Goal: Information Seeking & Learning: Learn about a topic

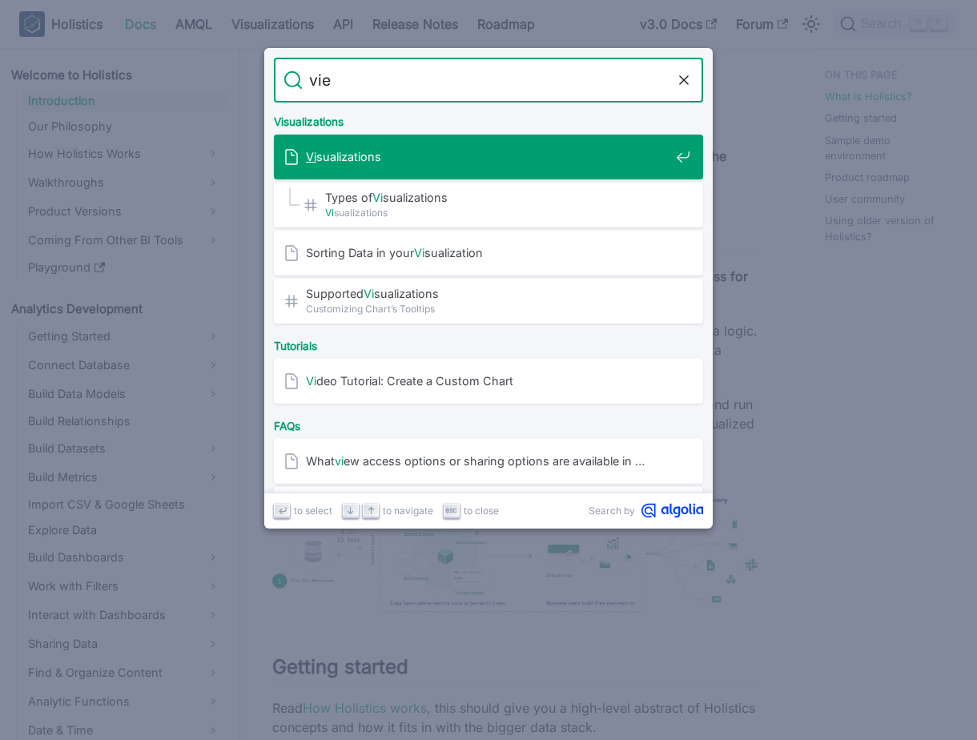
type input "view"
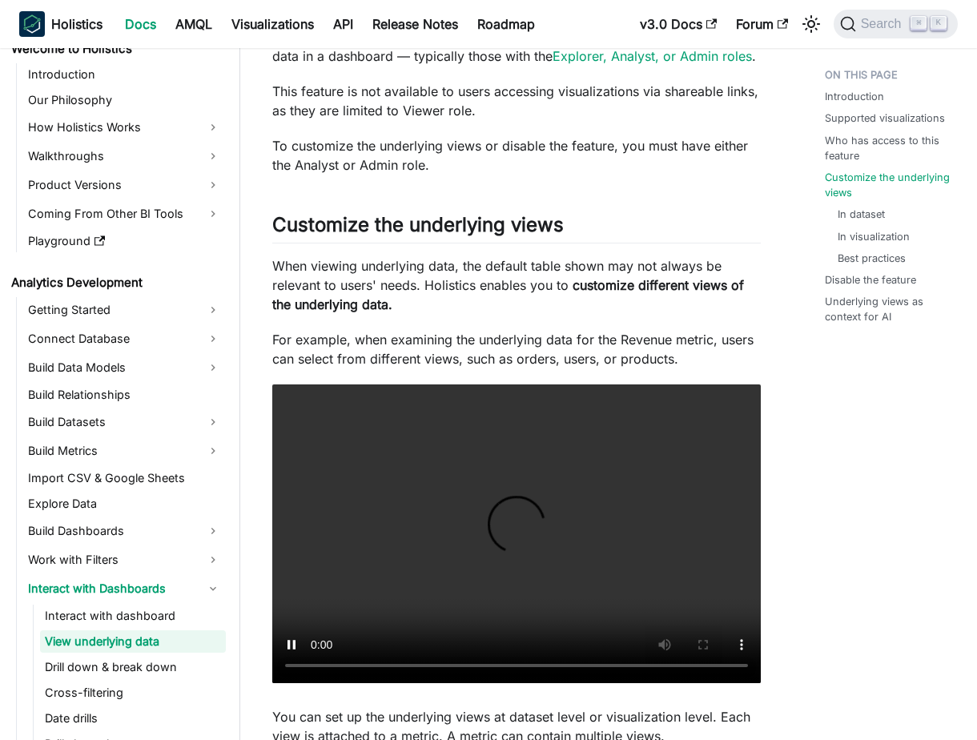
scroll to position [1038, 0]
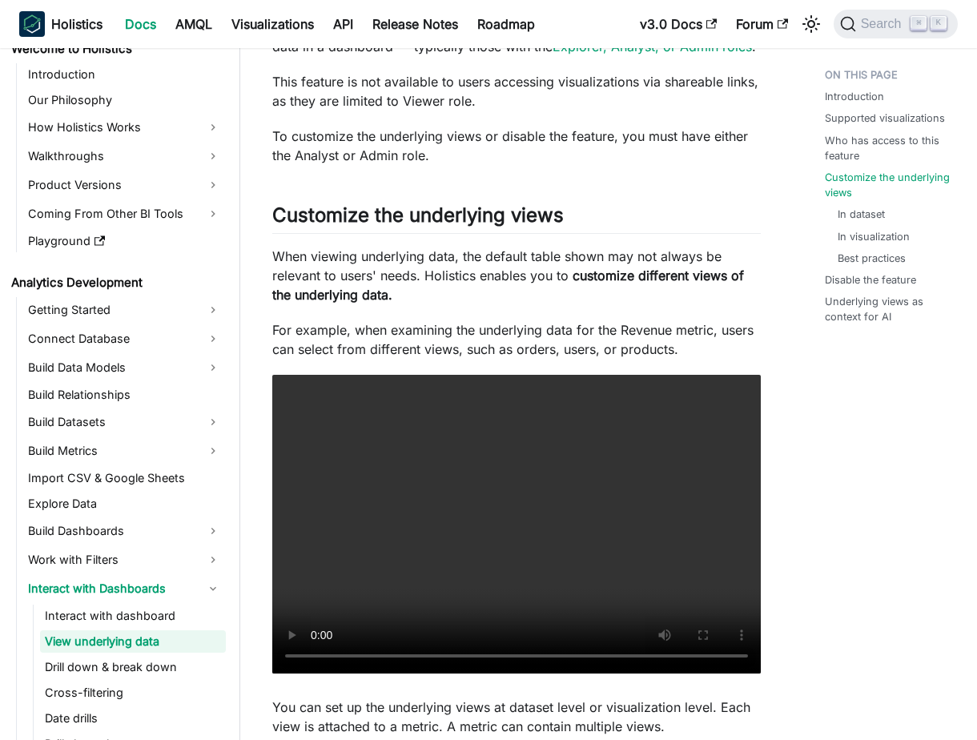
click at [432, 260] on p "When viewing underlying data, the default table shown may not always be relevan…" at bounding box center [516, 276] width 489 height 58
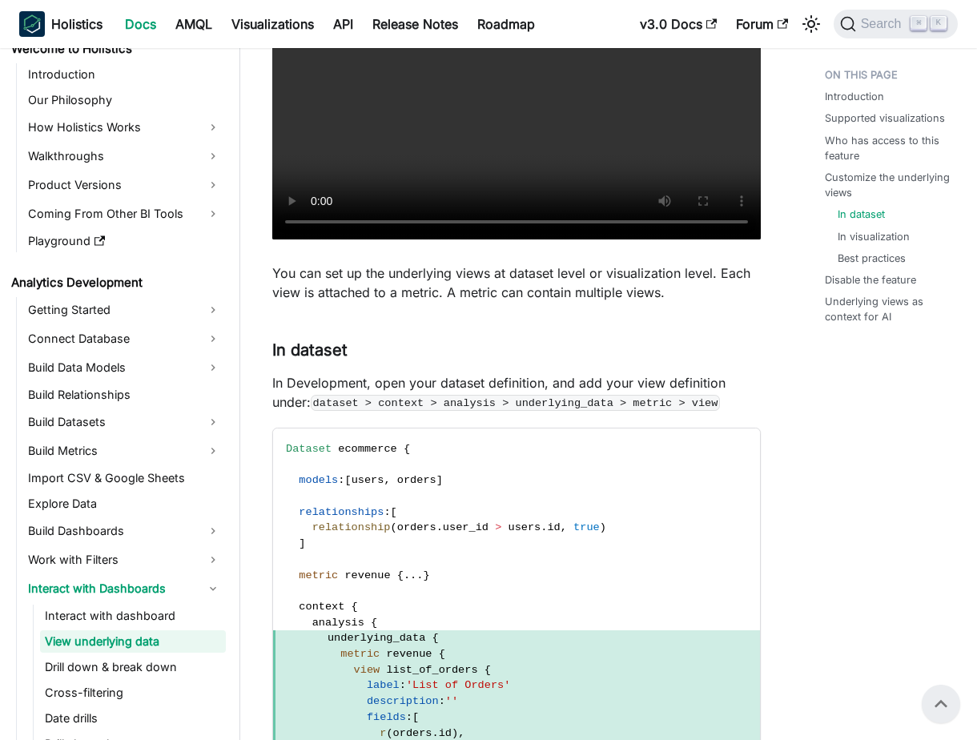
scroll to position [1471, 0]
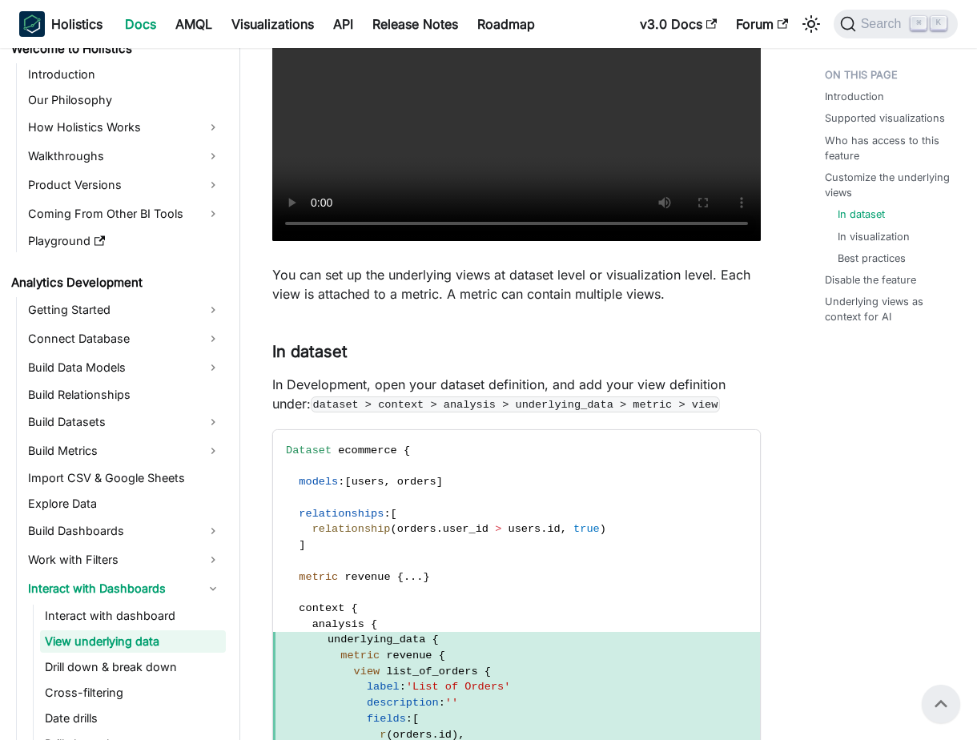
click at [444, 376] on p "In Development, open your dataset definition, and add your view definition unde…" at bounding box center [516, 394] width 489 height 38
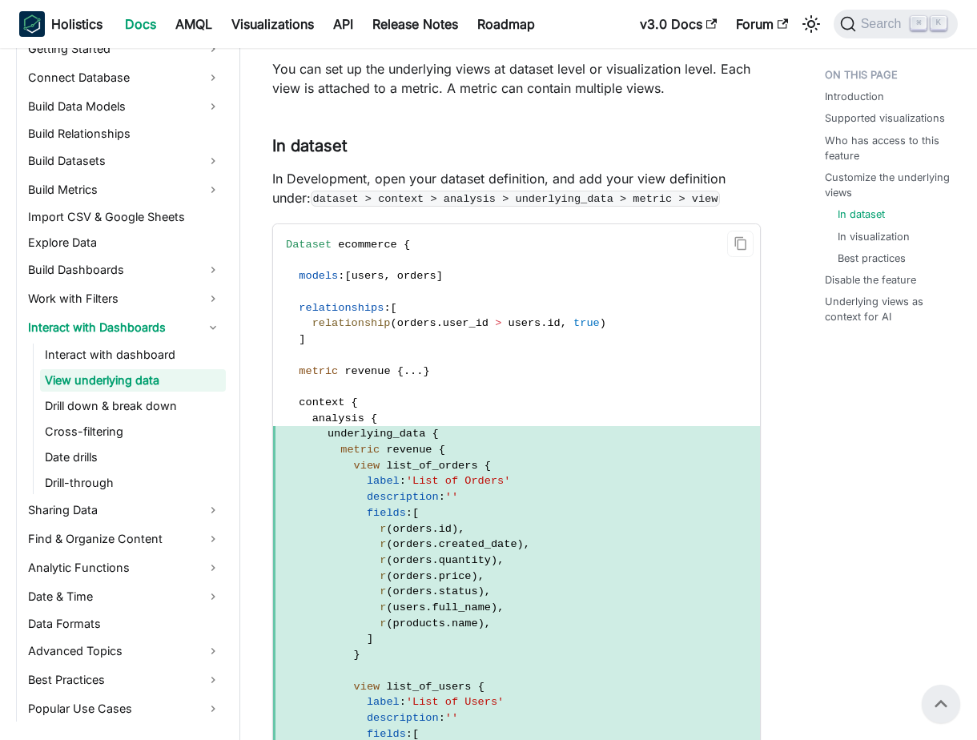
scroll to position [1675, 0]
click at [367, 430] on span "underlying_data" at bounding box center [377, 435] width 98 height 12
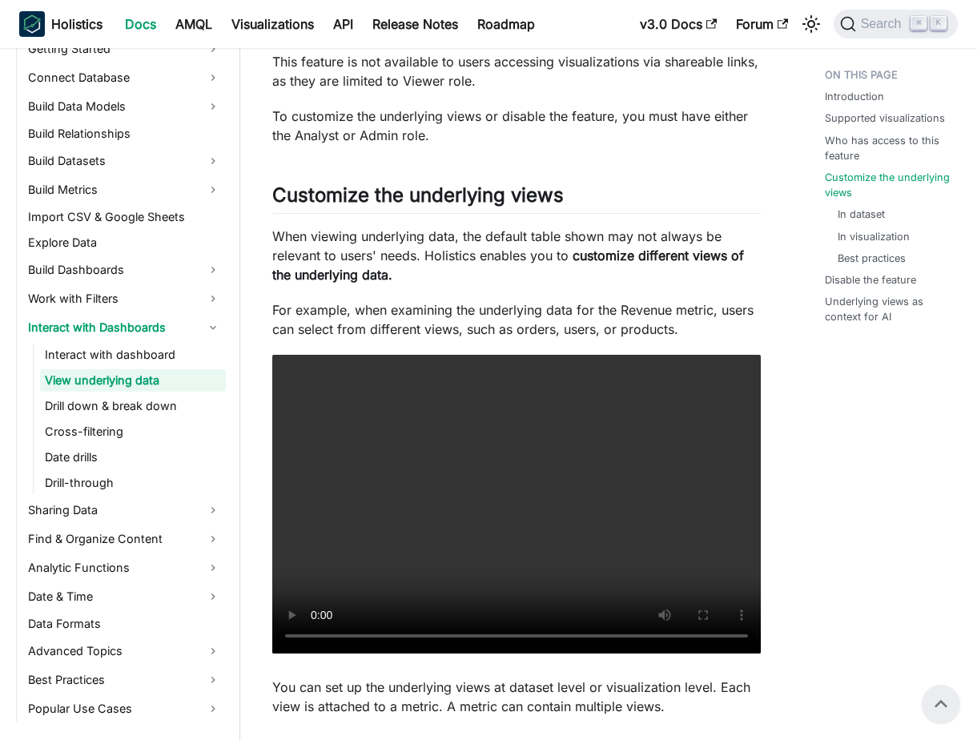
scroll to position [1032, 0]
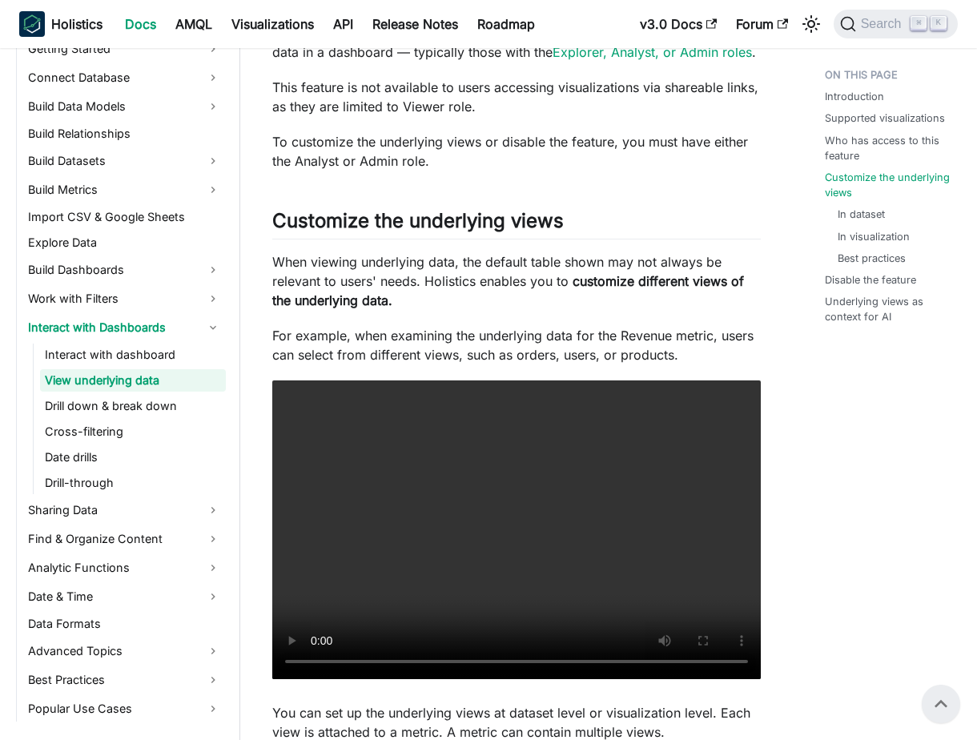
click at [527, 260] on p "When viewing underlying data, the default table shown may not always be relevan…" at bounding box center [516, 281] width 489 height 58
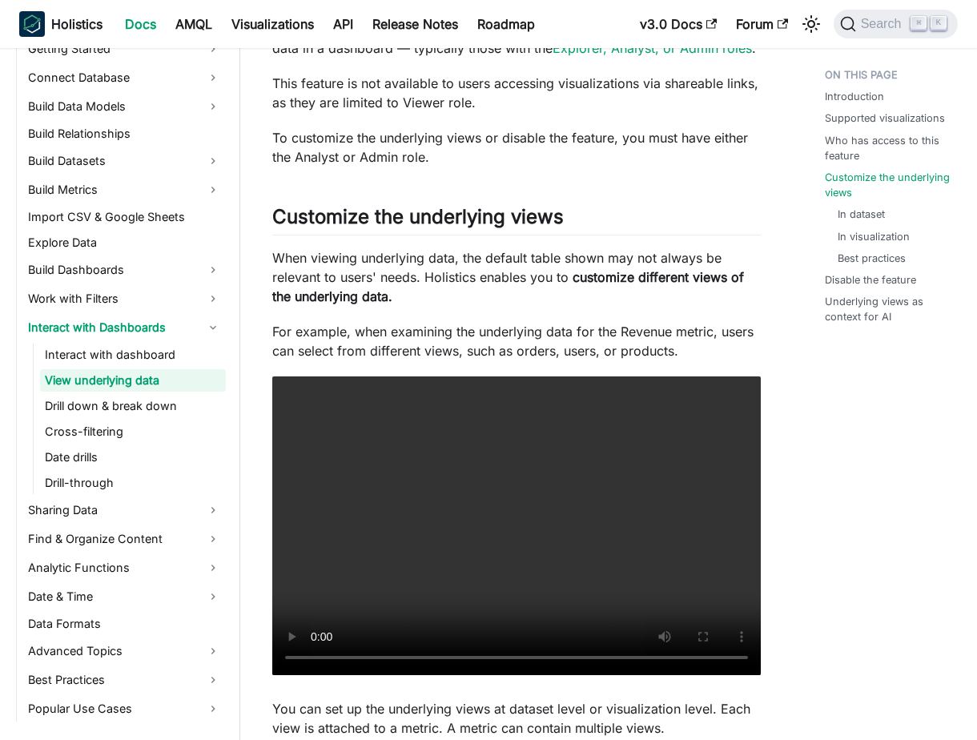
scroll to position [1039, 0]
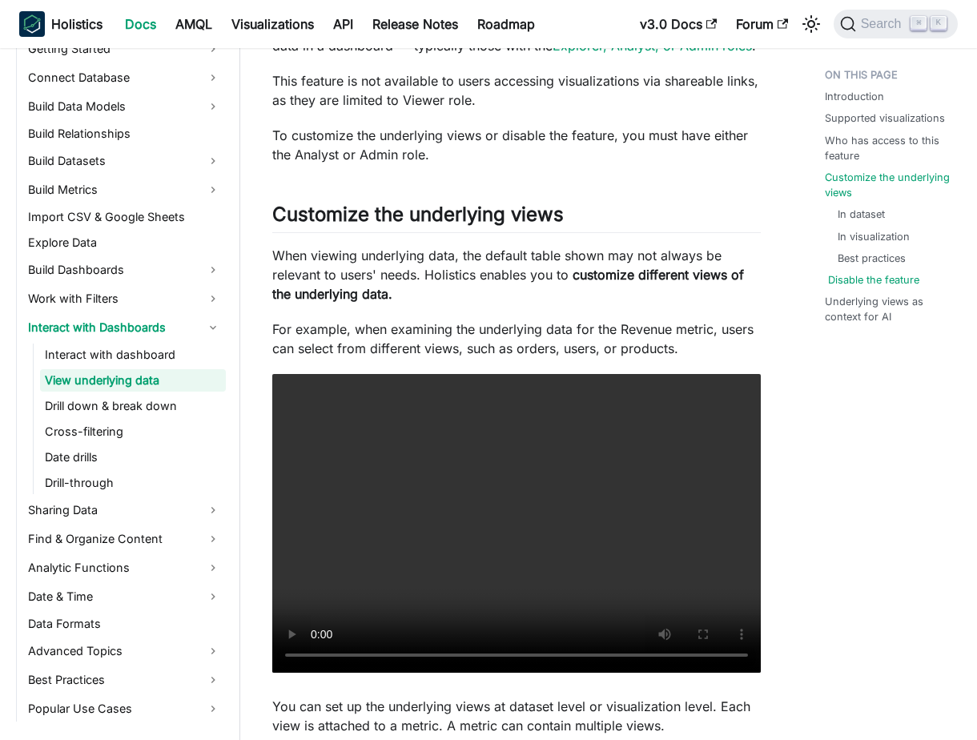
click at [865, 283] on link "Disable the feature" at bounding box center [873, 279] width 91 height 15
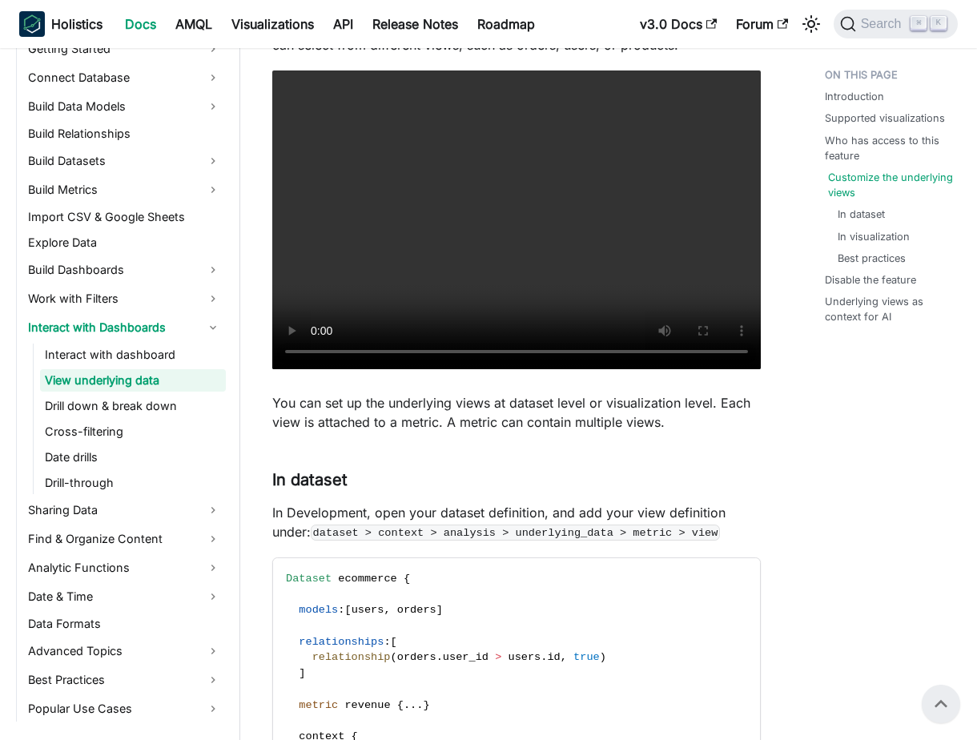
click at [832, 174] on link "Customize the underlying views" at bounding box center [891, 185] width 127 height 30
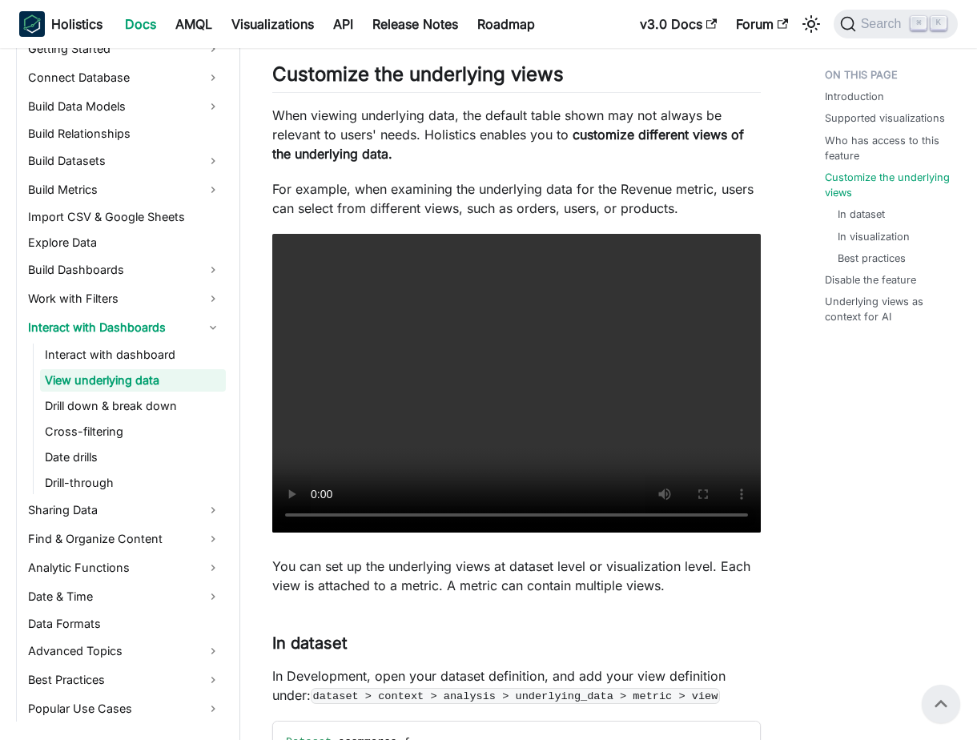
scroll to position [1165, 0]
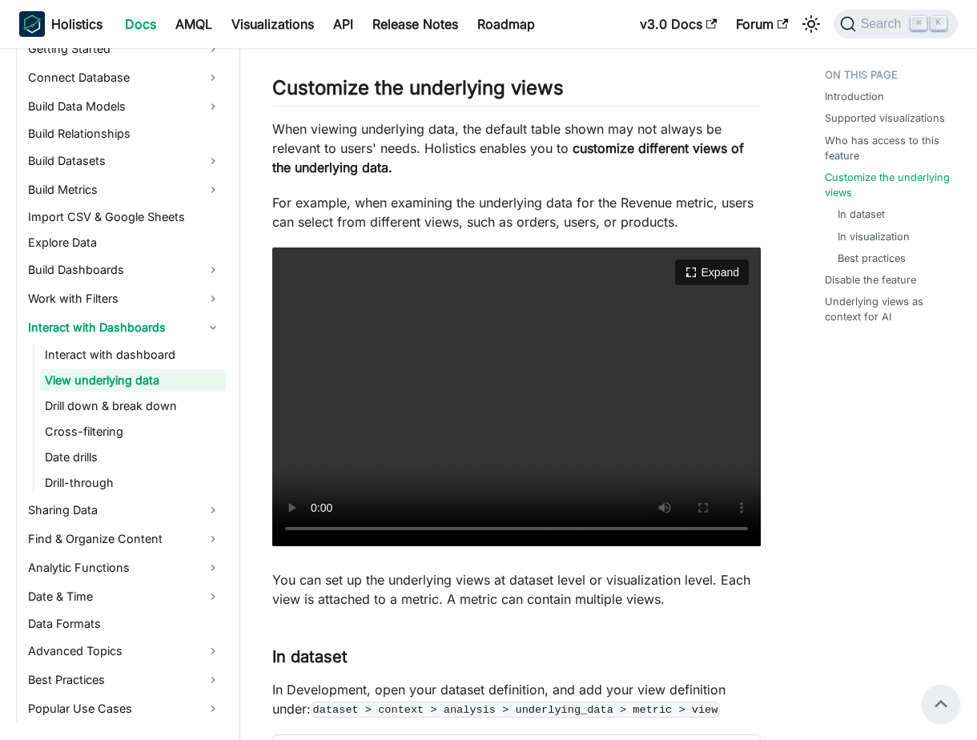
click at [548, 364] on video "Your browser does not support embedding video, but you can download it ." at bounding box center [516, 396] width 489 height 299
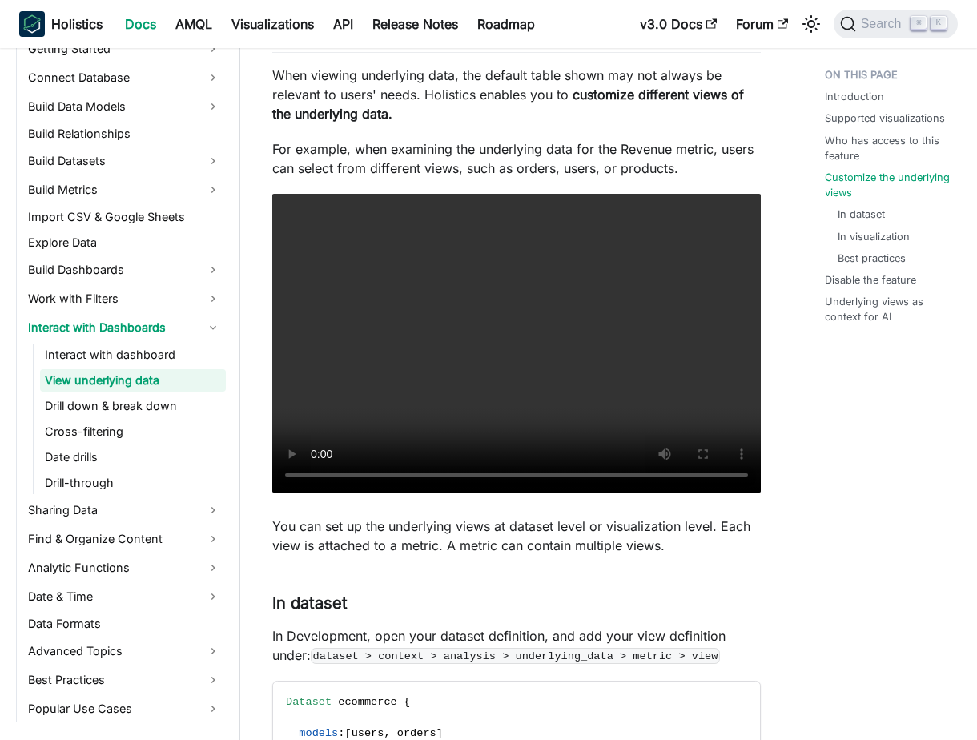
scroll to position [1221, 0]
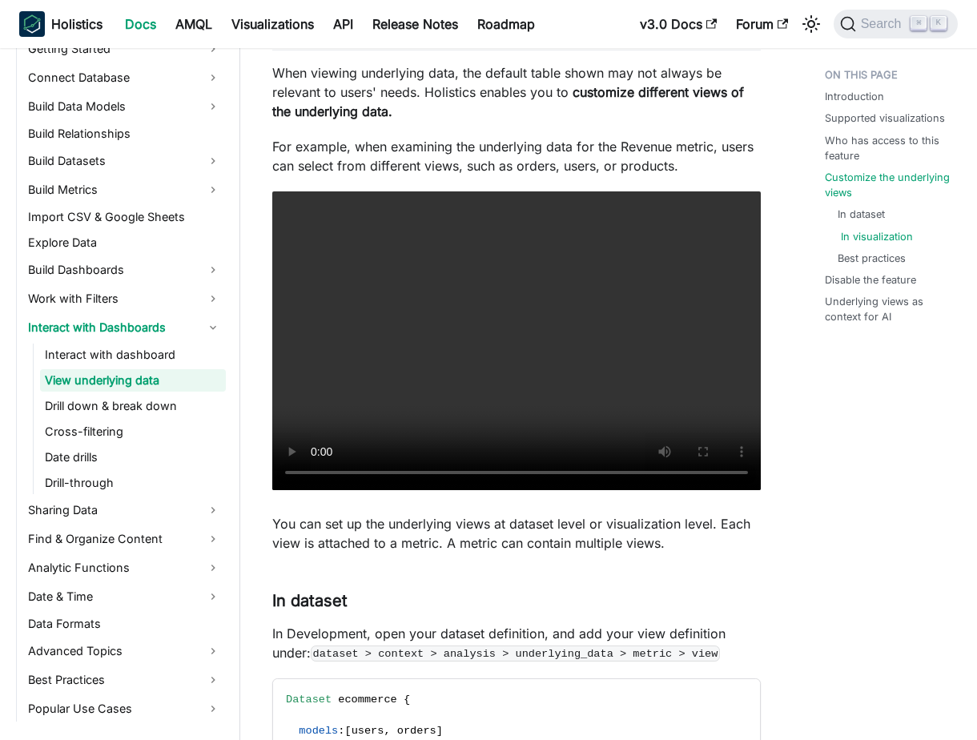
click at [872, 239] on link "In visualization" at bounding box center [877, 236] width 72 height 15
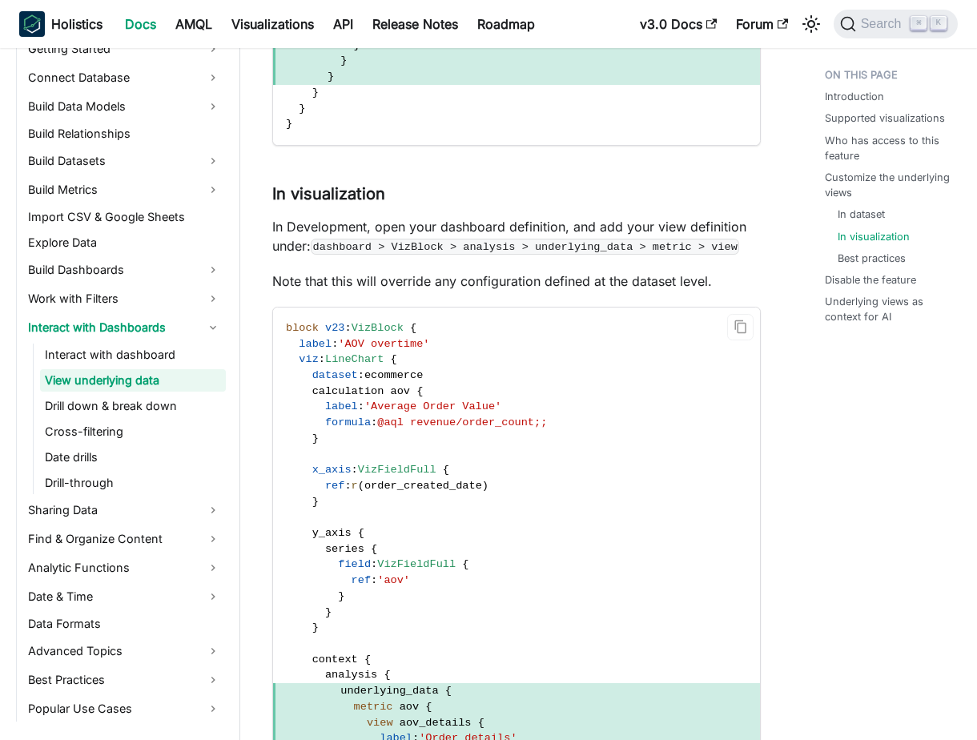
scroll to position [2552, 0]
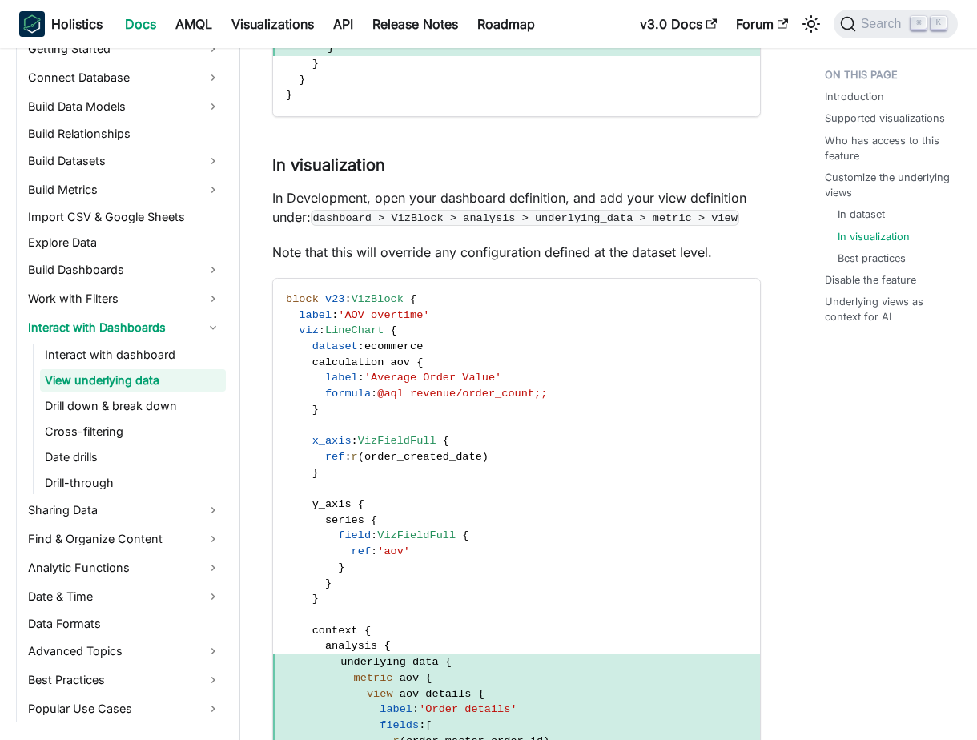
click at [412, 221] on code "dashboard > VizBlock > analysis > underlying_data > metric > view" at bounding box center [525, 218] width 429 height 16
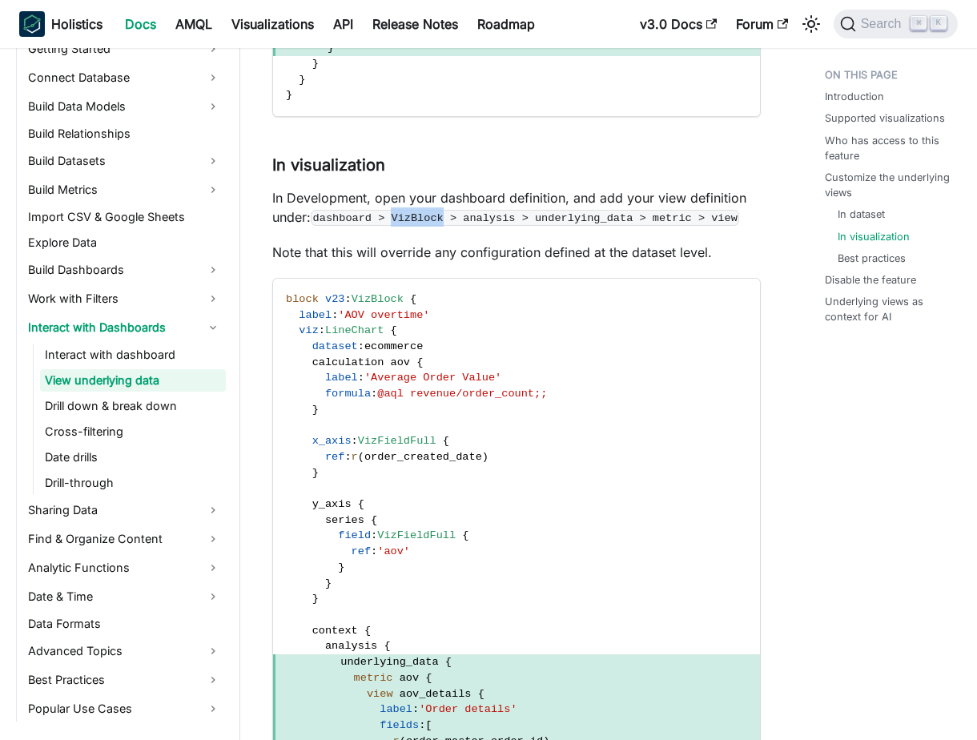
click at [412, 221] on code "dashboard > VizBlock > analysis > underlying_data > metric > view" at bounding box center [525, 218] width 429 height 16
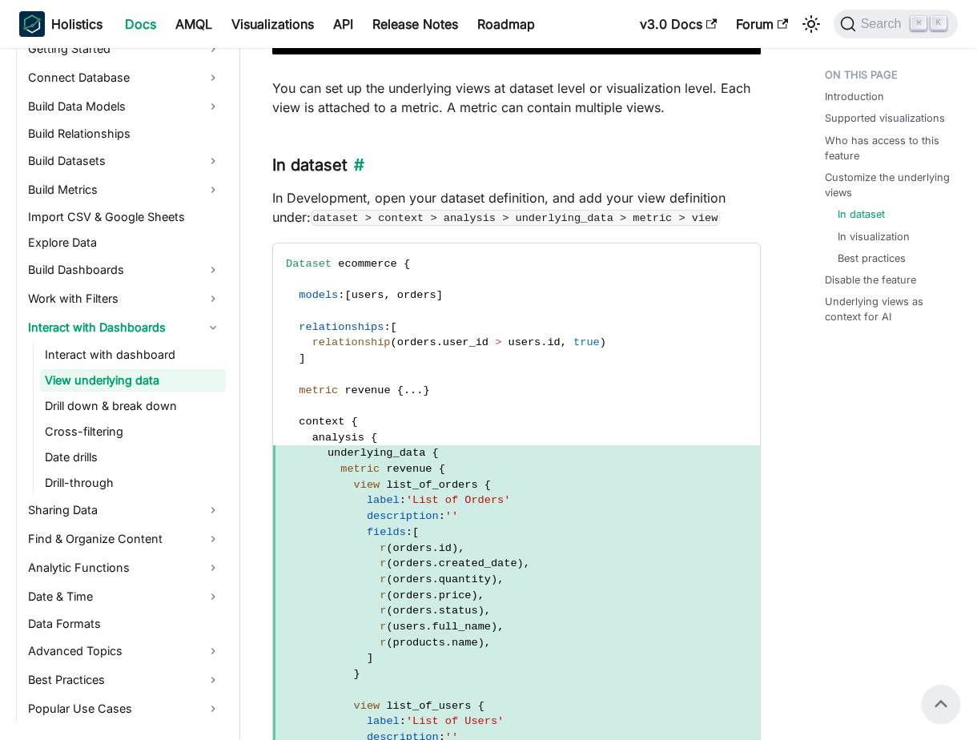
scroll to position [1614, 0]
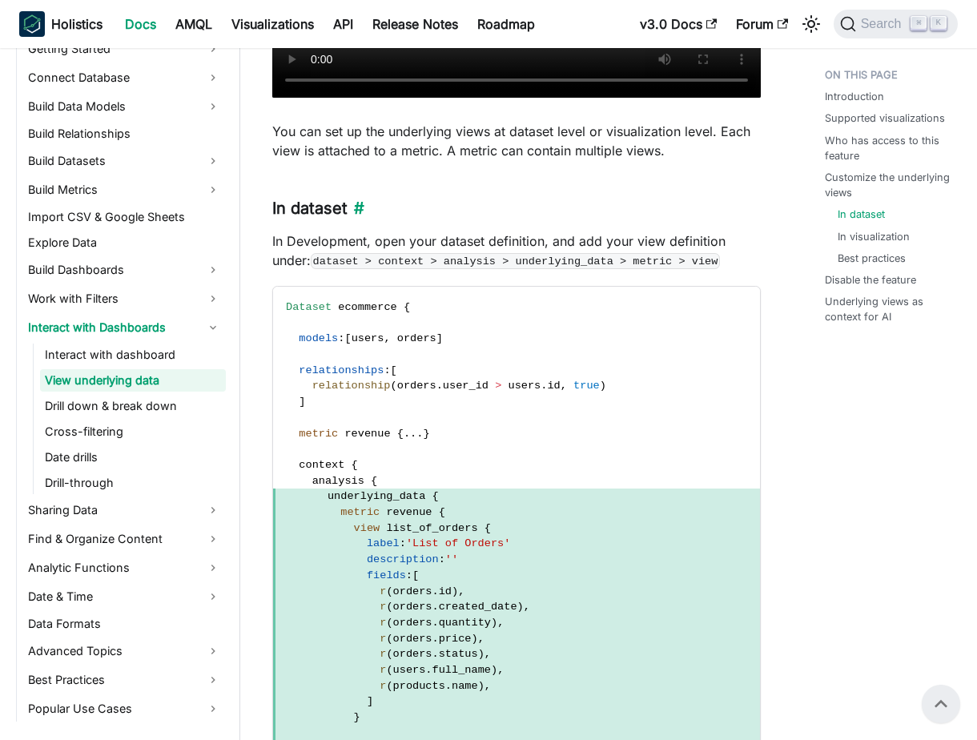
click at [412, 243] on p "In Development, open your dataset definition, and add your view definition unde…" at bounding box center [516, 250] width 489 height 38
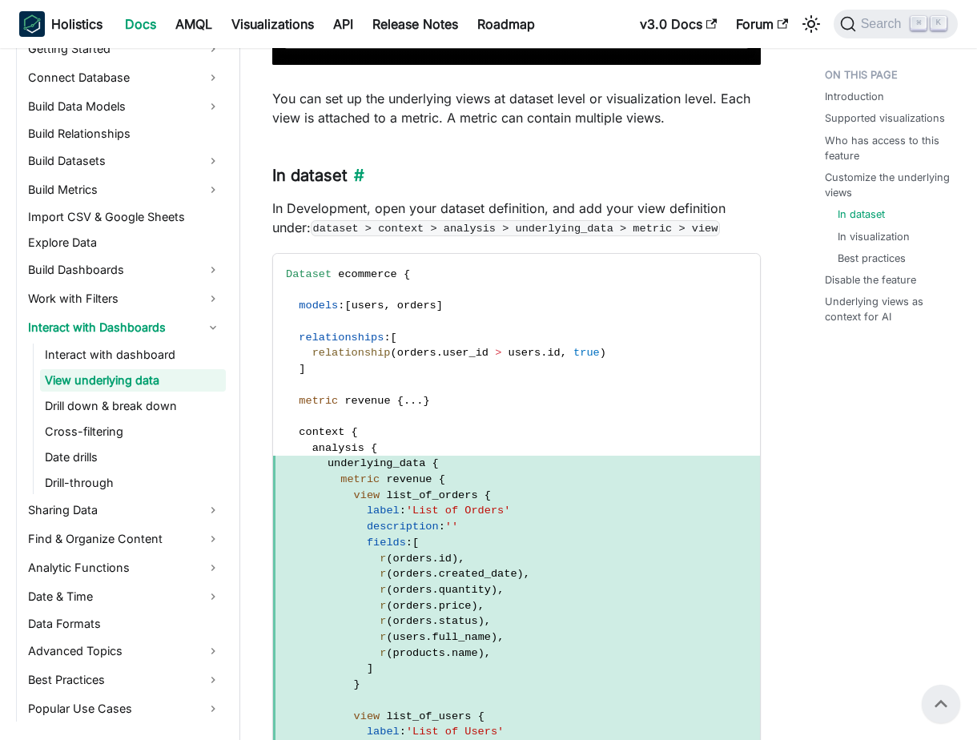
scroll to position [1645, 0]
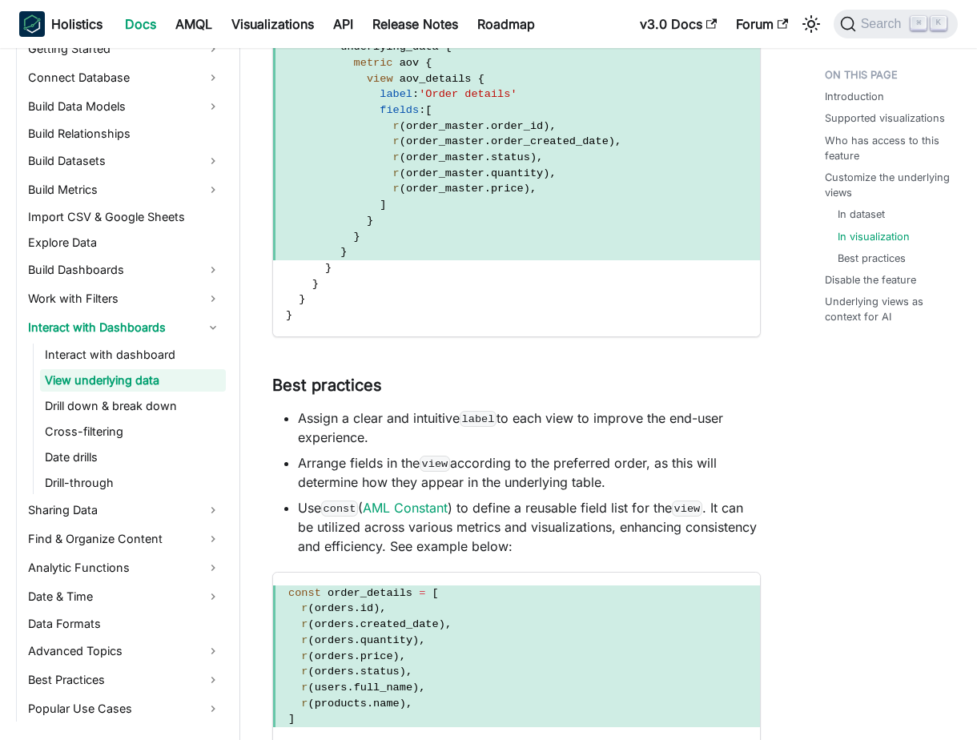
scroll to position [3334, 0]
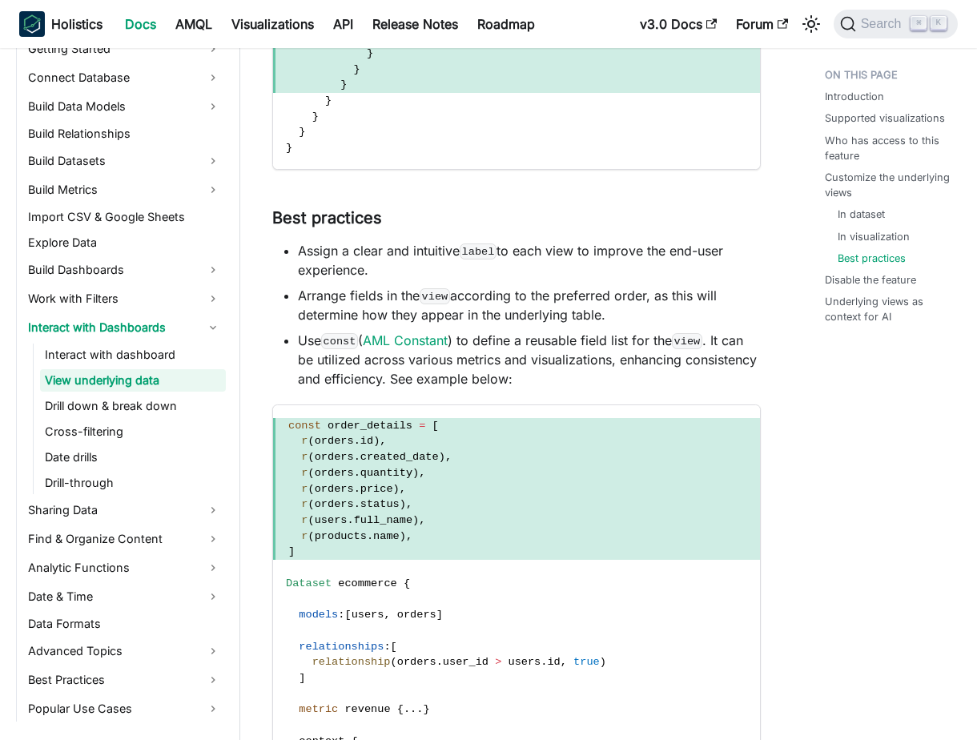
click at [412, 243] on li "Assign a clear and intuitive label to each view to improve the end-user experie…" at bounding box center [529, 260] width 463 height 38
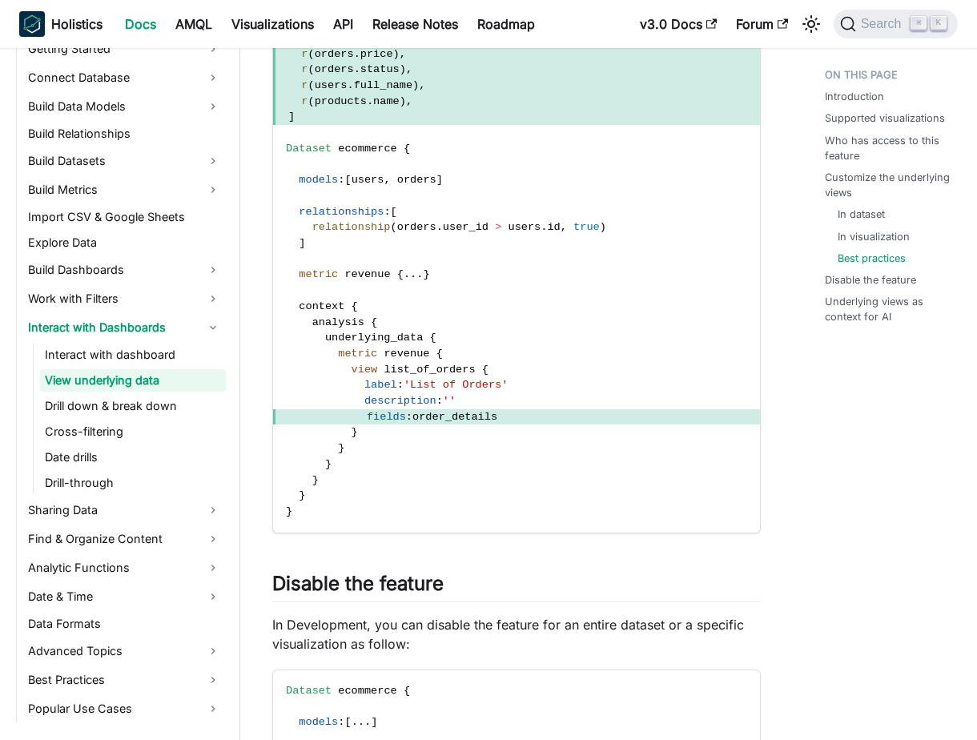
scroll to position [3849, 0]
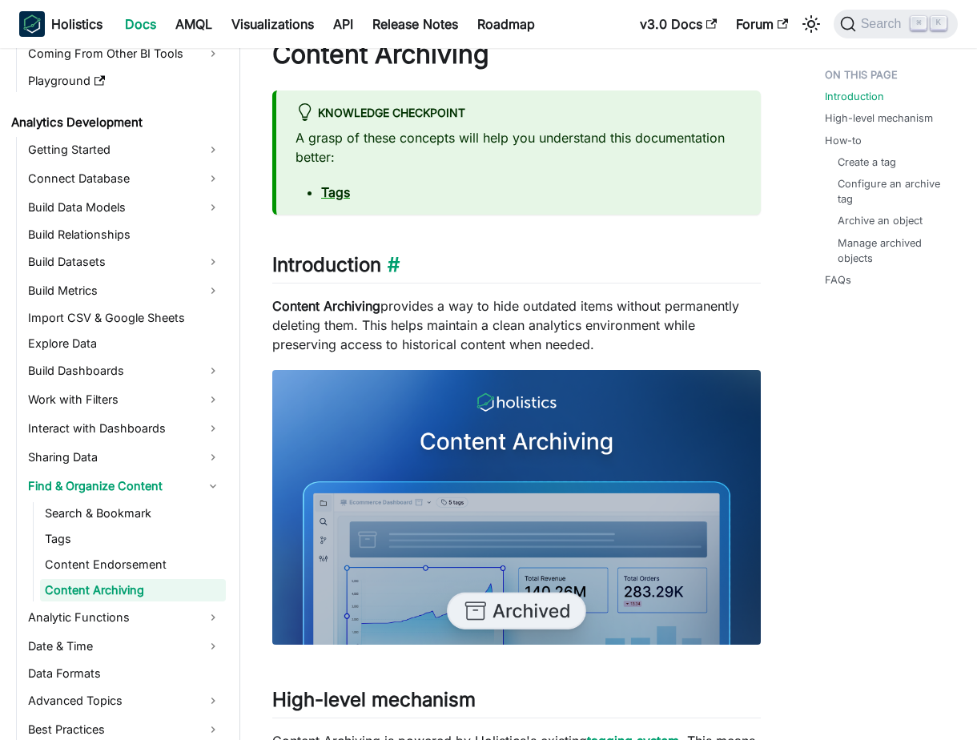
scroll to position [91, 0]
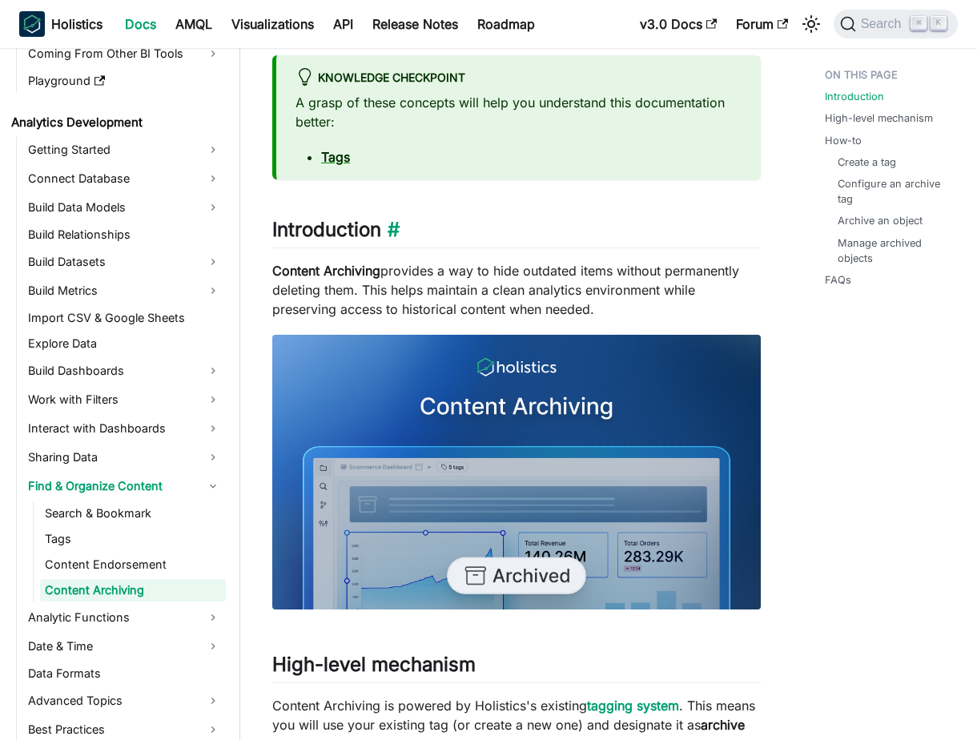
click at [433, 304] on p "Content Archiving provides a way to hide outdated items without permanently del…" at bounding box center [516, 290] width 489 height 58
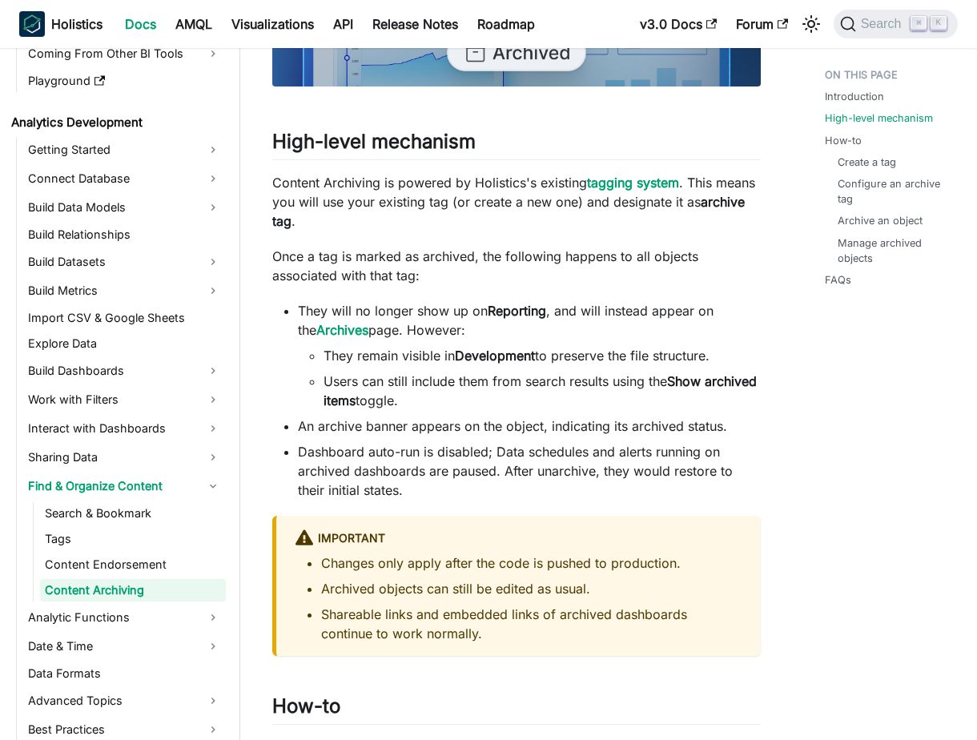
scroll to position [651, 0]
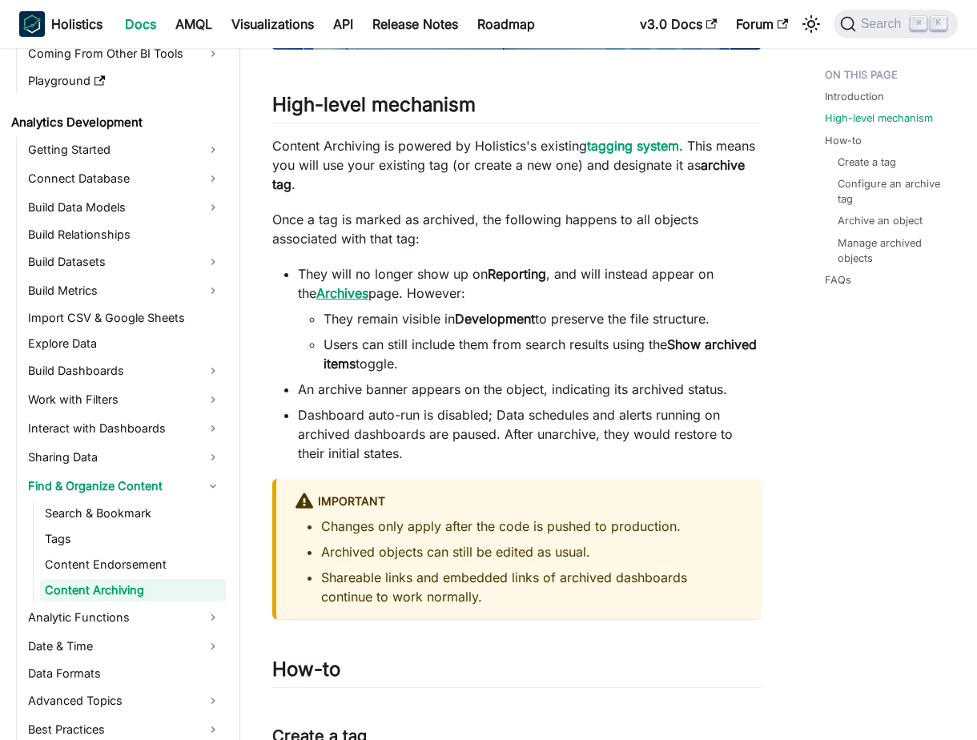
click at [316, 296] on strong "Archives" at bounding box center [342, 293] width 52 height 16
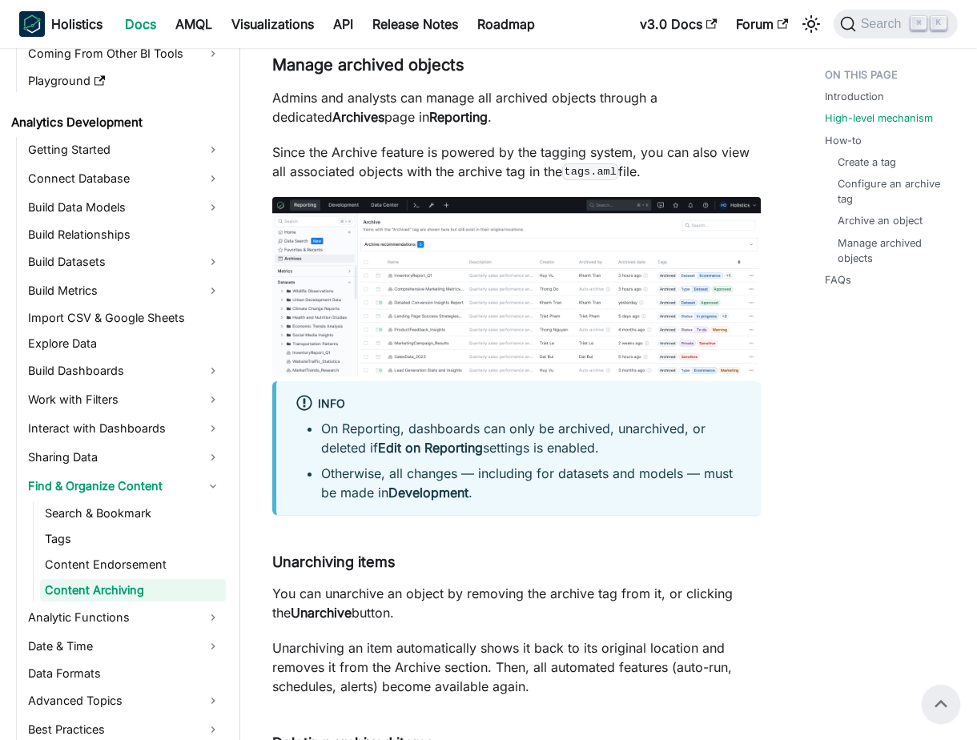
scroll to position [651, 0]
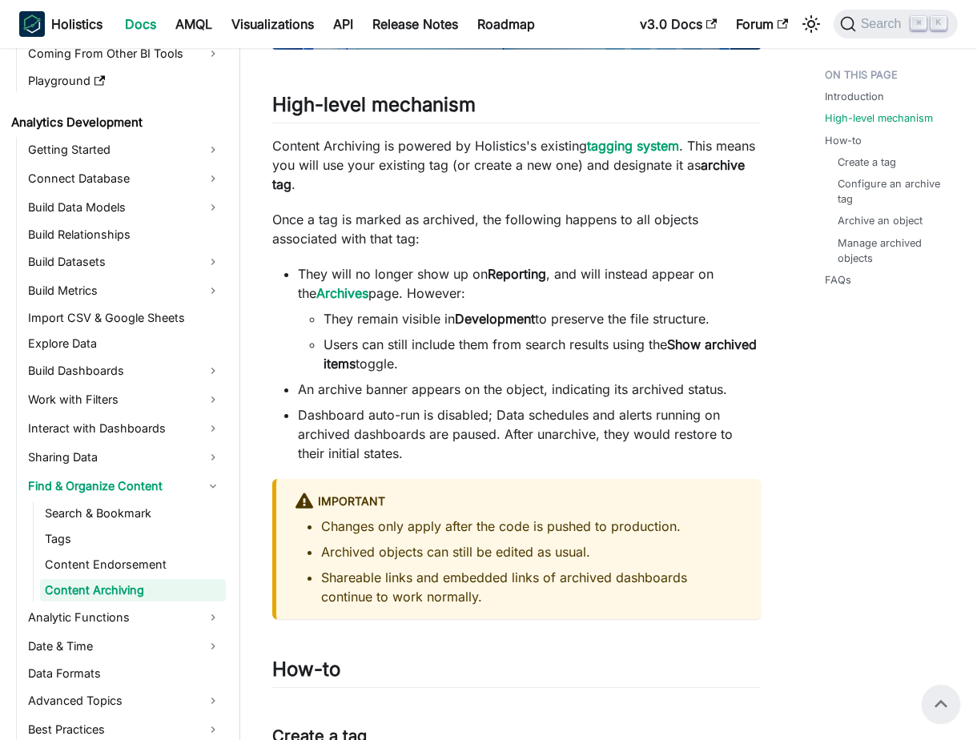
click at [382, 335] on ul "They remain visible in Development to preserve the file structure. Users can st…" at bounding box center [529, 341] width 463 height 64
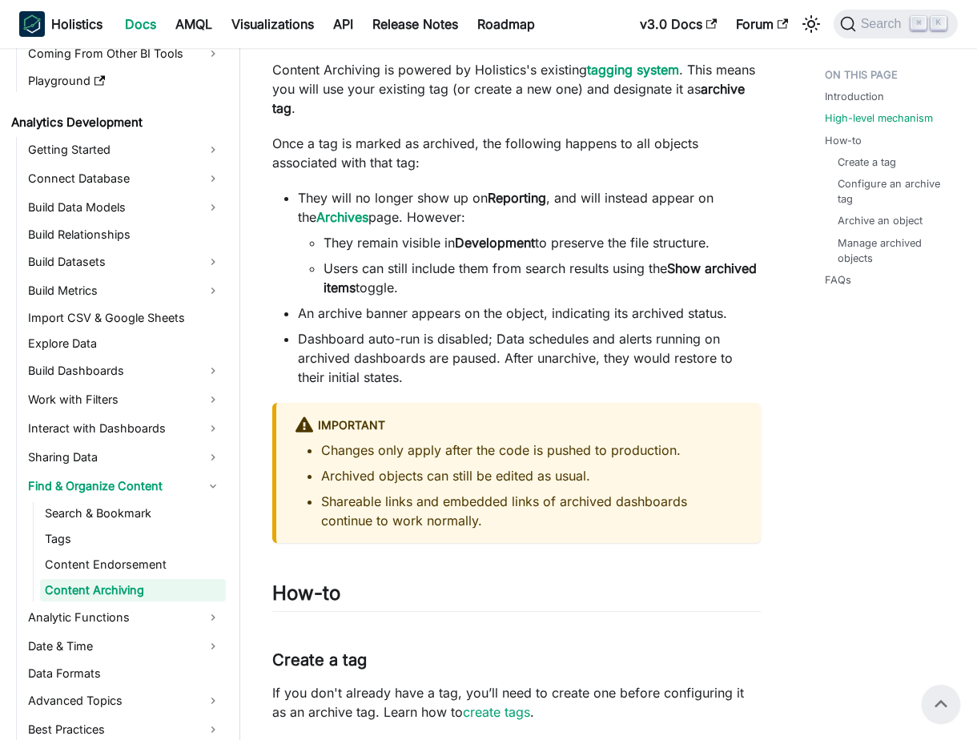
scroll to position [720, 0]
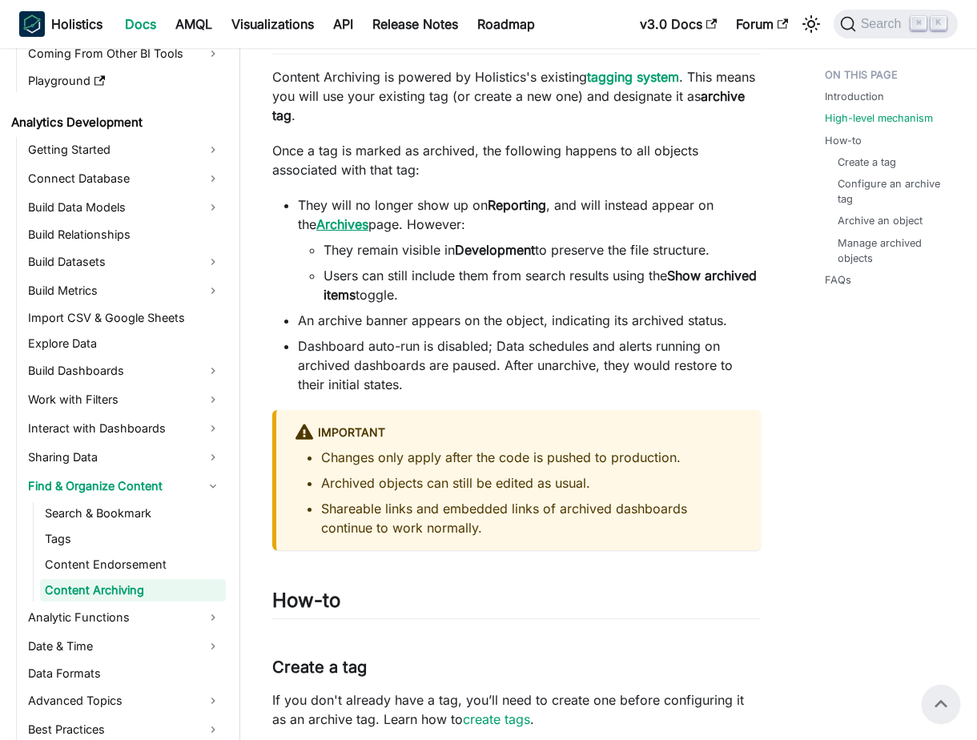
click at [328, 227] on strong "Archives" at bounding box center [342, 224] width 52 height 16
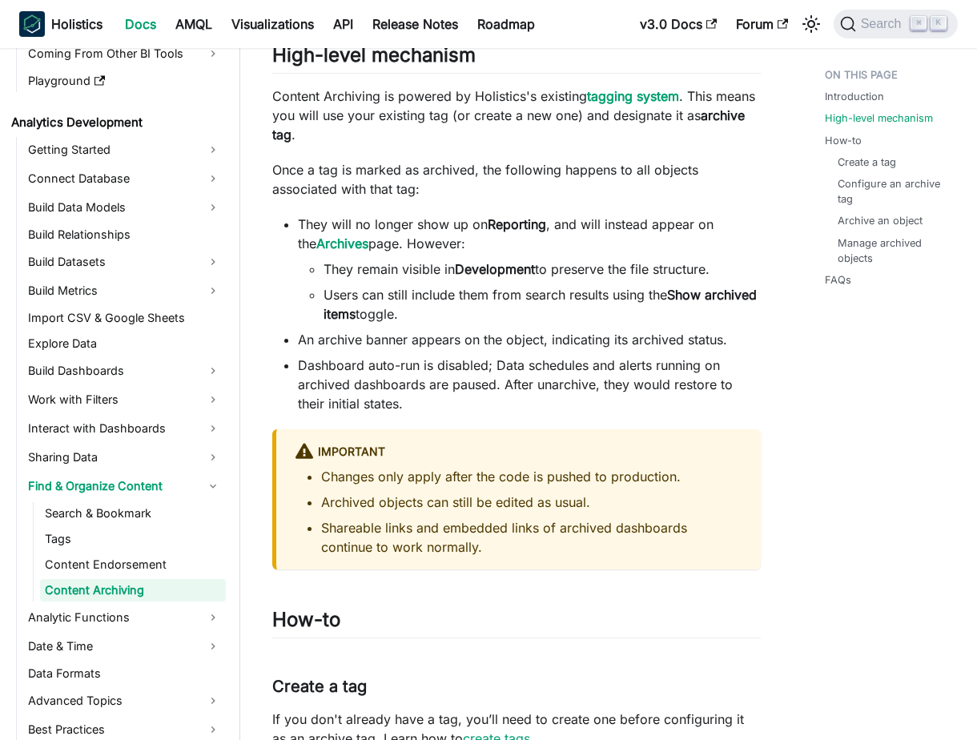
scroll to position [679, 0]
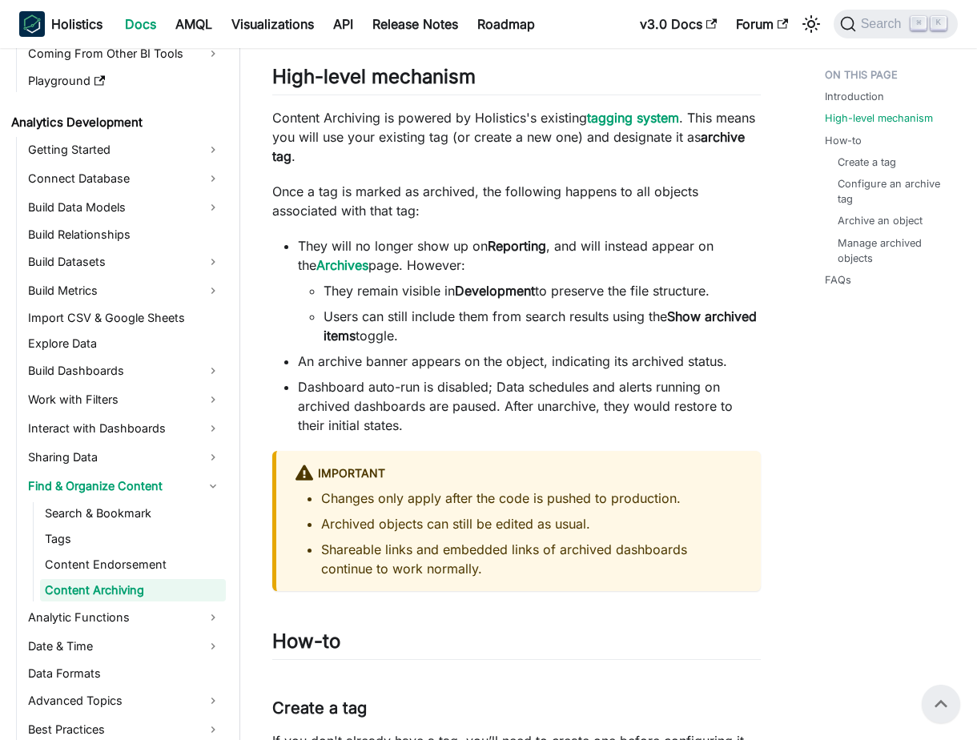
click at [469, 367] on li "An archive banner appears on the object, indicating its archived status." at bounding box center [529, 361] width 463 height 19
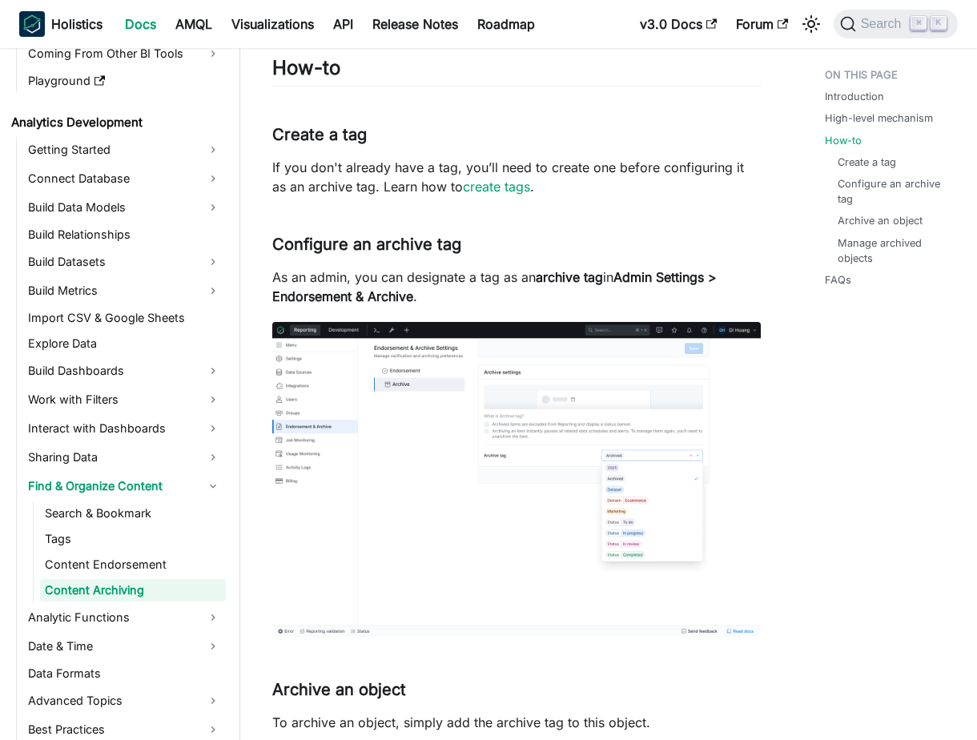
scroll to position [1275, 0]
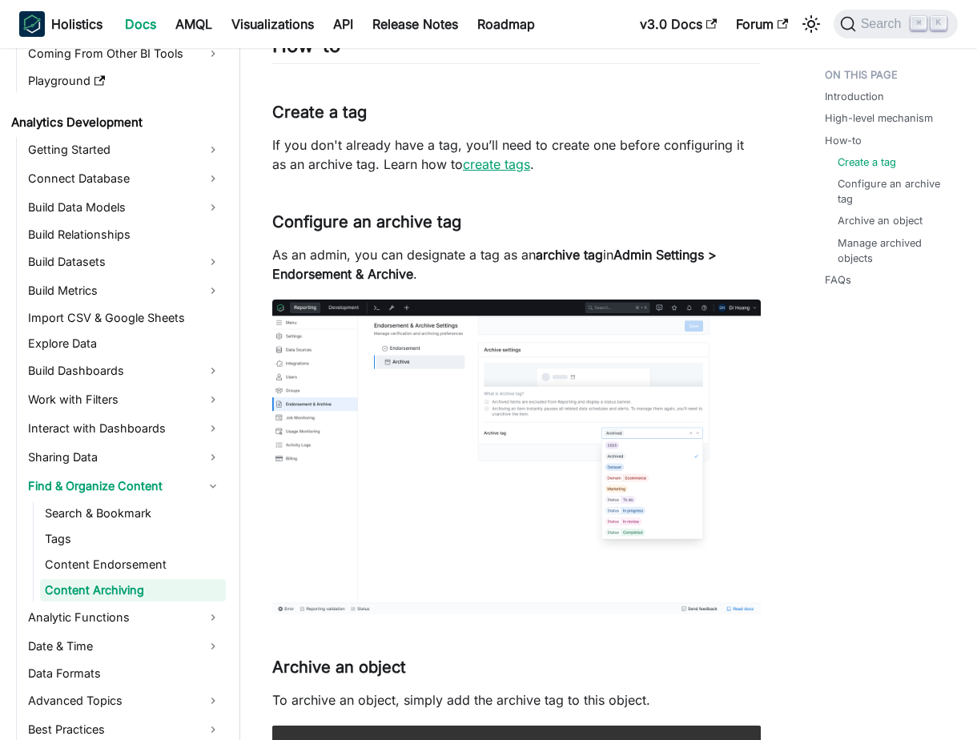
click at [497, 167] on link "create tags" at bounding box center [496, 164] width 67 height 16
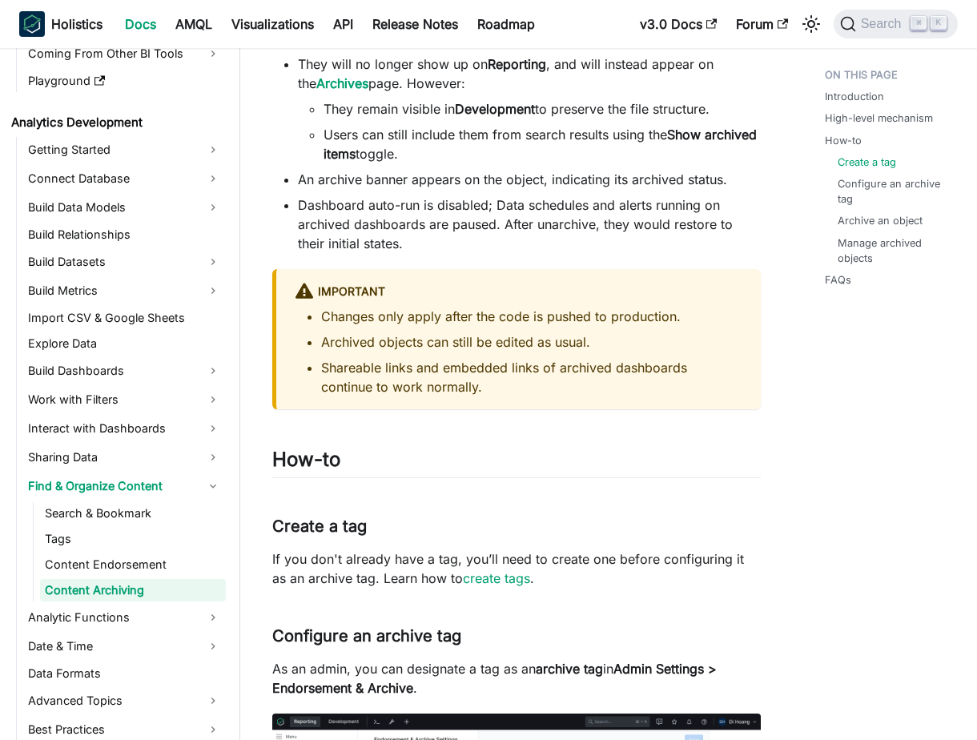
scroll to position [1275, 0]
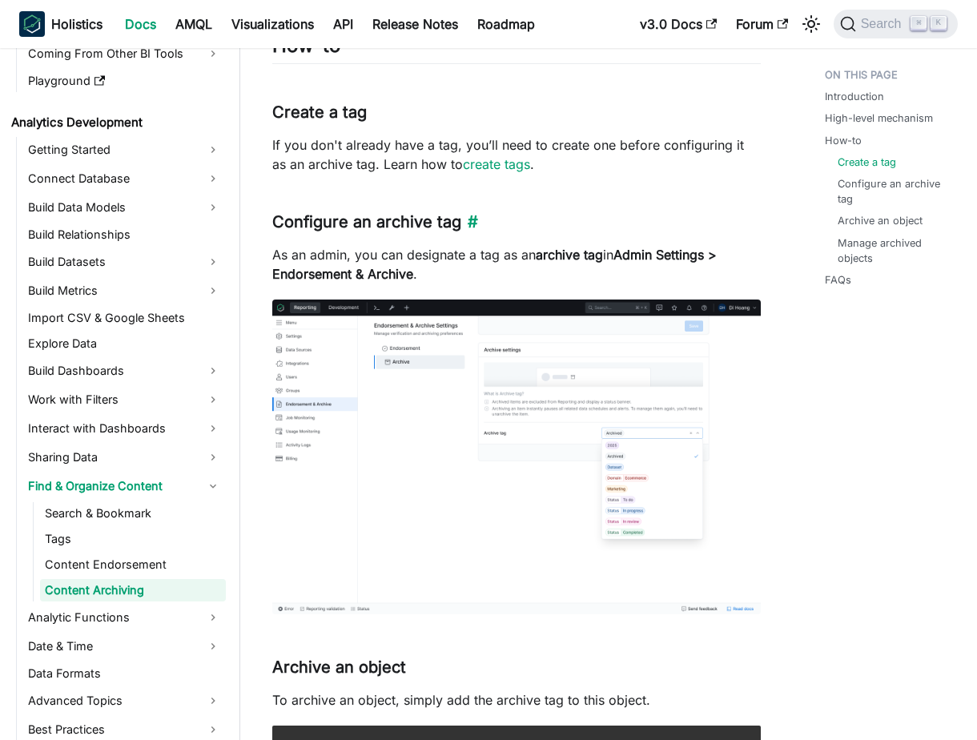
click at [513, 219] on h3 "Configure an archive tag ​" at bounding box center [516, 222] width 489 height 20
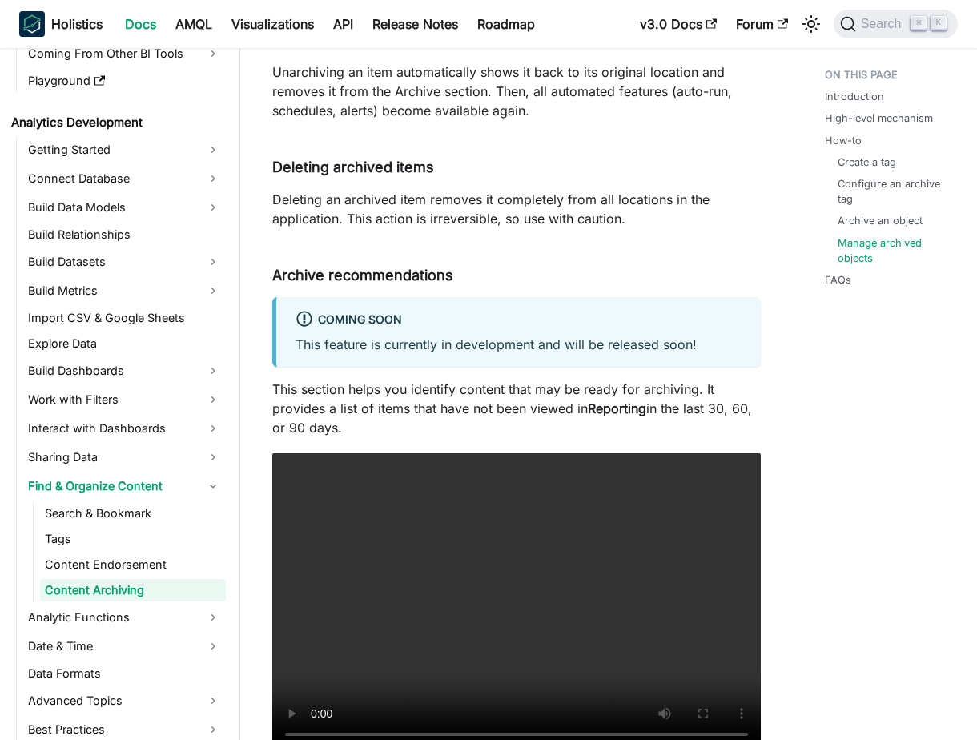
scroll to position [2944, 0]
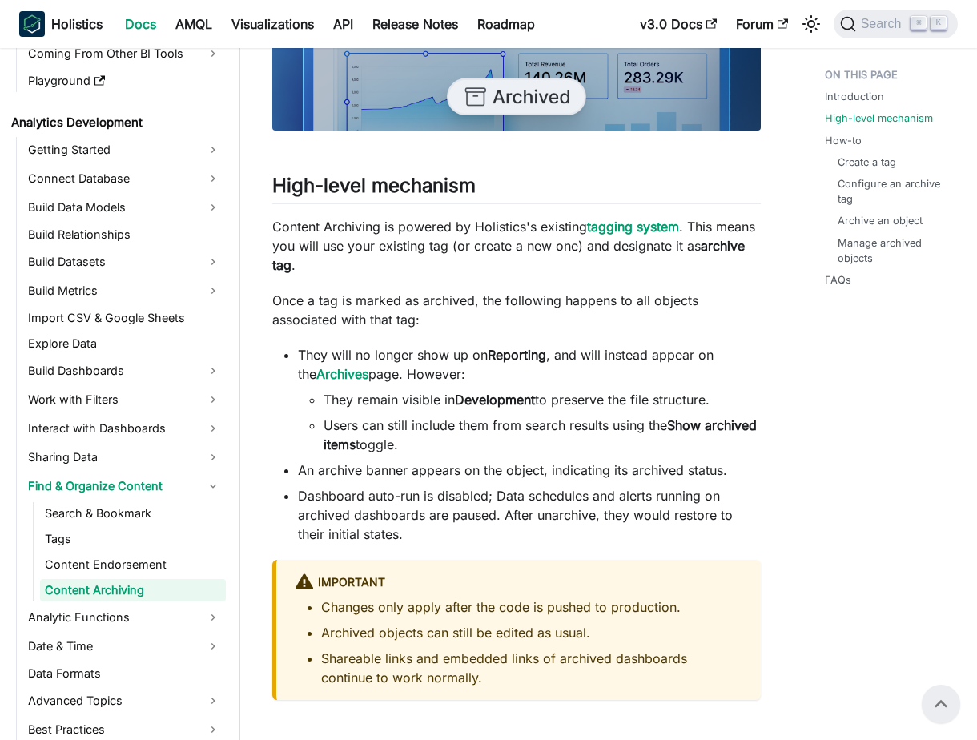
scroll to position [528, 0]
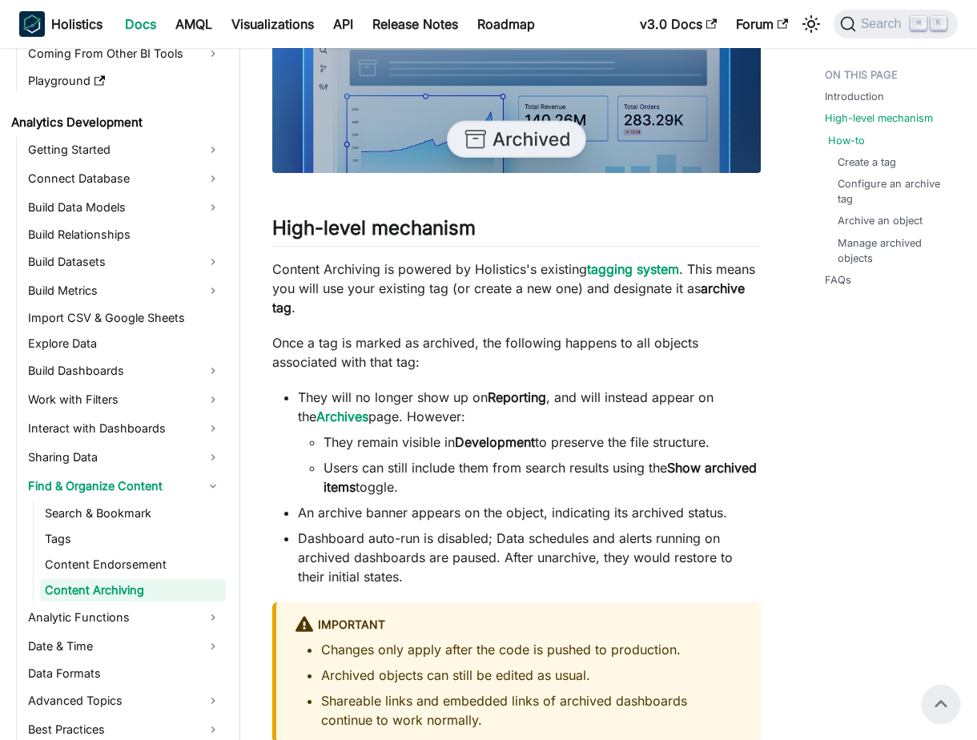
click at [857, 143] on link "How-to" at bounding box center [846, 140] width 37 height 15
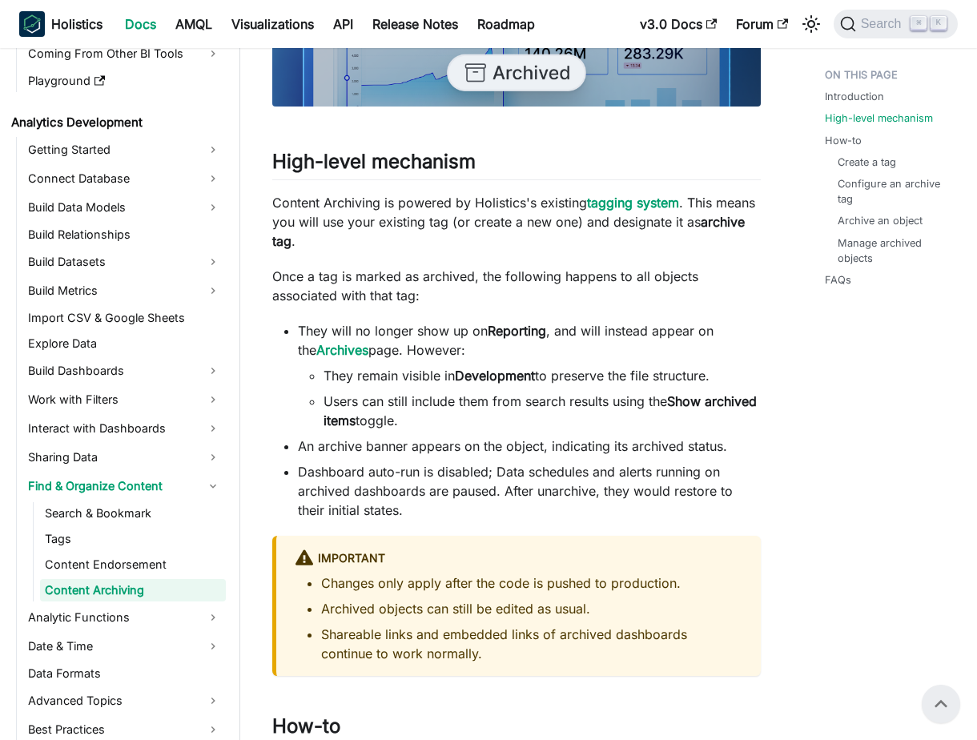
click at [632, 381] on li "They remain visible in Development to preserve the file structure." at bounding box center [542, 375] width 437 height 19
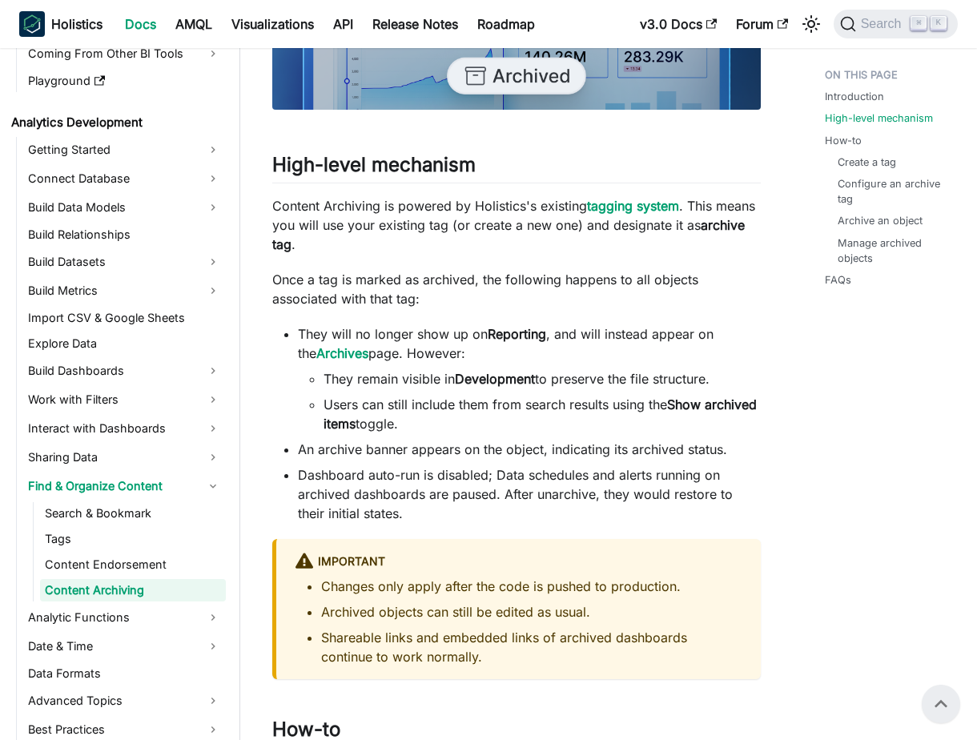
scroll to position [590, 0]
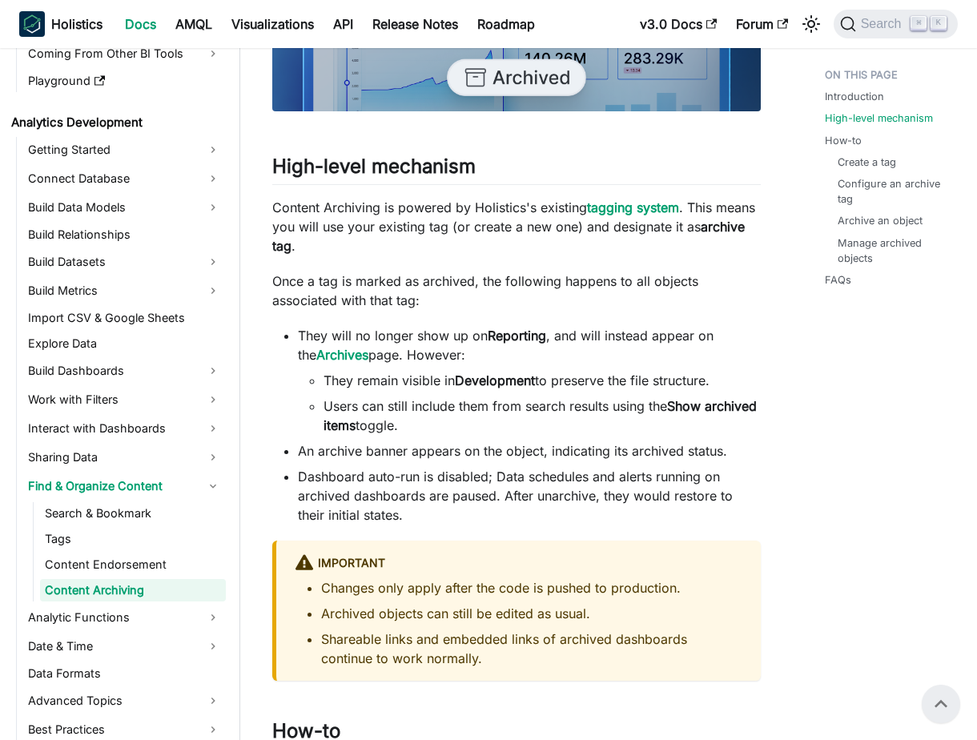
click at [438, 429] on li "Users can still include them from search results using the Show archived items …" at bounding box center [542, 415] width 437 height 38
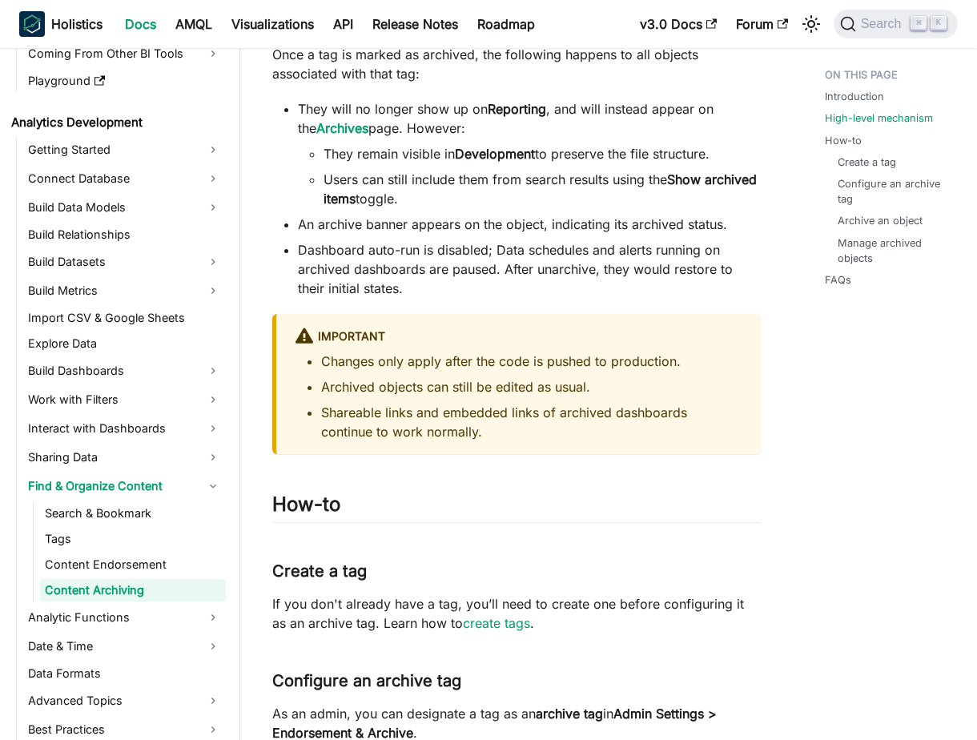
scroll to position [845, 0]
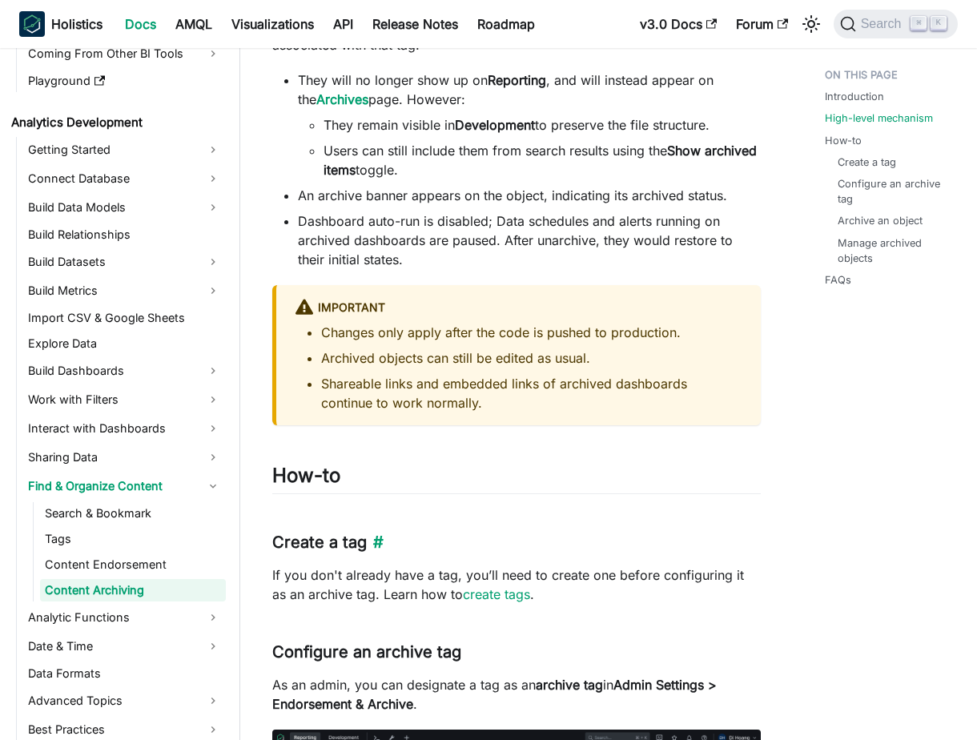
click at [449, 543] on h3 "Create a tag ​" at bounding box center [516, 543] width 489 height 20
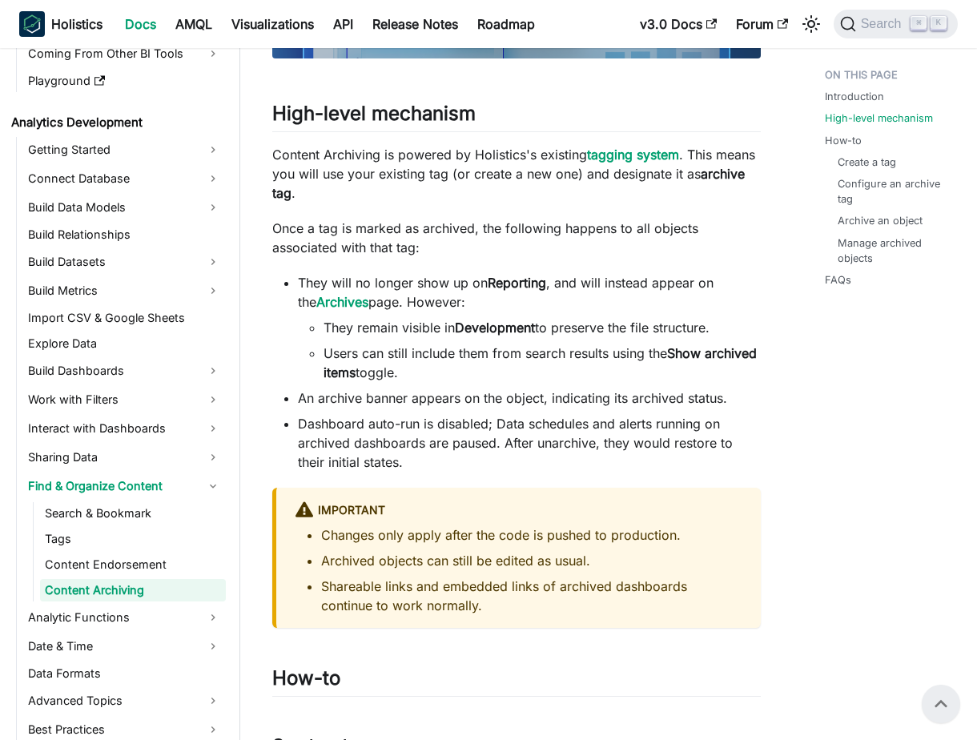
scroll to position [641, 0]
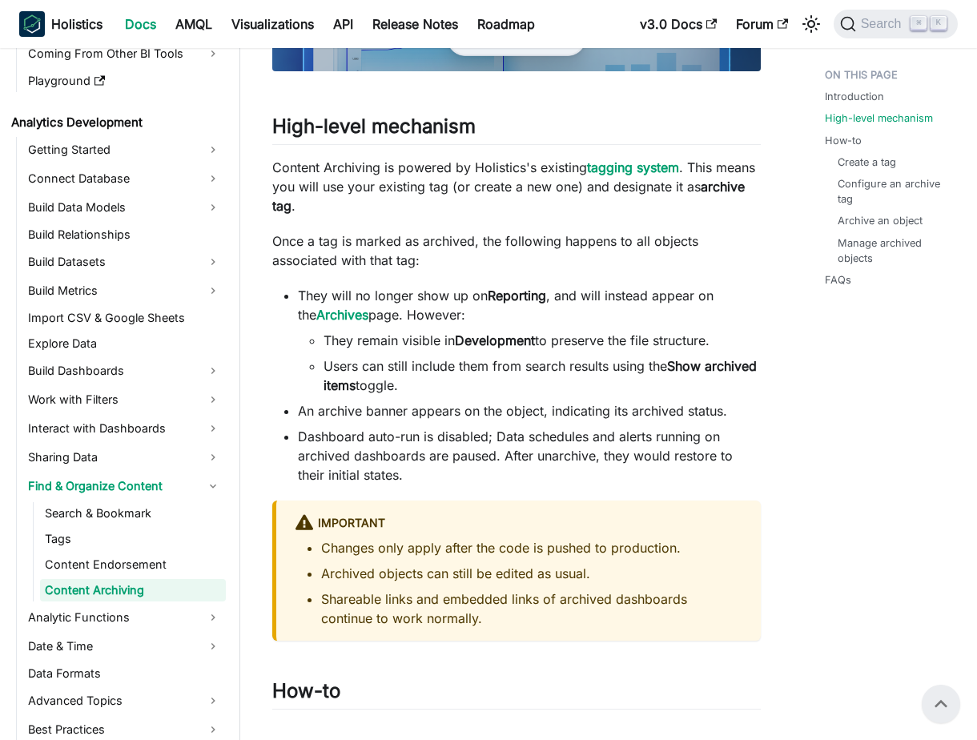
scroll to position [624, 0]
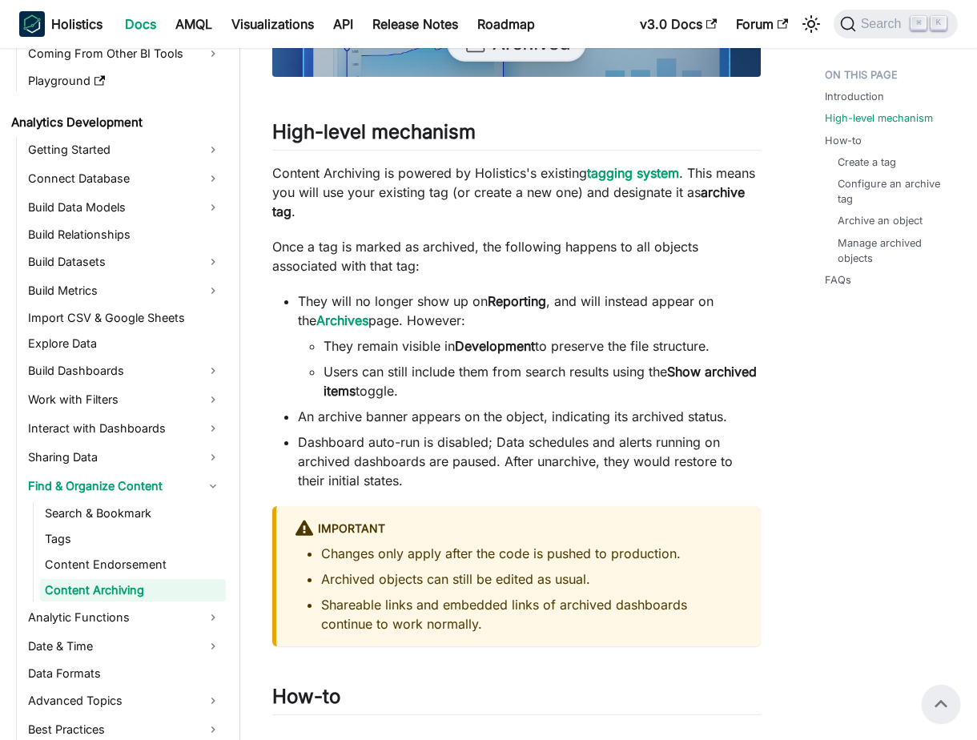
click at [553, 262] on p "Once a tag is marked as archived, the following happens to all objects associat…" at bounding box center [516, 256] width 489 height 38
click at [476, 617] on li "Shareable links and embedded links of archived dashboards continue to work norm…" at bounding box center [531, 614] width 421 height 38
click at [490, 622] on li "Shareable links and embedded links of archived dashboards continue to work norm…" at bounding box center [531, 614] width 421 height 38
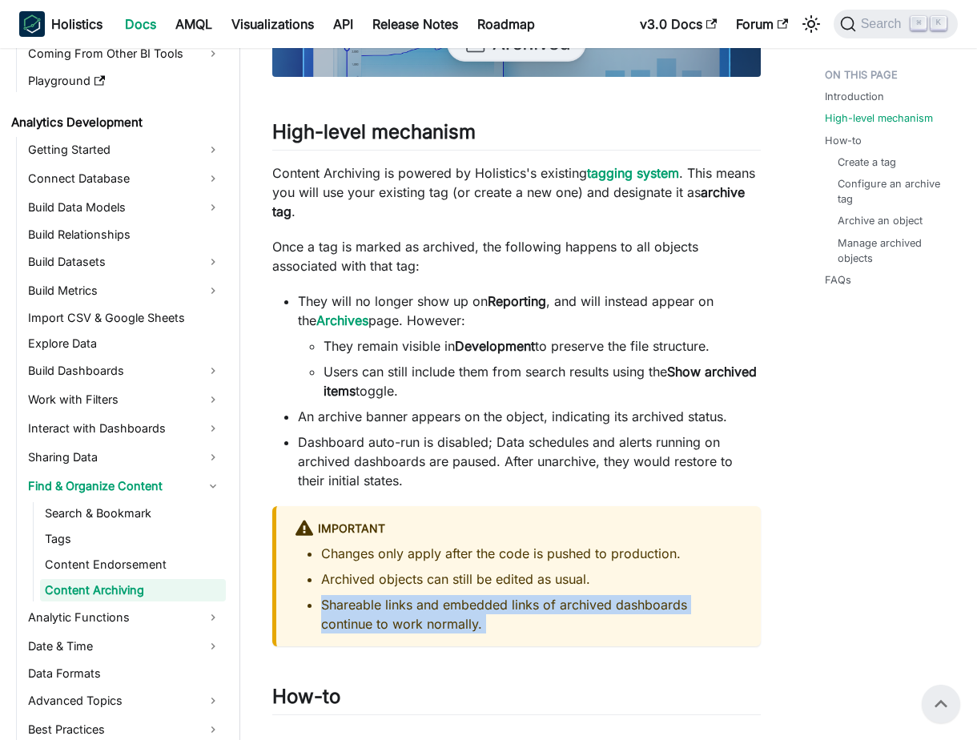
click at [490, 622] on li "Shareable links and embedded links of archived dashboards continue to work norm…" at bounding box center [531, 614] width 421 height 38
click at [569, 616] on li "Shareable links and embedded links of archived dashboards continue to work norm…" at bounding box center [531, 614] width 421 height 38
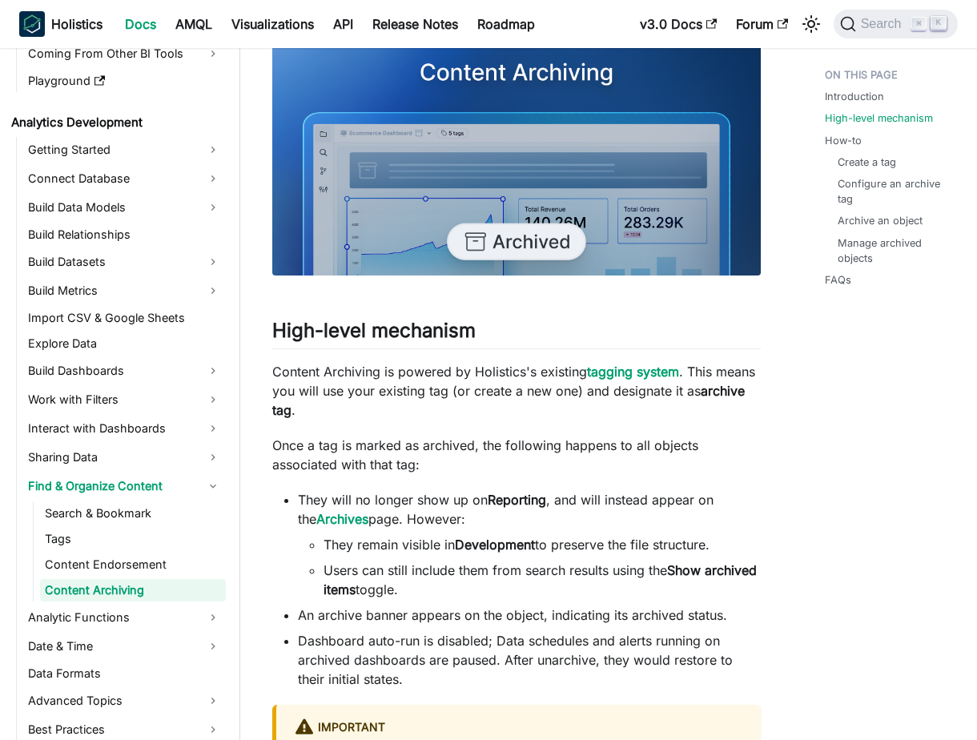
scroll to position [493, 0]
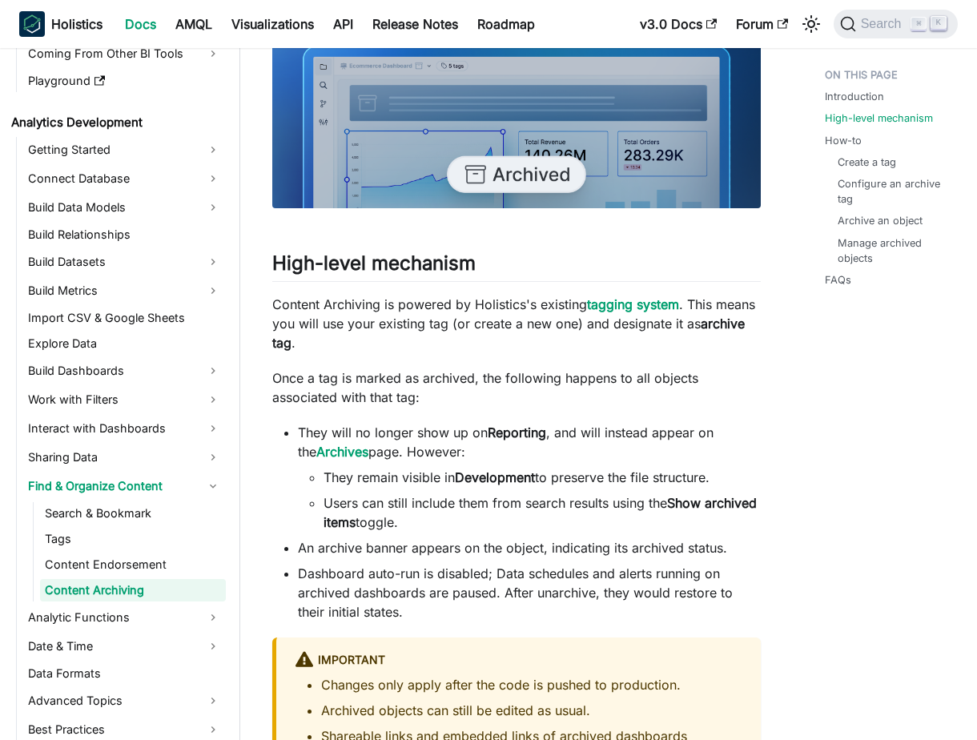
click at [544, 482] on li "They remain visible in Development to preserve the file structure." at bounding box center [542, 477] width 437 height 19
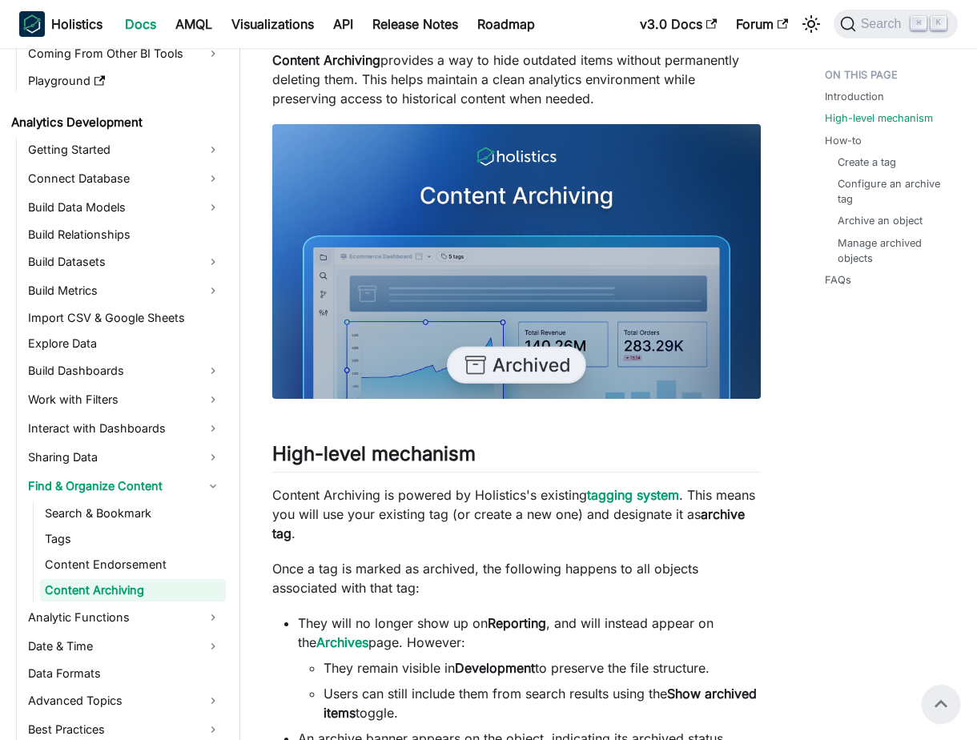
scroll to position [111, 0]
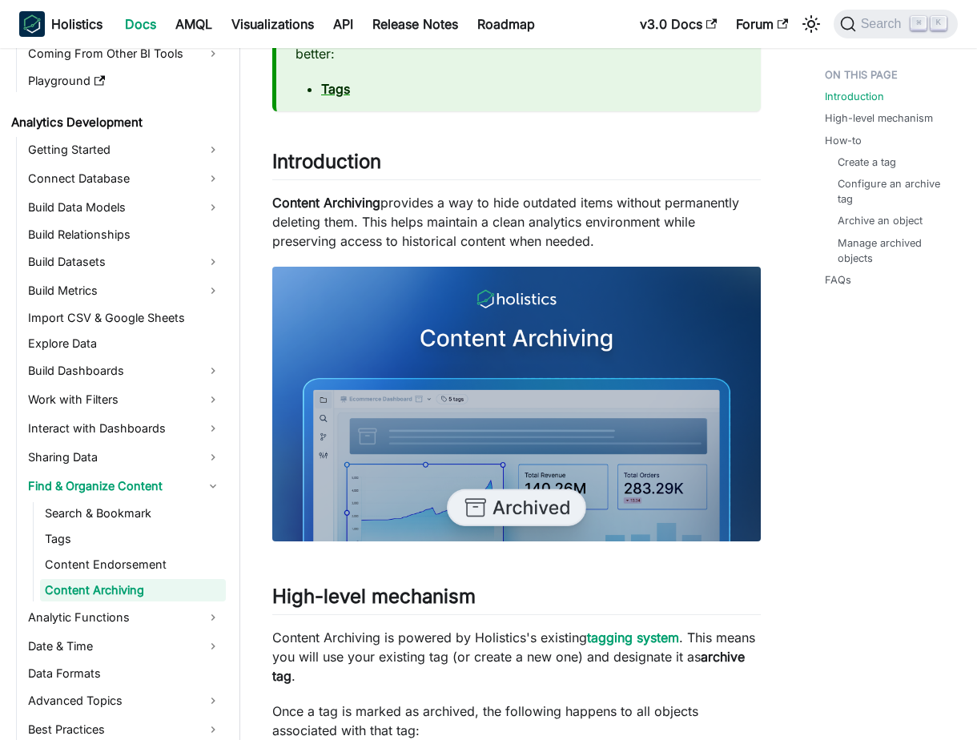
click at [566, 229] on p "Content Archiving provides a way to hide outdated items without permanently del…" at bounding box center [516, 222] width 489 height 58
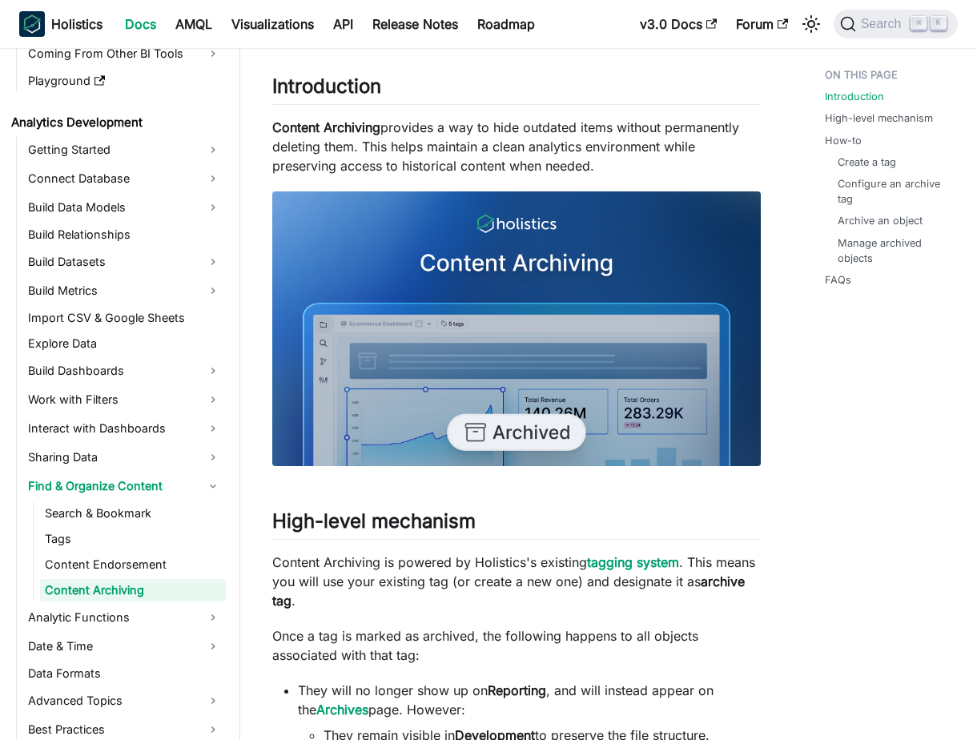
scroll to position [215, 0]
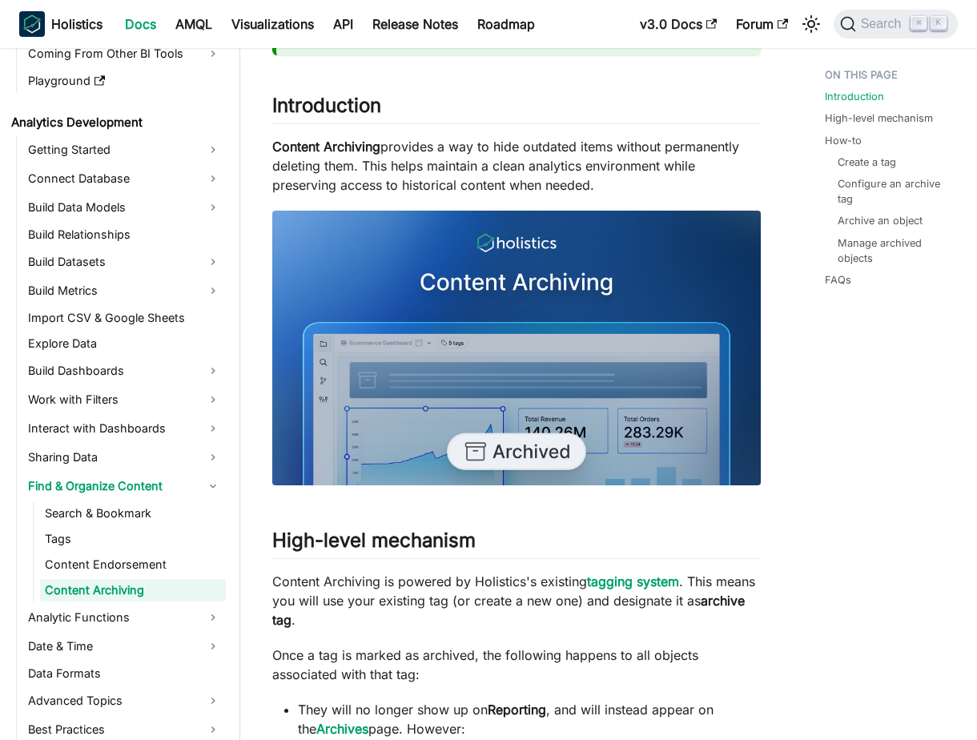
click at [616, 171] on p "Content Archiving provides a way to hide outdated items without permanently del…" at bounding box center [516, 166] width 489 height 58
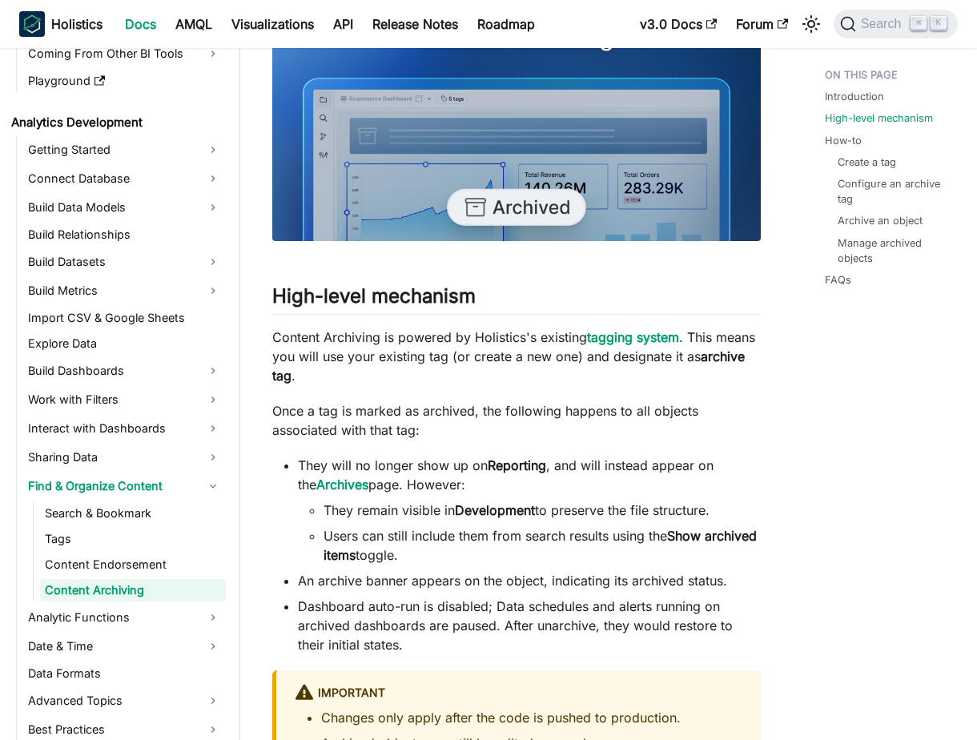
click at [505, 438] on p "Once a tag is marked as archived, the following happens to all objects associat…" at bounding box center [516, 420] width 489 height 38
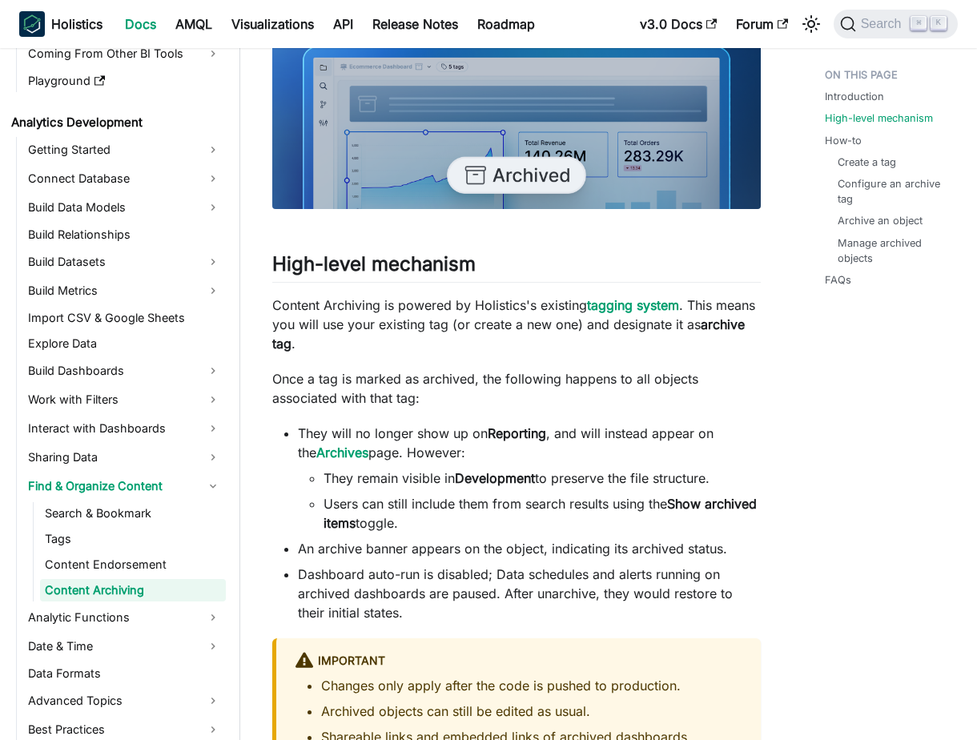
scroll to position [511, 0]
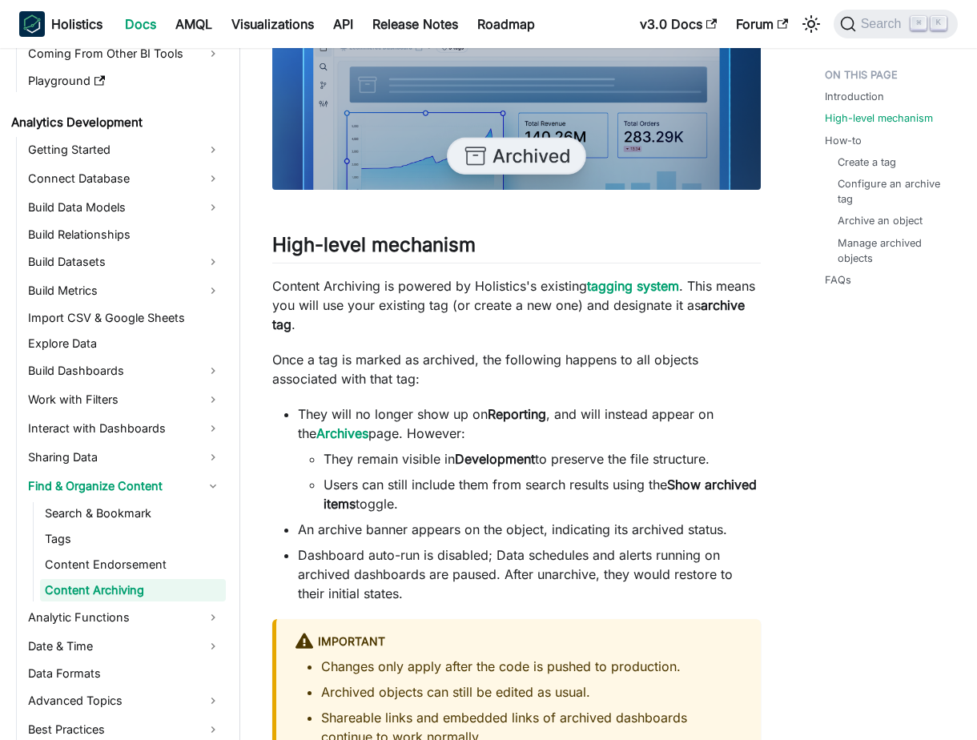
click at [445, 380] on p "Once a tag is marked as archived, the following happens to all objects associat…" at bounding box center [516, 369] width 489 height 38
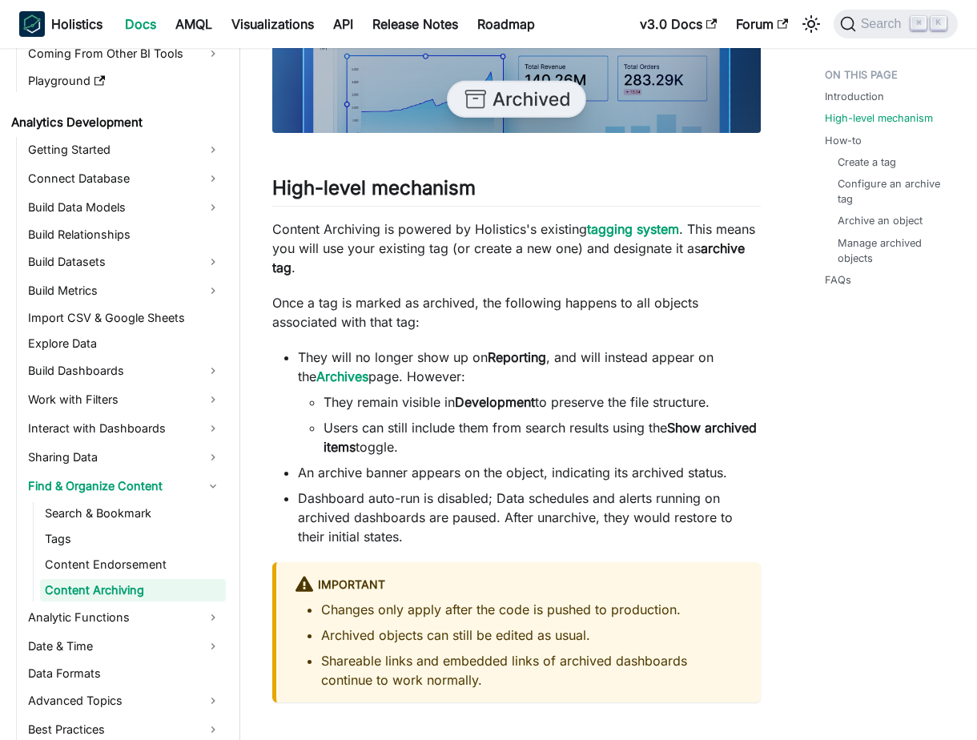
scroll to position [569, 0]
click at [440, 362] on li "They will no longer show up on Reporting , and will instead appear on the Archi…" at bounding box center [529, 401] width 463 height 109
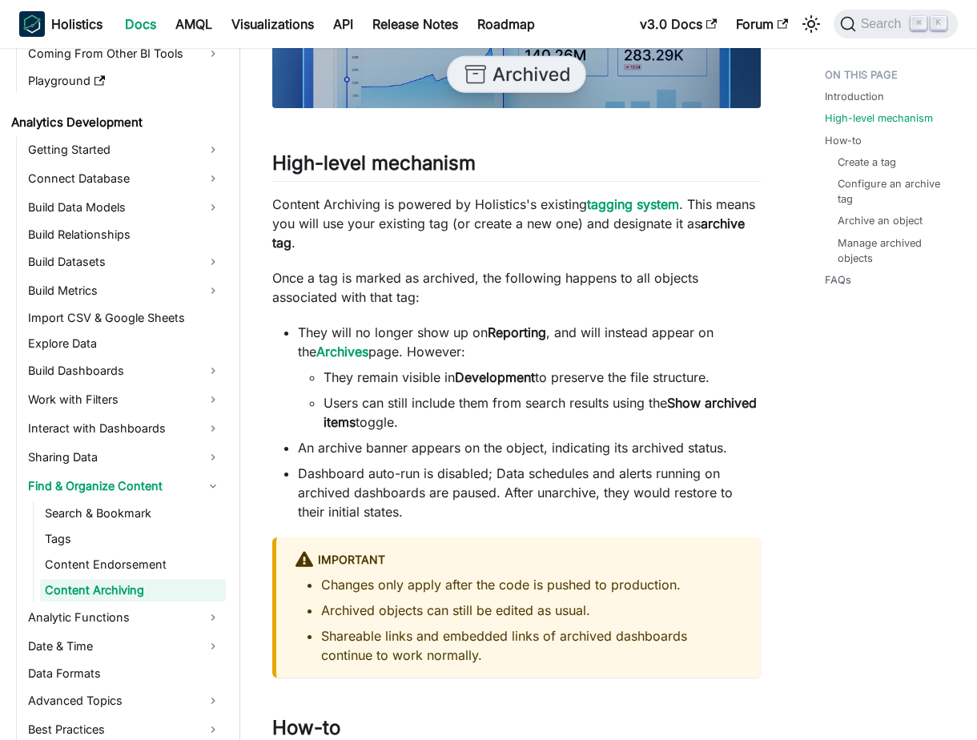
click at [446, 420] on li "Users can still include them from search results using the Show archived items …" at bounding box center [542, 412] width 437 height 38
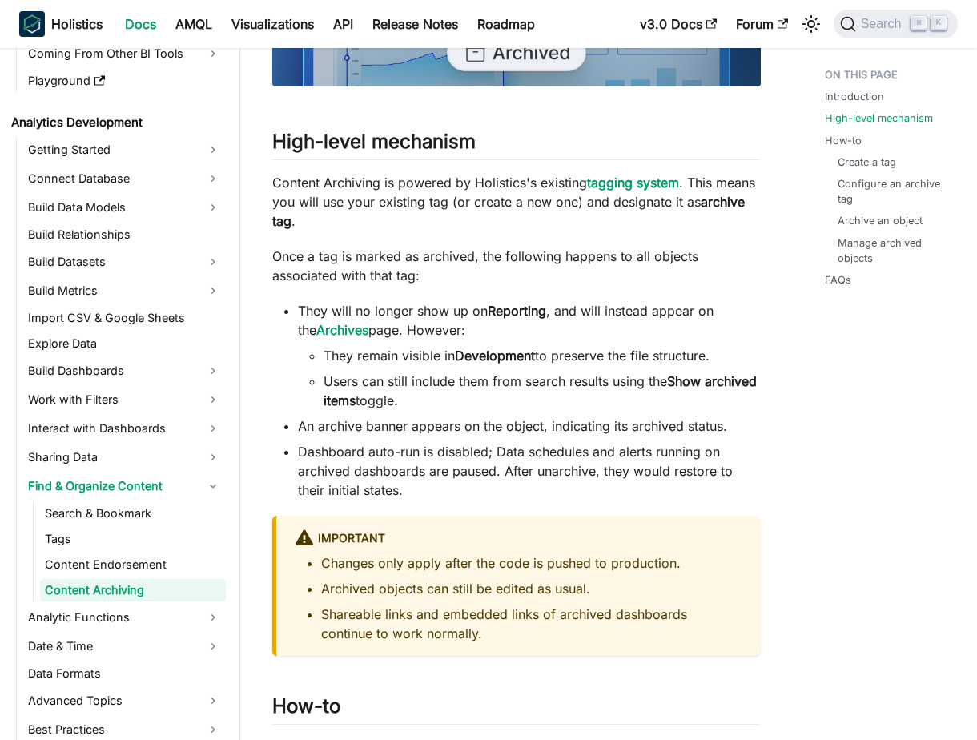
click at [442, 465] on li "Dashboard auto-run is disabled; Data schedules and alerts running on archived d…" at bounding box center [529, 471] width 463 height 58
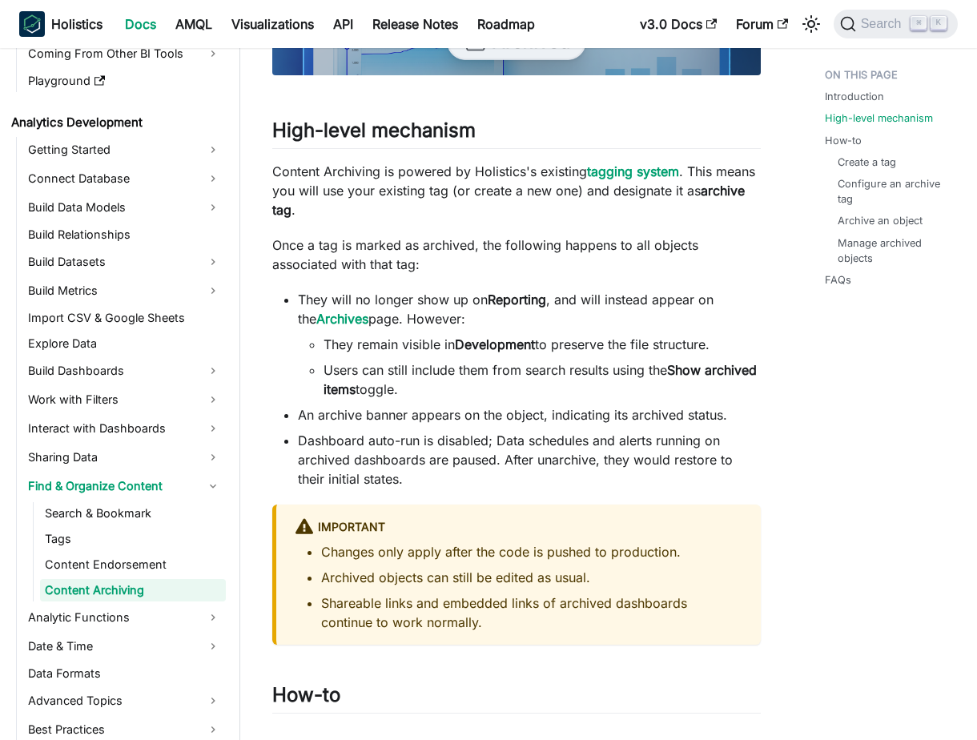
click at [441, 465] on li "Dashboard auto-run is disabled; Data schedules and alerts running on archived d…" at bounding box center [529, 460] width 463 height 58
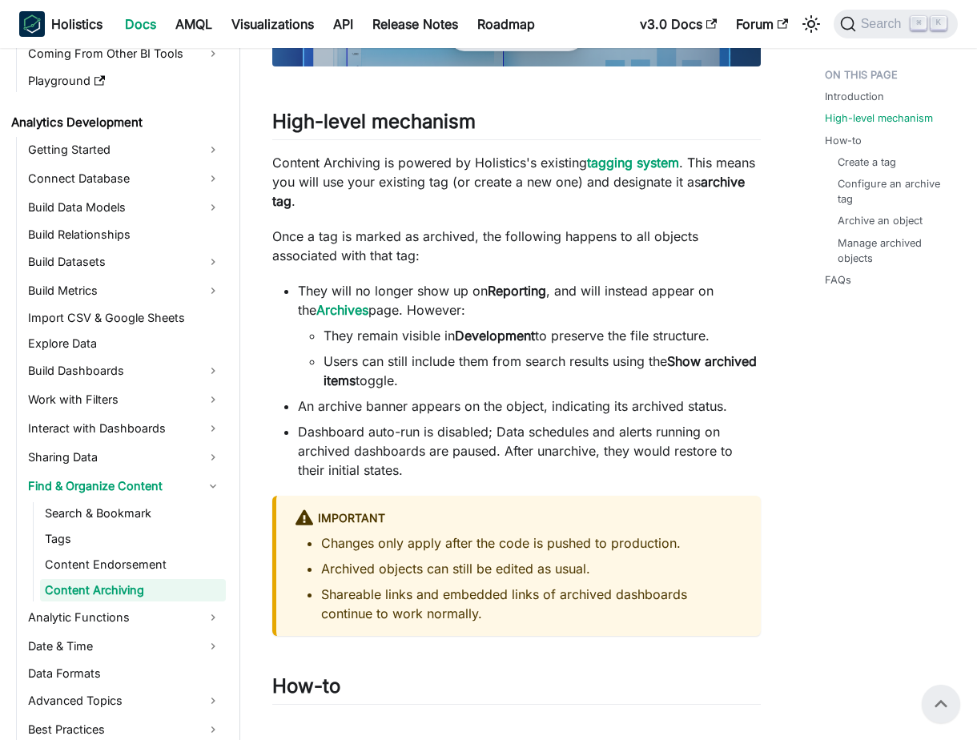
scroll to position [626, 0]
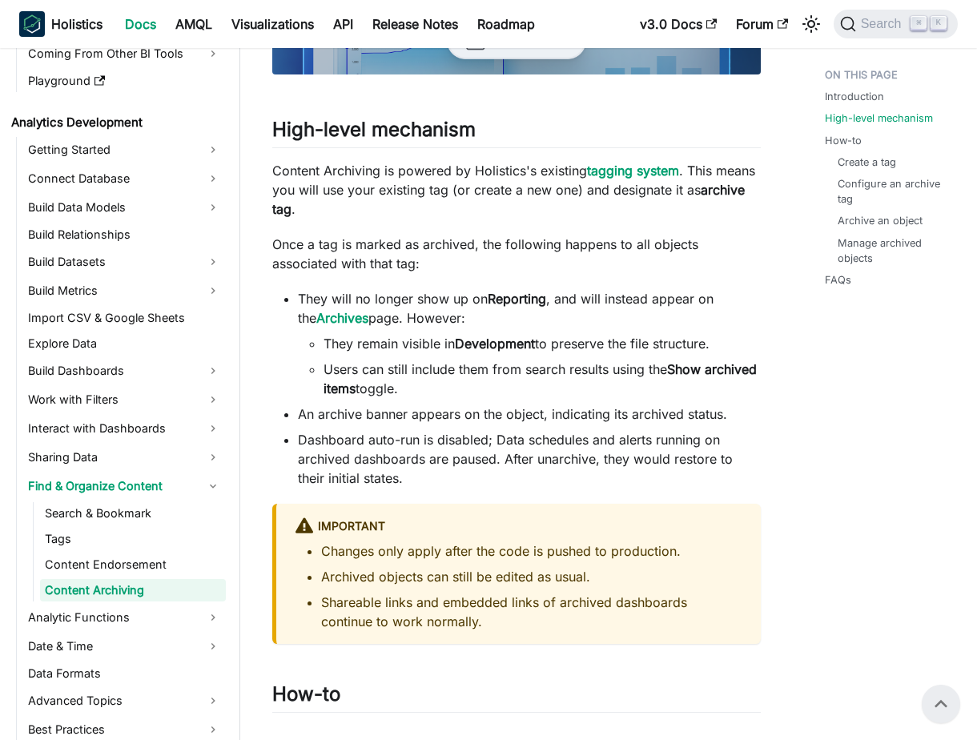
click at [441, 465] on li "Dashboard auto-run is disabled; Data schedules and alerts running on archived d…" at bounding box center [529, 459] width 463 height 58
click at [485, 420] on li "An archive banner appears on the object, indicating its archived status." at bounding box center [529, 413] width 463 height 19
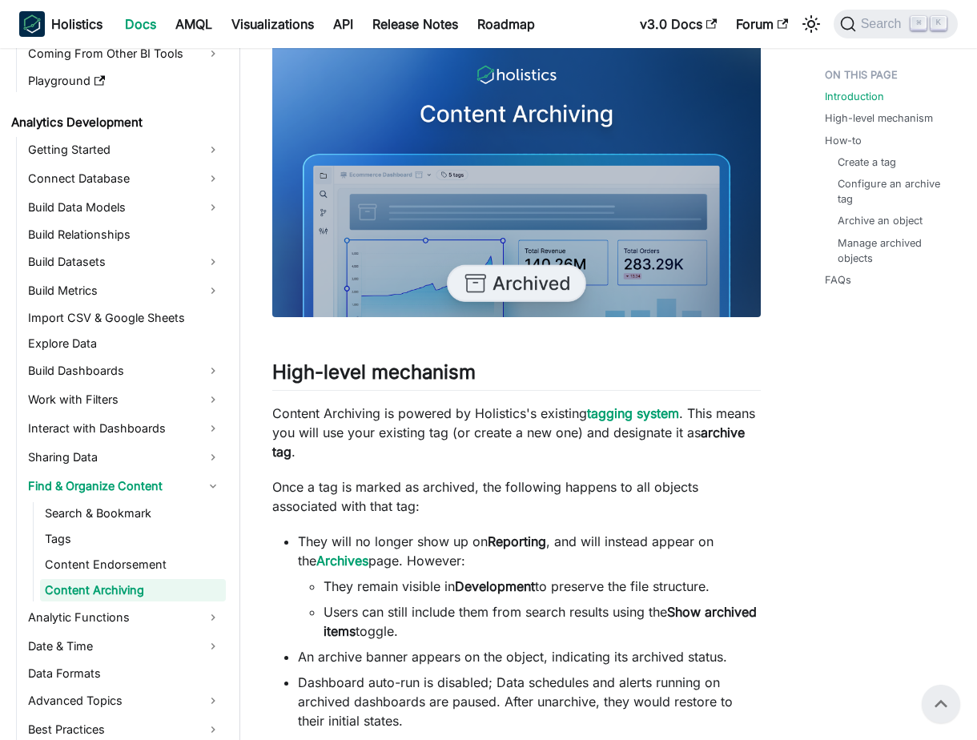
scroll to position [360, 0]
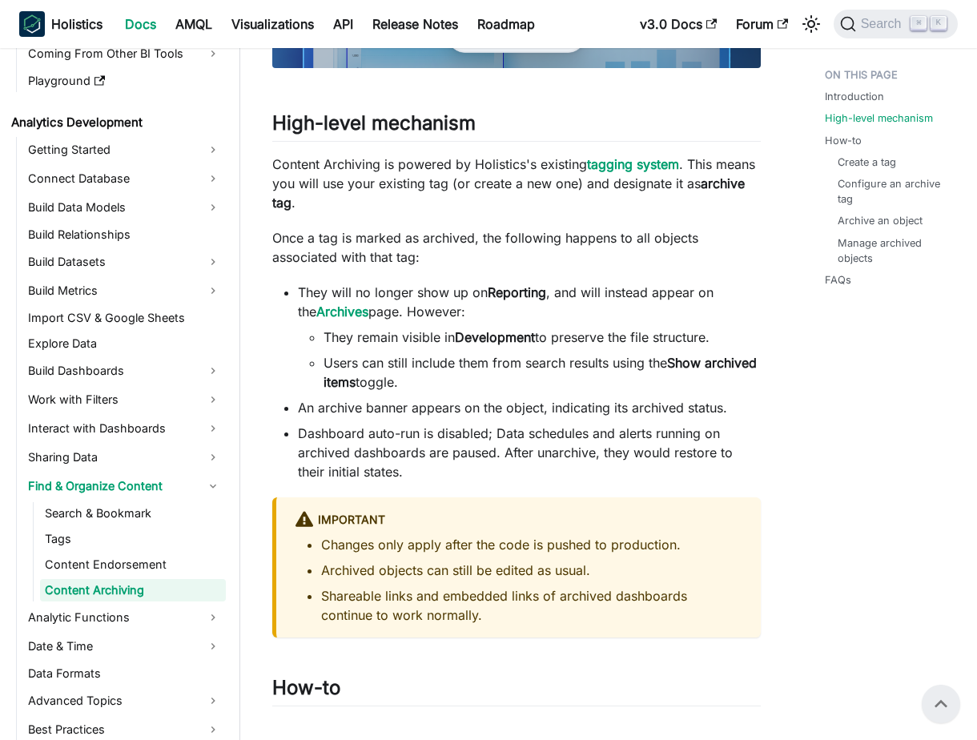
scroll to position [588, 0]
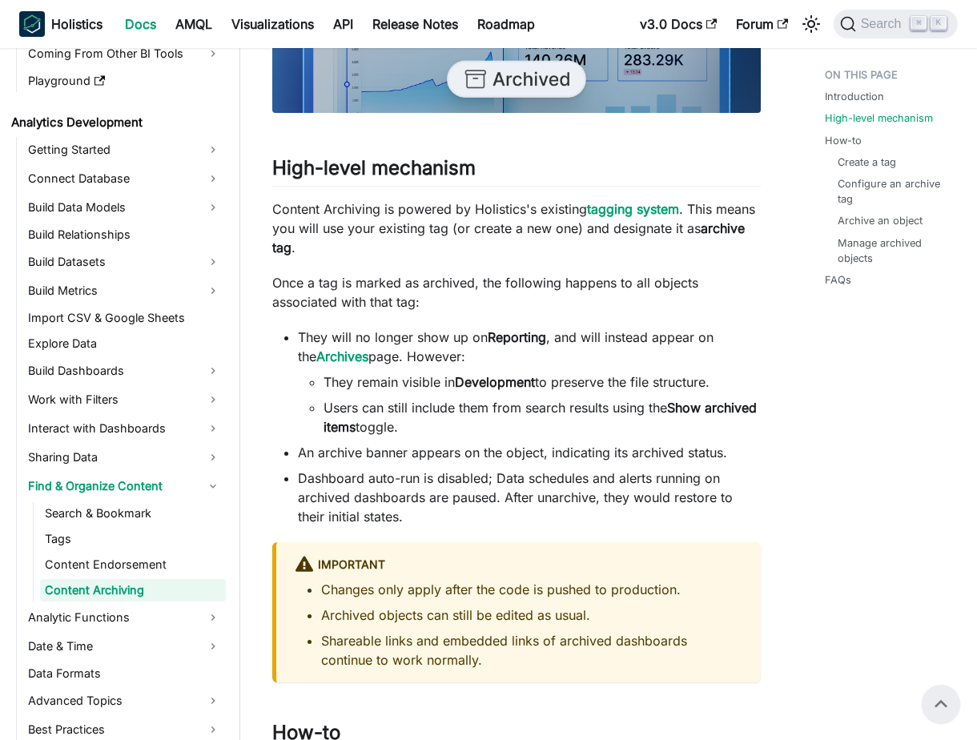
click at [469, 459] on li "An archive banner appears on the object, indicating its archived status." at bounding box center [529, 452] width 463 height 19
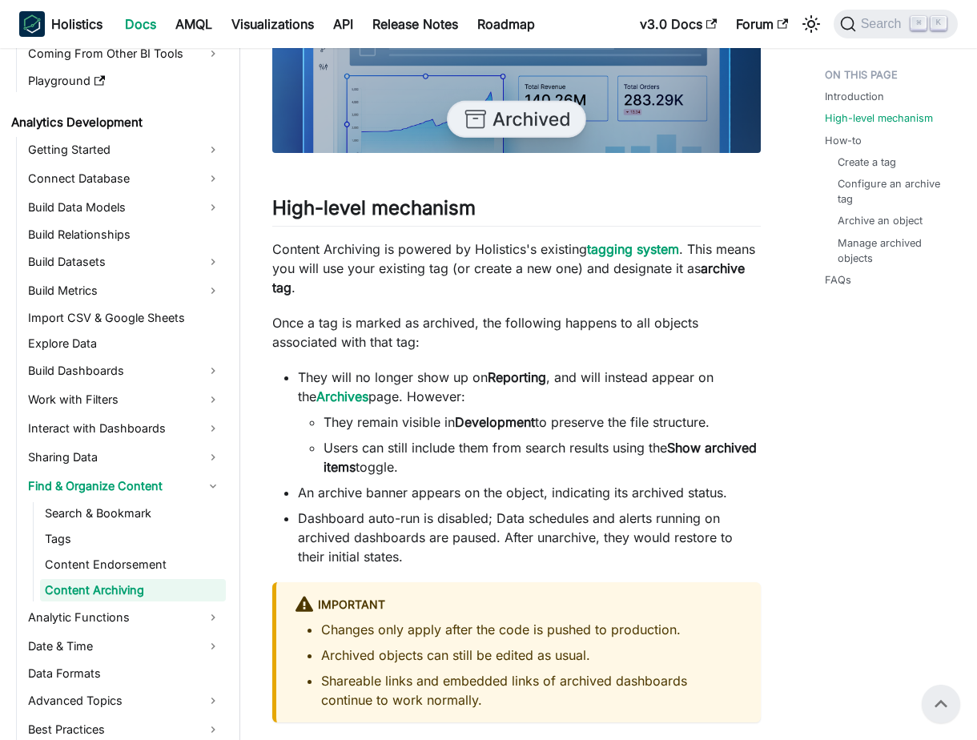
scroll to position [547, 0]
click at [440, 488] on li "An archive banner appears on the object, indicating its archived status." at bounding box center [529, 493] width 463 height 19
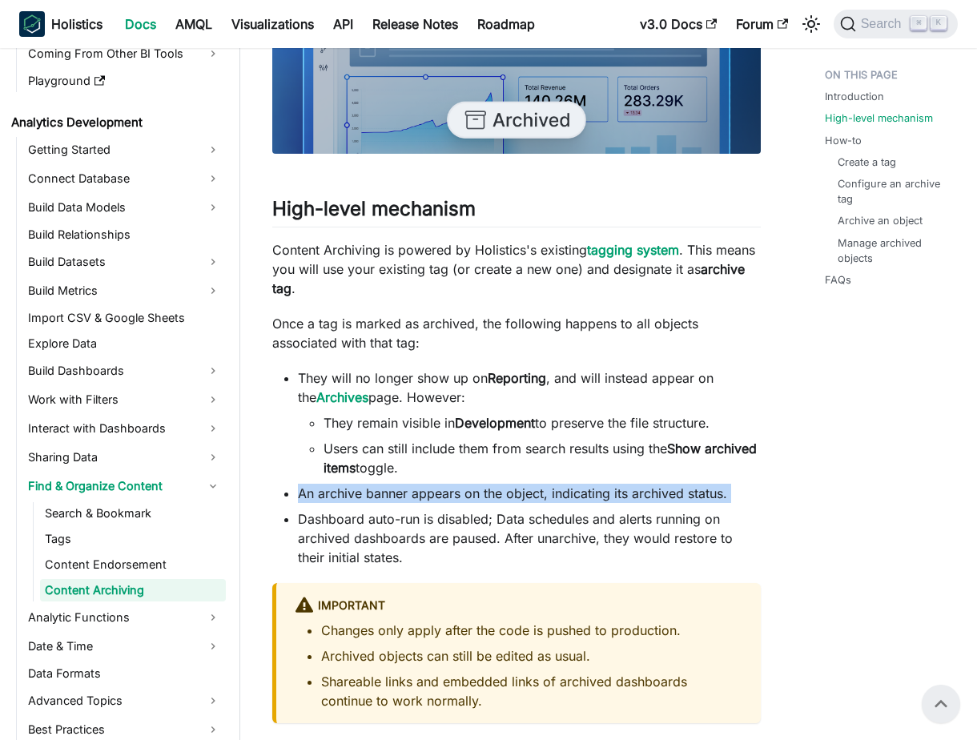
click at [440, 488] on li "An archive banner appears on the object, indicating its archived status." at bounding box center [529, 493] width 463 height 19
click at [445, 498] on li "An archive banner appears on the object, indicating its archived status." at bounding box center [529, 493] width 463 height 19
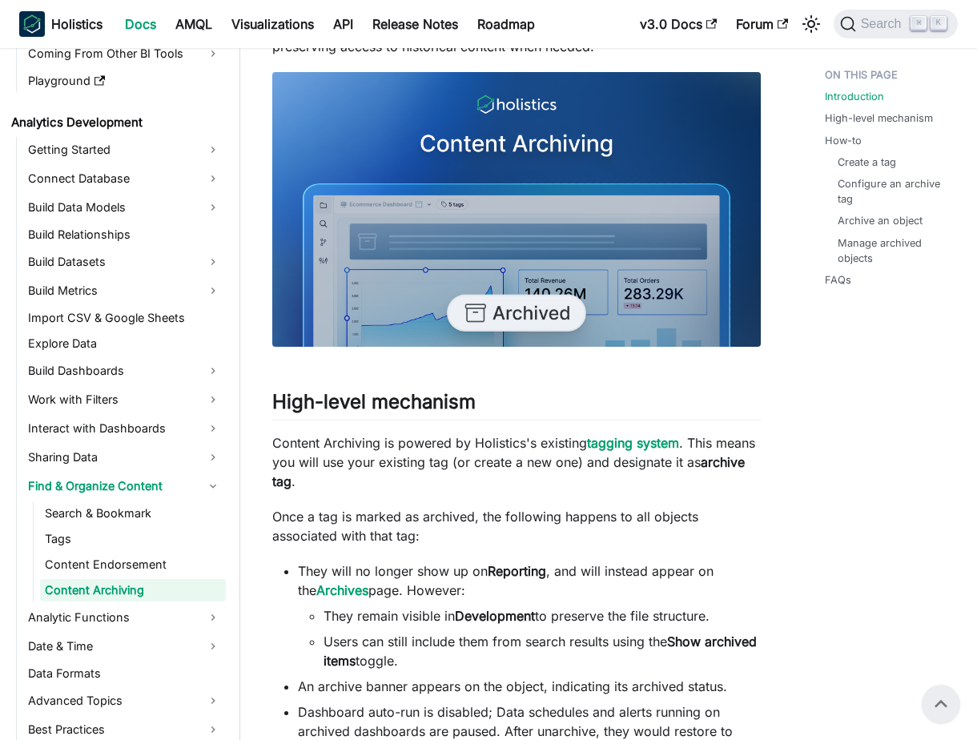
scroll to position [352, 0]
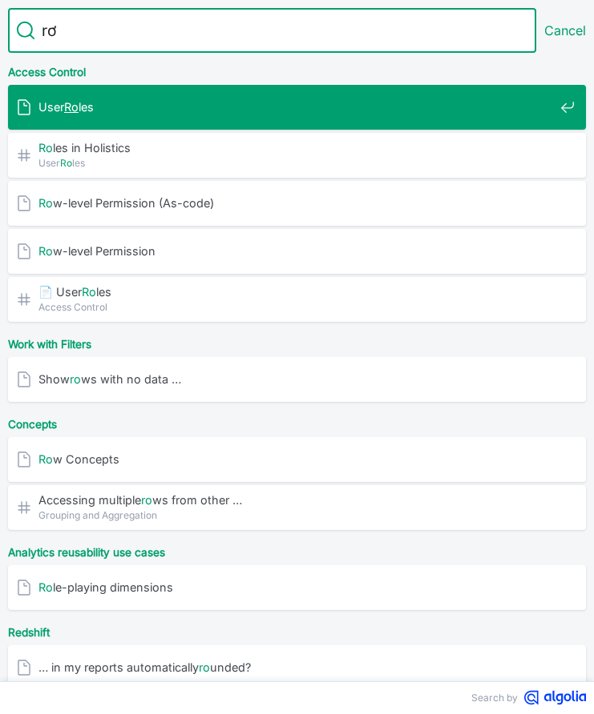
type input "row"
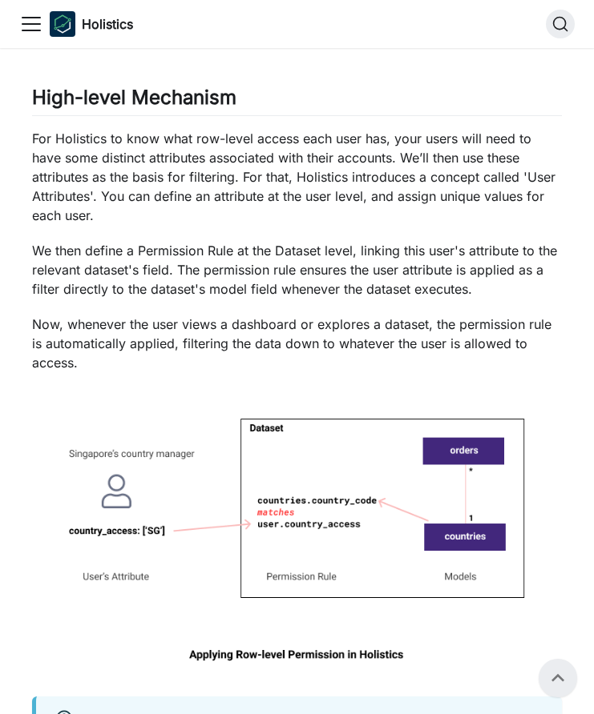
scroll to position [732, 0]
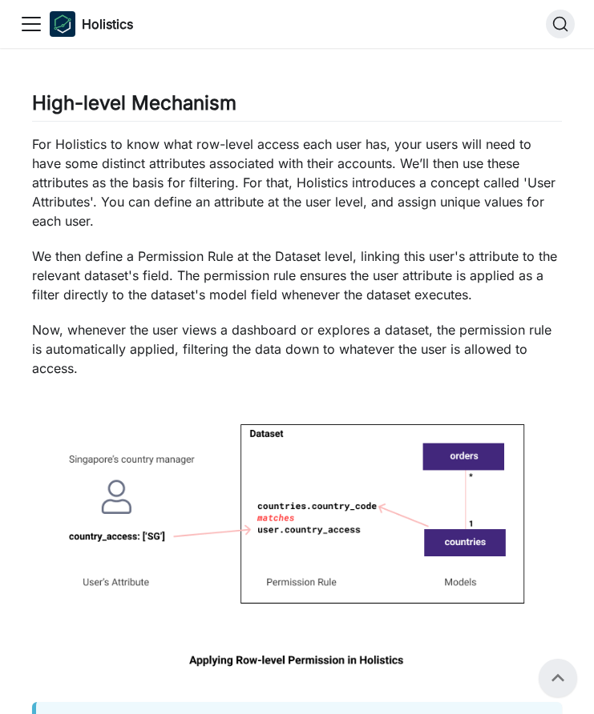
click at [286, 261] on p "We then define a Permission Rule at the Dataset level, linking this user's attr…" at bounding box center [296, 276] width 529 height 58
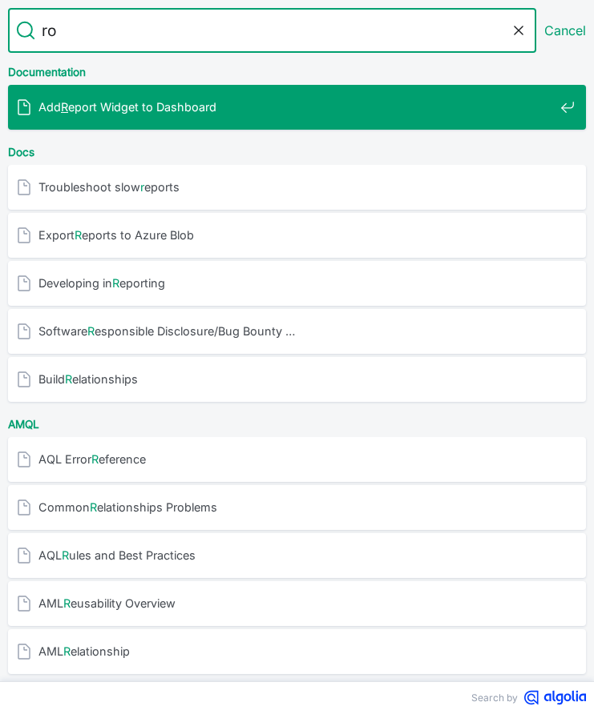
type input "rơ"
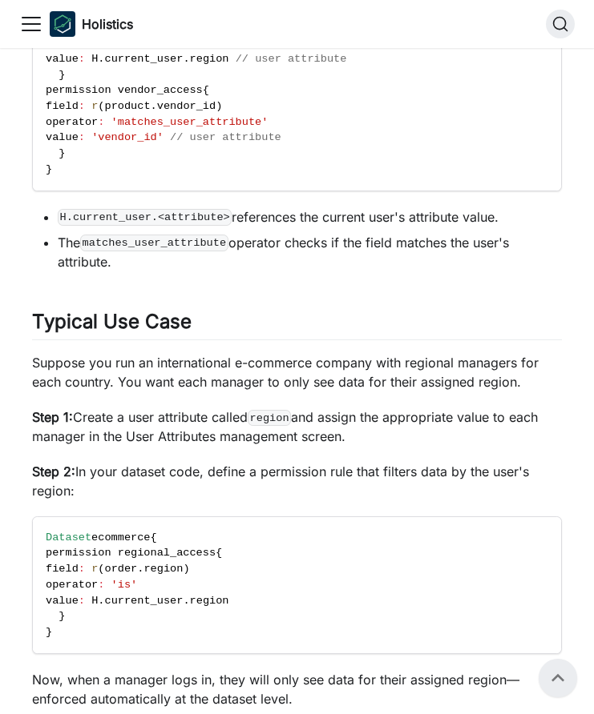
scroll to position [1129, 0]
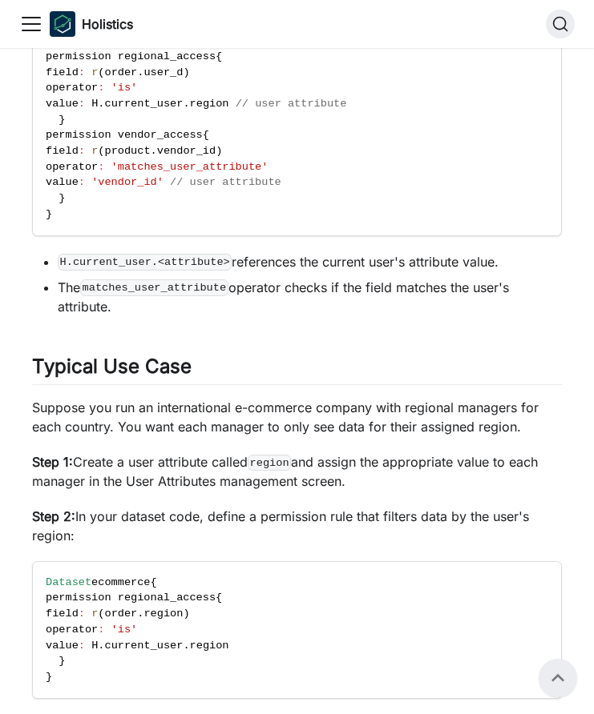
click at [157, 405] on p "Suppose you run an international e-commerce company with regional managers for …" at bounding box center [296, 417] width 529 height 38
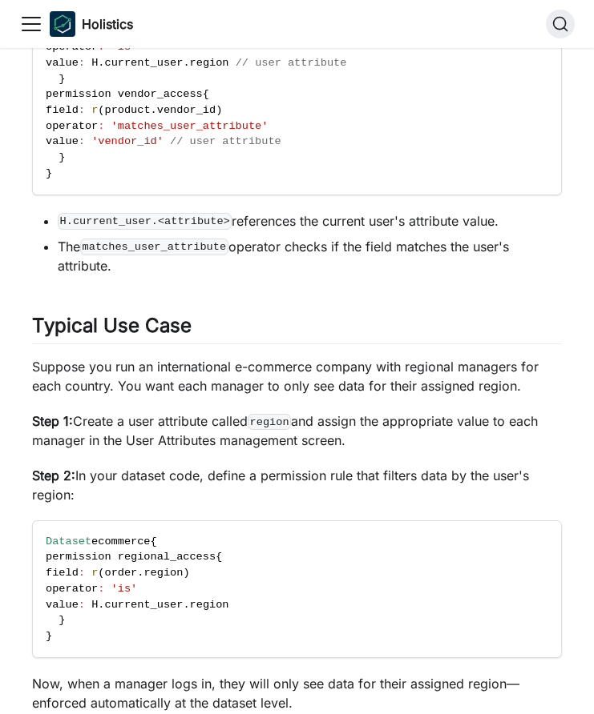
scroll to position [1216, 0]
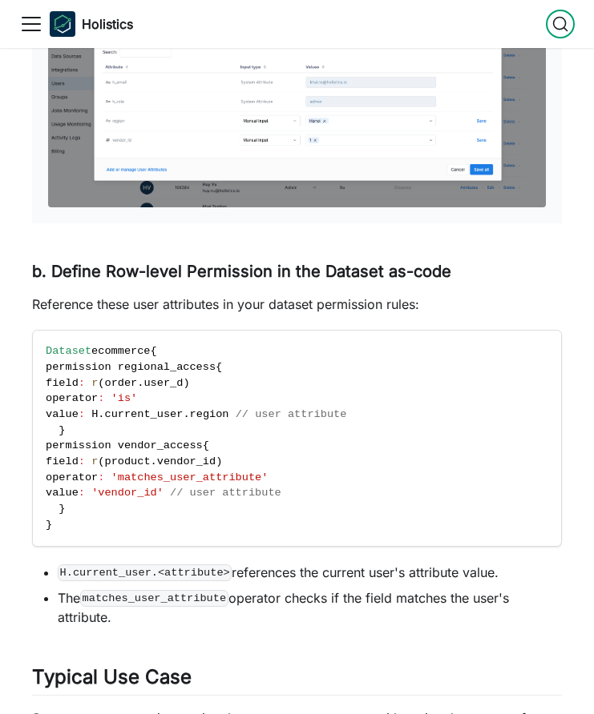
scroll to position [928, 0]
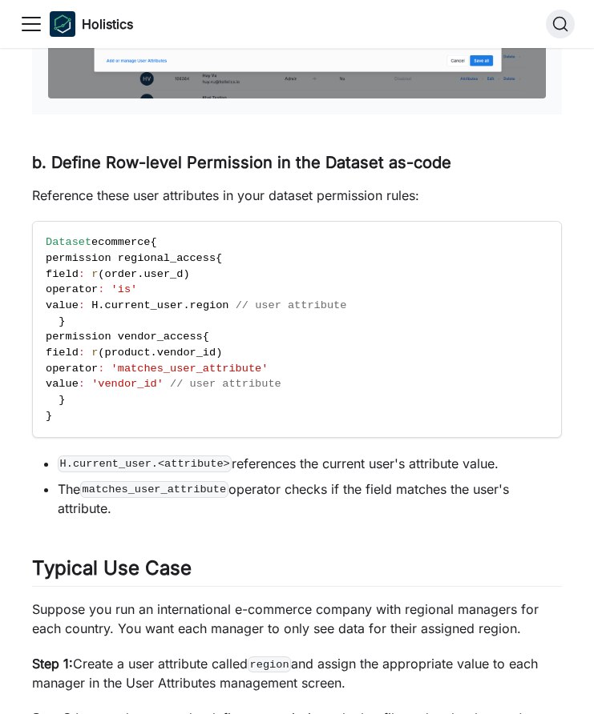
click at [190, 421] on code "Dataset ecommerce { permission regional_access { field : r ( order . user_d ) o…" at bounding box center [297, 329] width 528 height 215
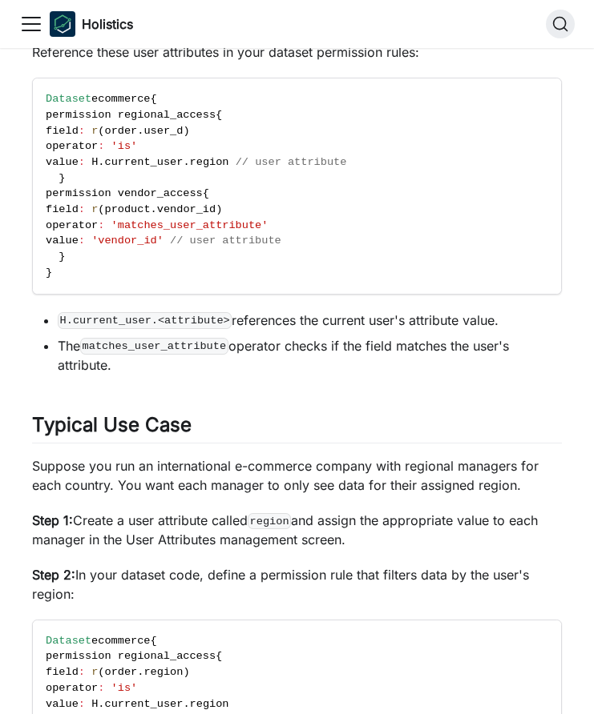
scroll to position [1072, 0]
click at [207, 363] on li "The matches_user_attribute operator checks if the field matches the user's attr…" at bounding box center [310, 355] width 504 height 38
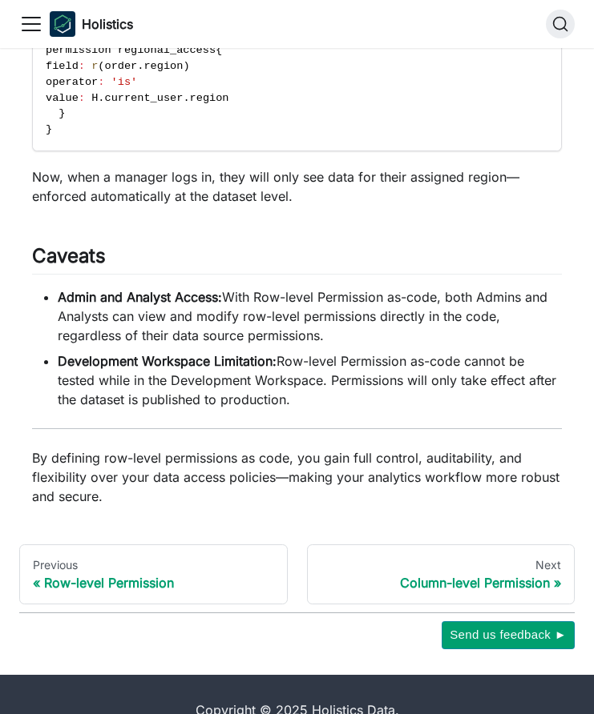
scroll to position [0, 0]
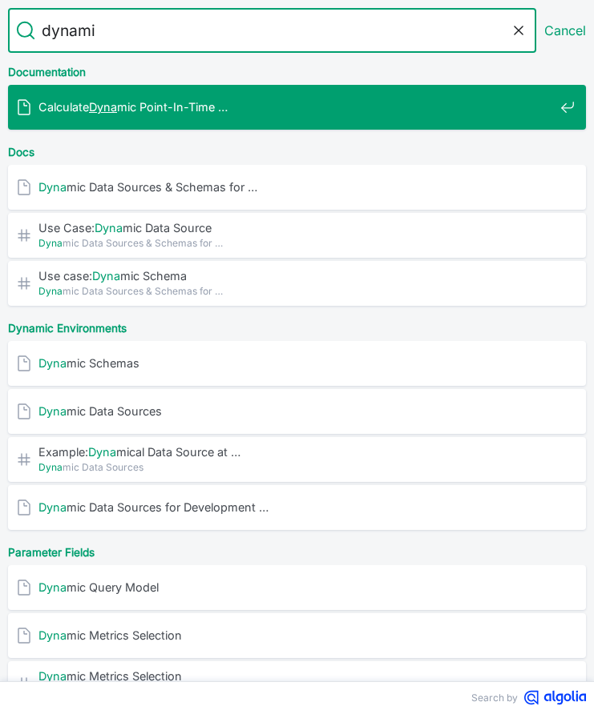
type input "dynamic"
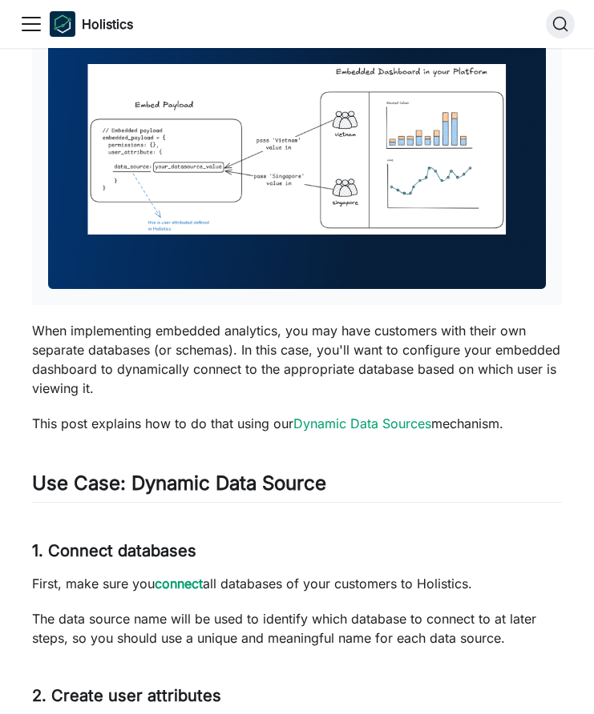
scroll to position [520, 0]
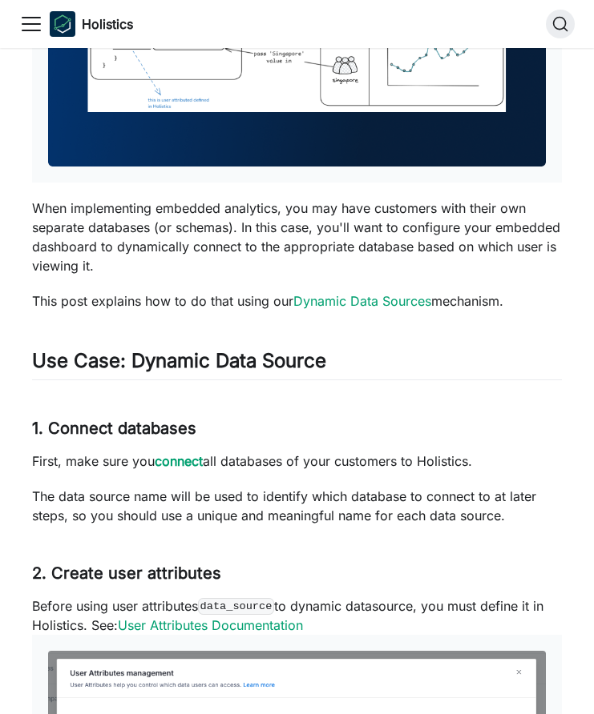
click at [267, 522] on p "The data source name will be used to identify which database to connect to at l…" at bounding box center [296, 506] width 529 height 38
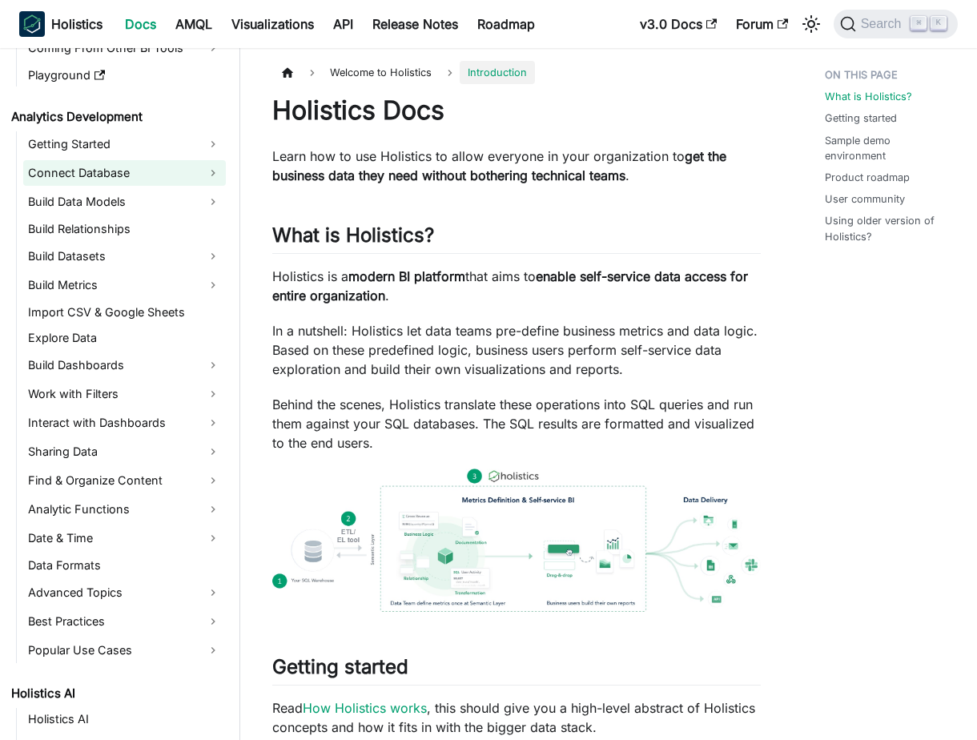
scroll to position [183, 0]
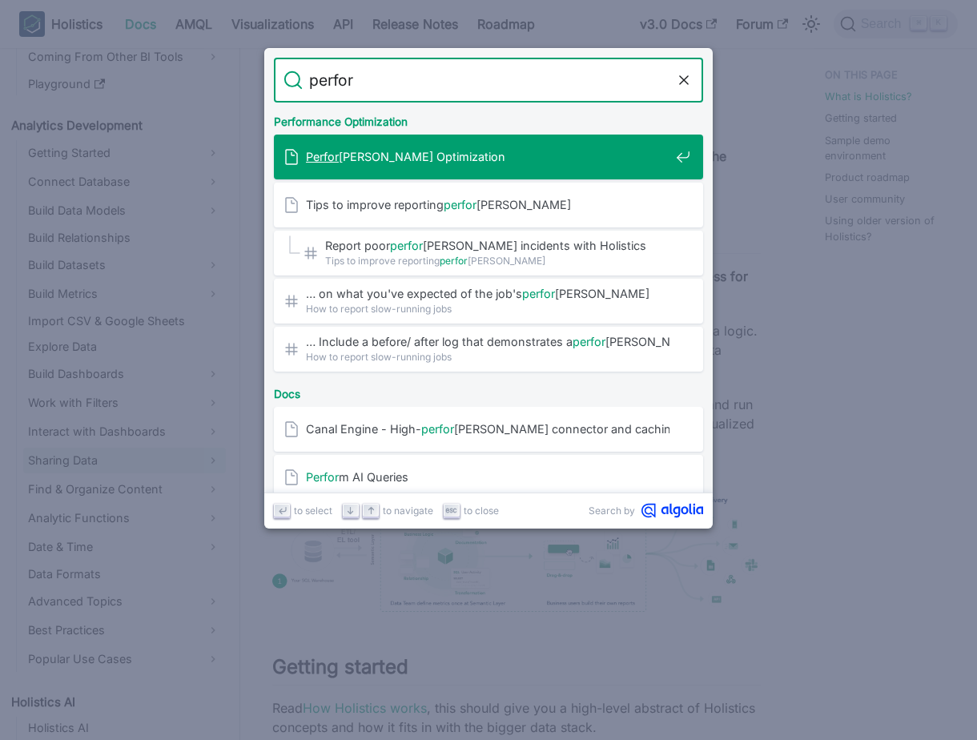
type input "perform"
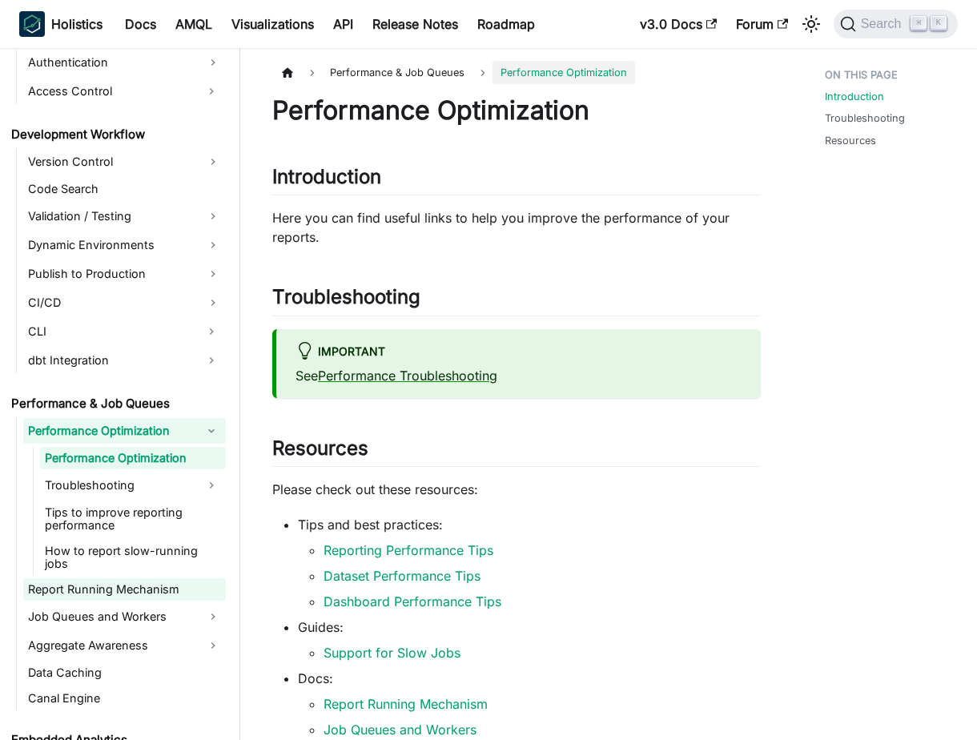
scroll to position [1153, 0]
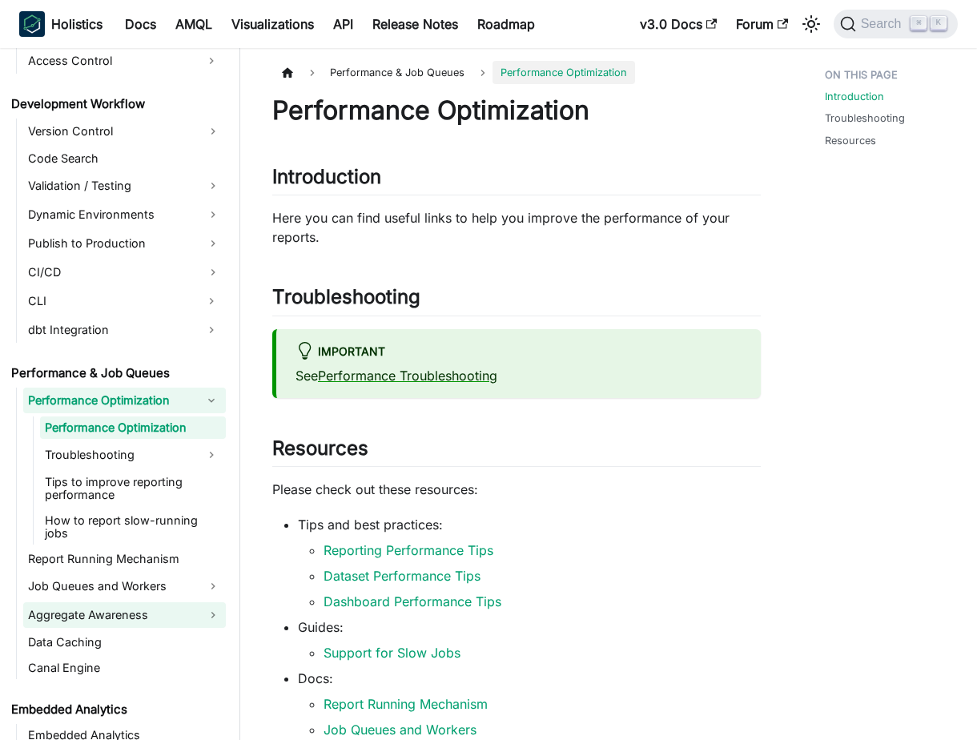
click at [151, 602] on link "Aggregate Awareness" at bounding box center [124, 615] width 203 height 26
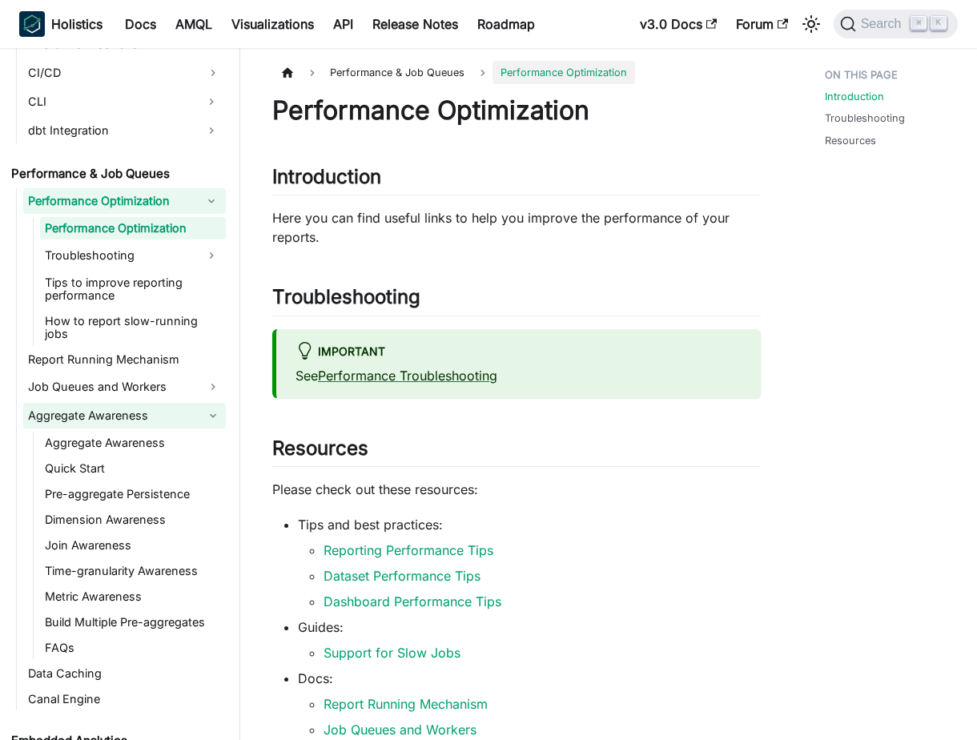
scroll to position [1365, 0]
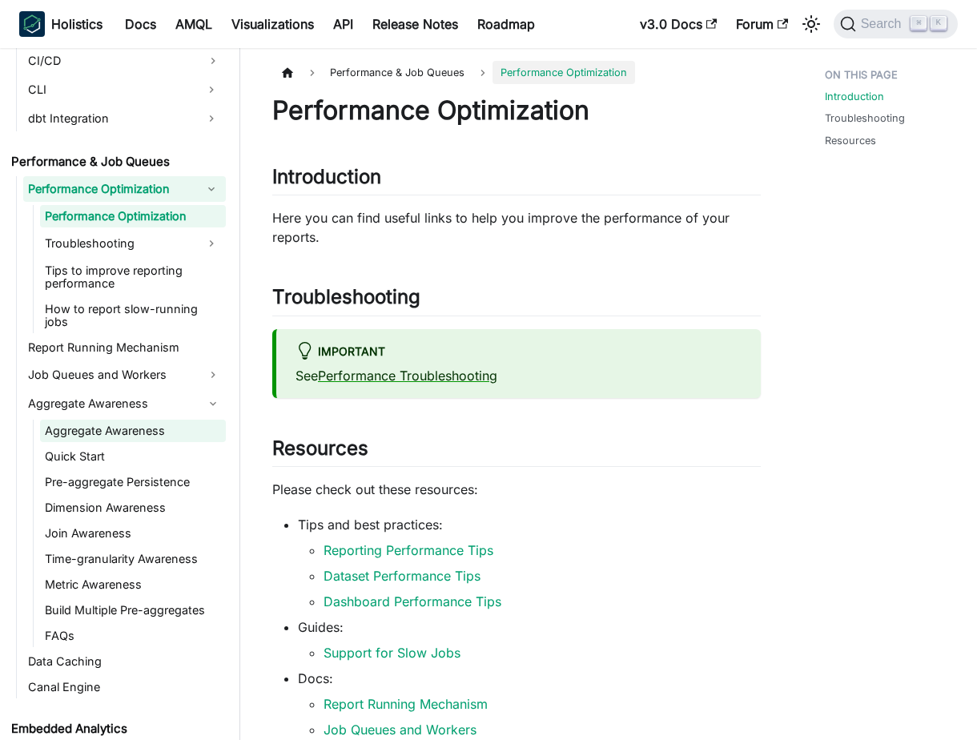
click at [152, 420] on link "Aggregate Awareness" at bounding box center [133, 431] width 186 height 22
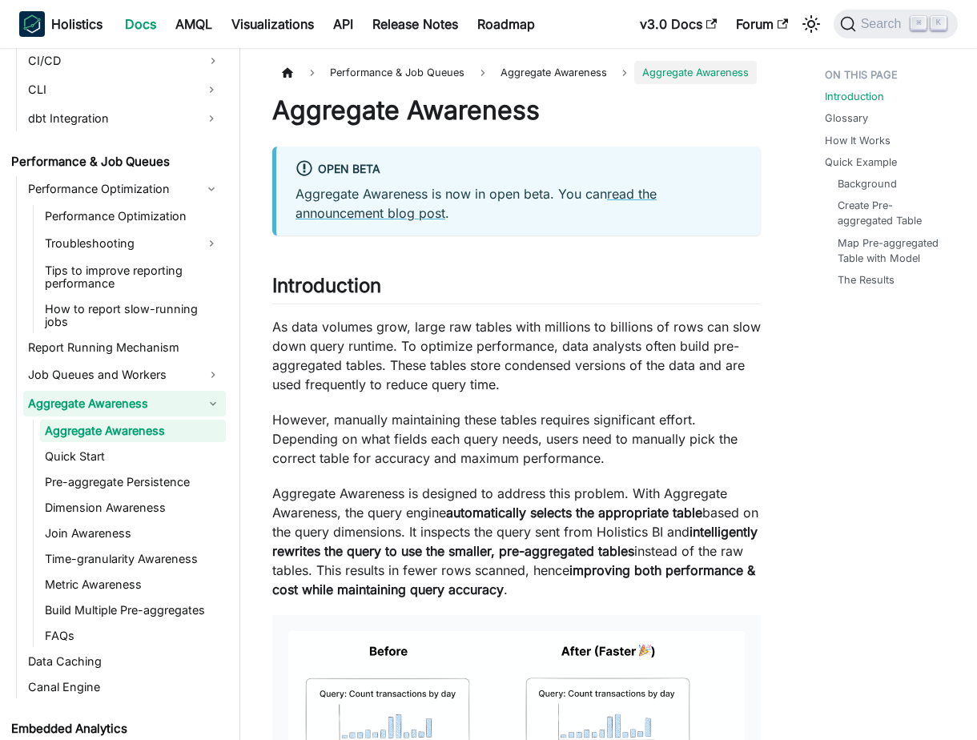
click at [140, 397] on link "Aggregate Awareness" at bounding box center [124, 404] width 203 height 26
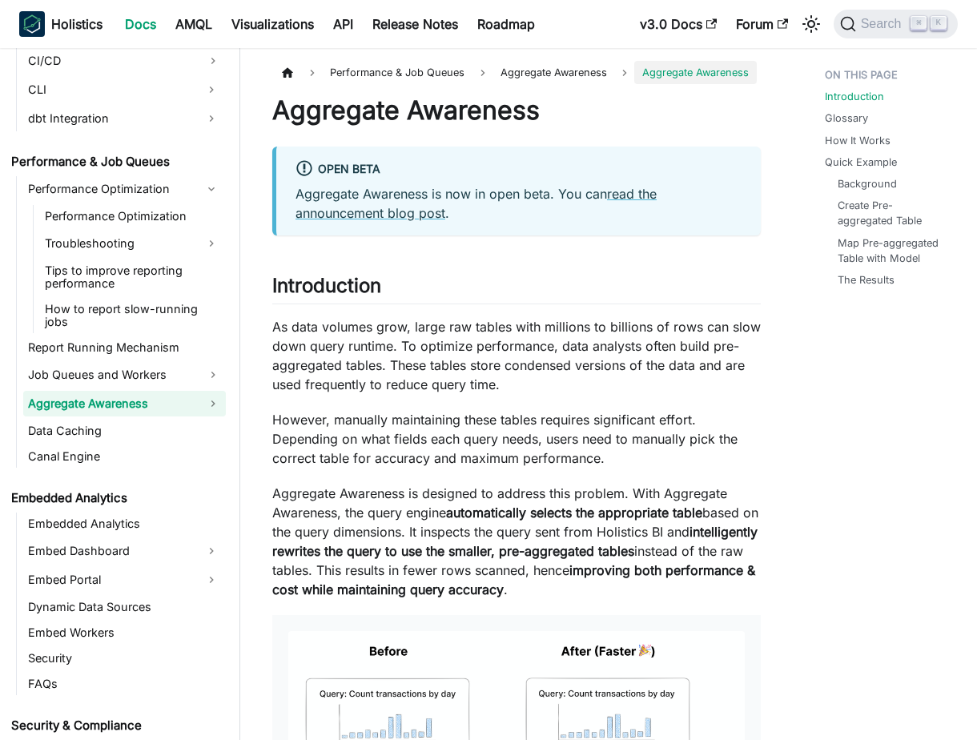
click at [140, 397] on link "Aggregate Awareness" at bounding box center [124, 404] width 203 height 26
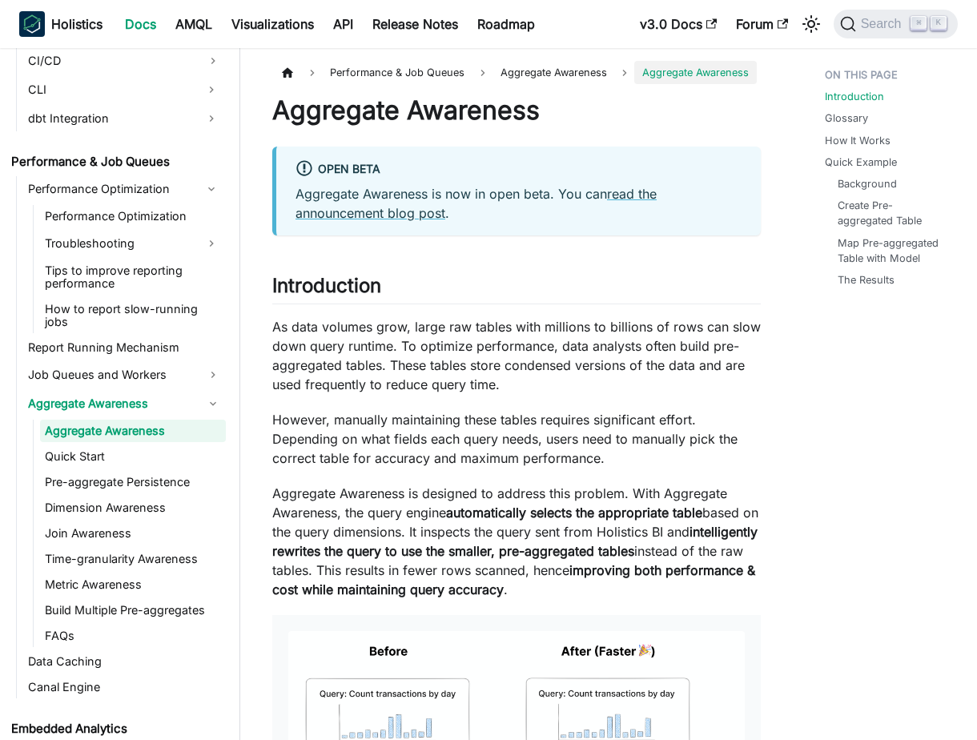
click at [136, 420] on link "Aggregate Awareness" at bounding box center [133, 431] width 186 height 22
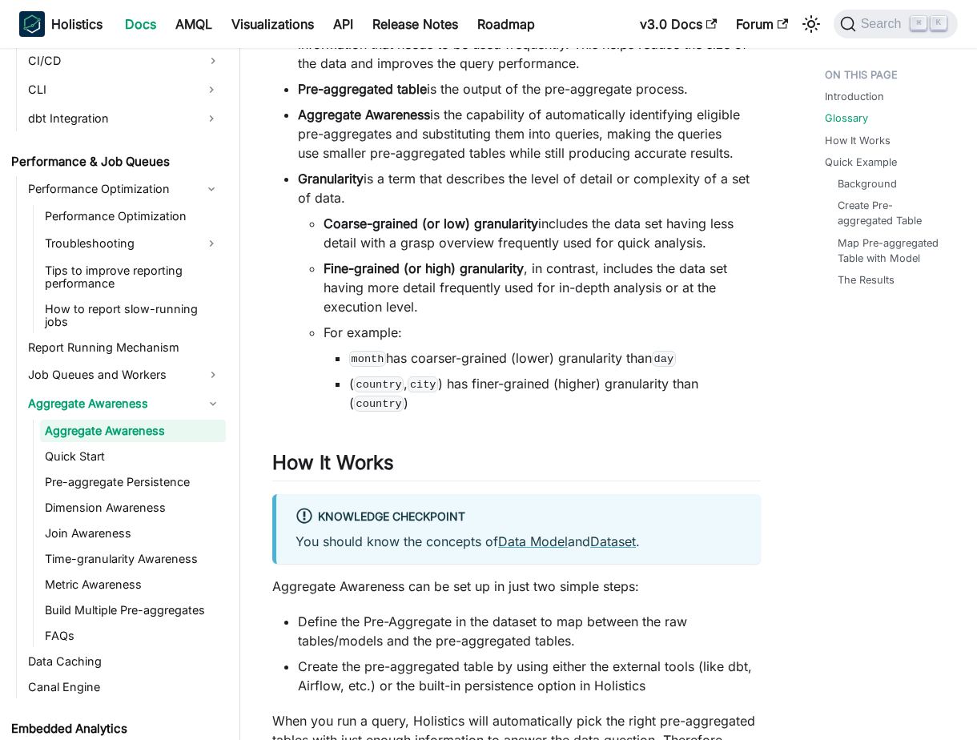
scroll to position [1566, 0]
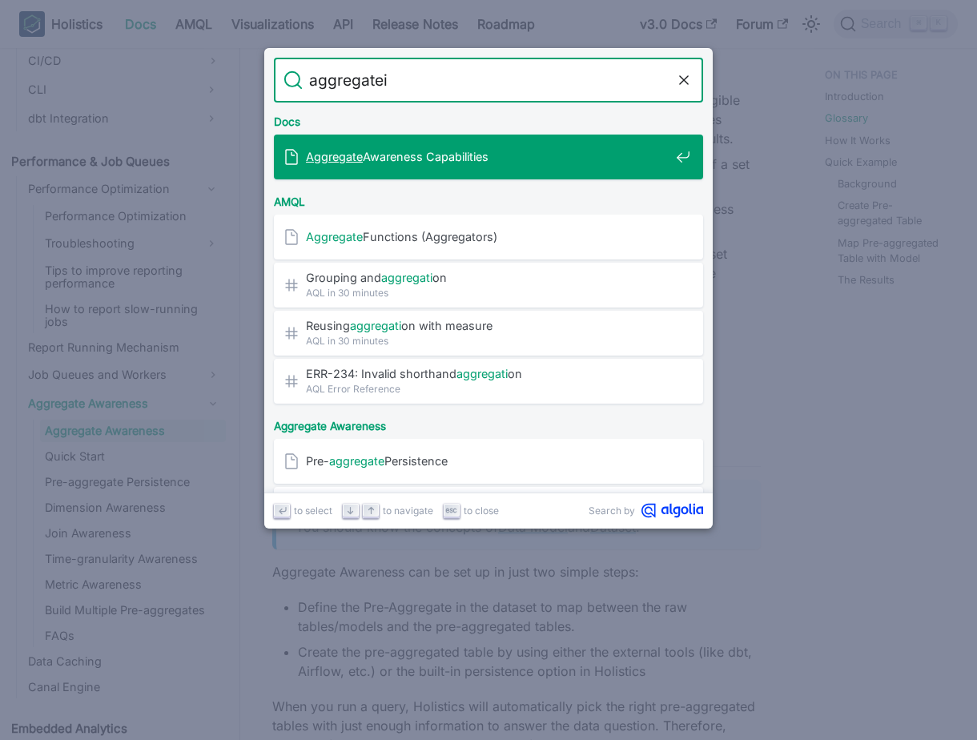
type input "aggregate"
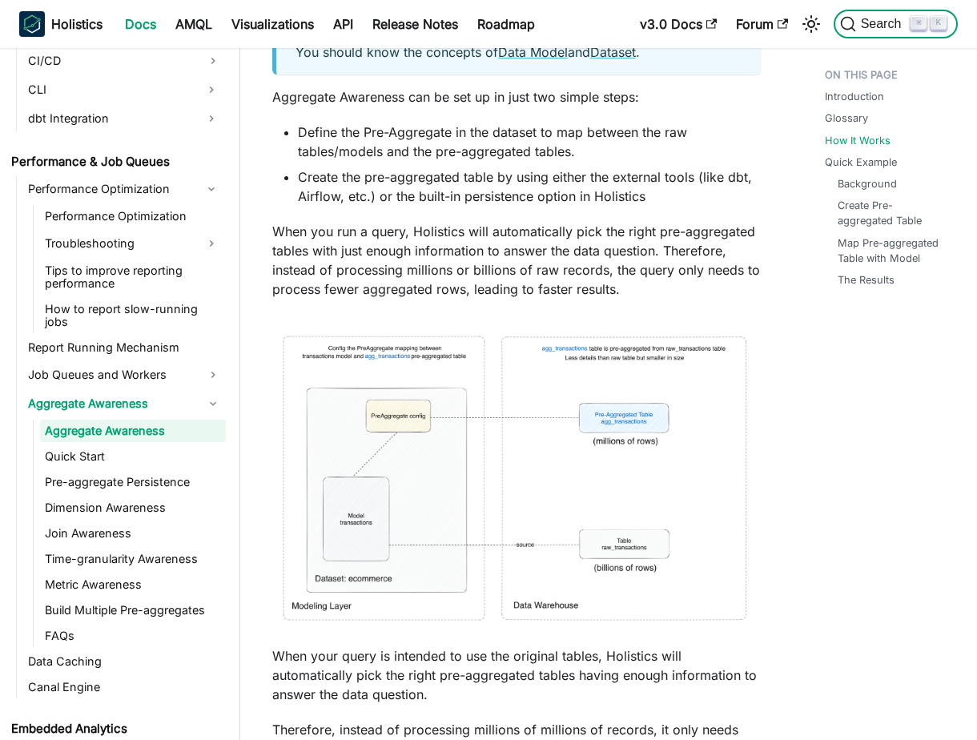
scroll to position [2084, 0]
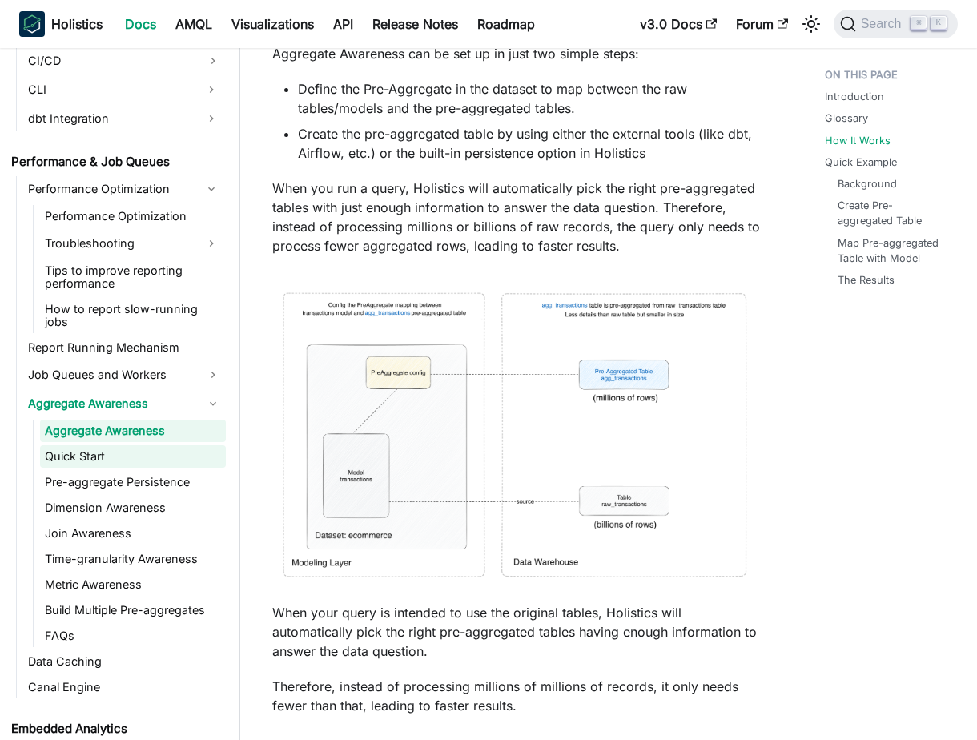
click at [216, 445] on link "Quick Start" at bounding box center [133, 456] width 186 height 22
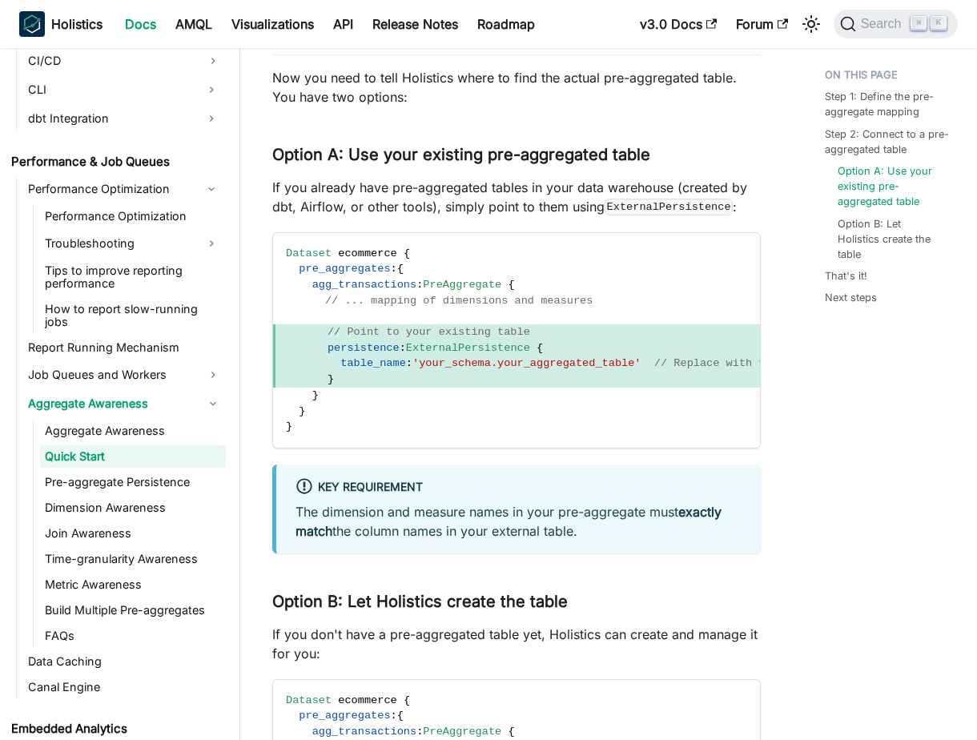
scroll to position [1286, 0]
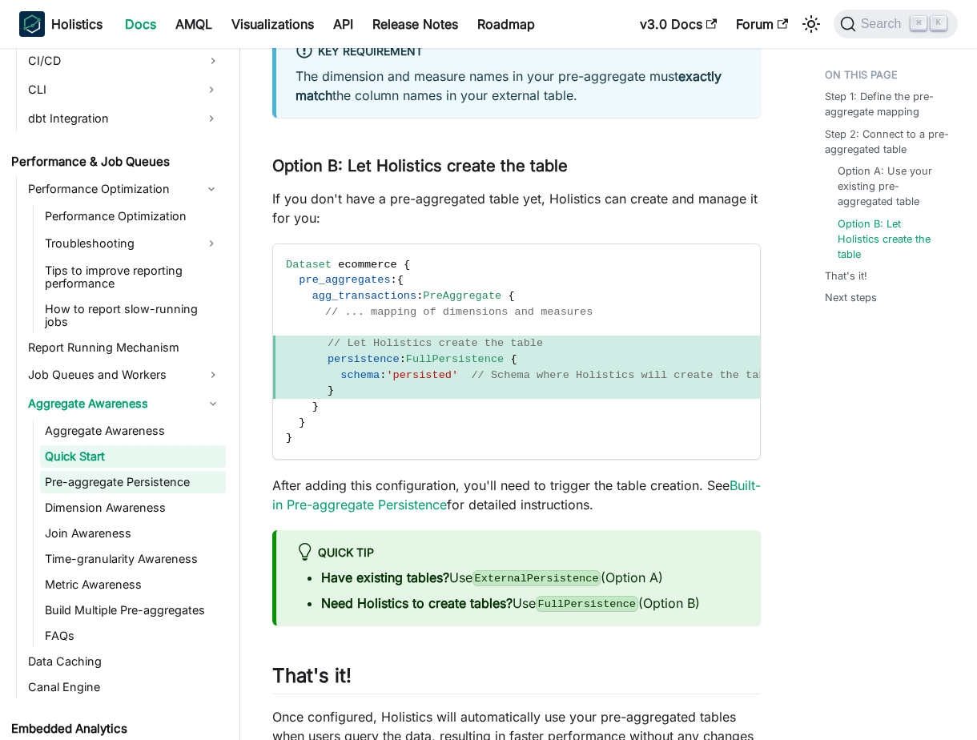
click at [151, 473] on link "Pre-aggregate Persistence" at bounding box center [133, 482] width 186 height 22
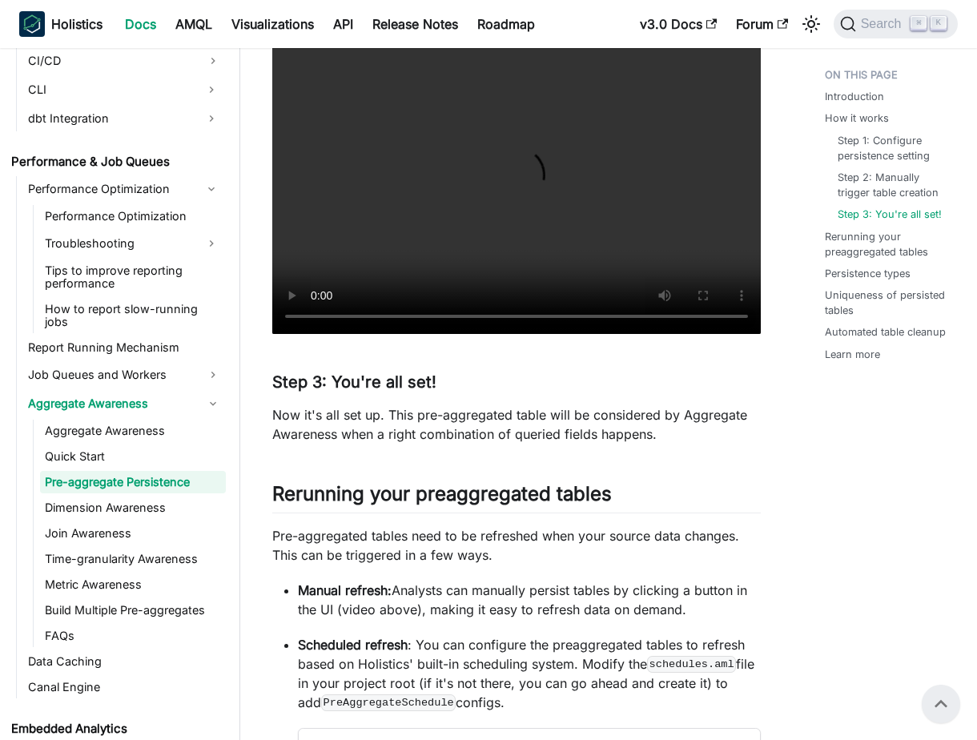
scroll to position [924, 0]
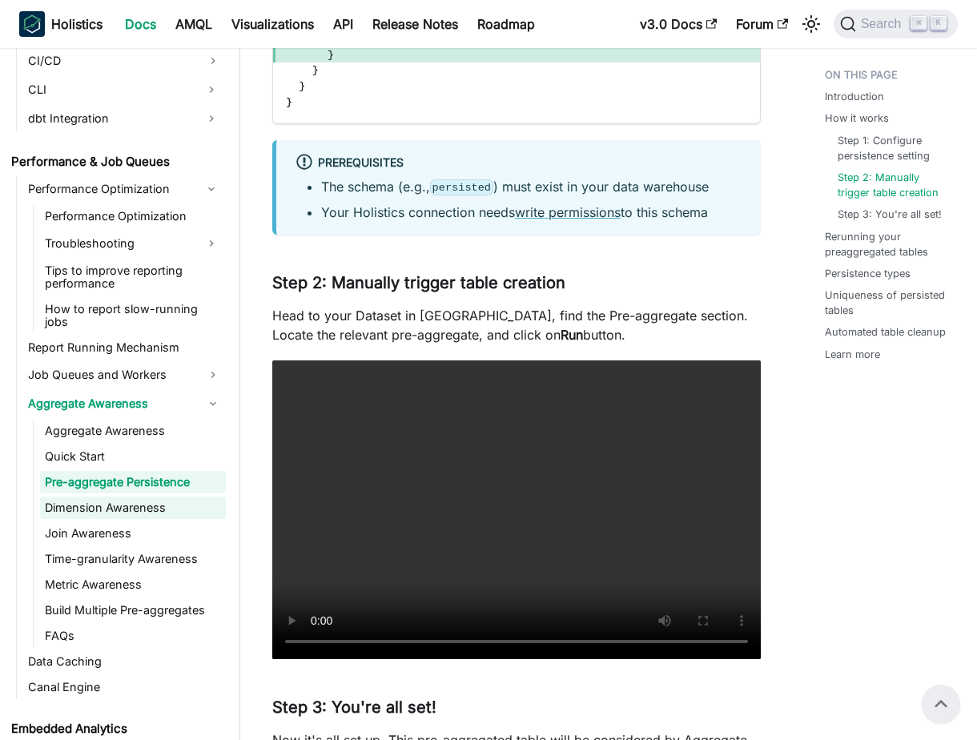
click at [179, 497] on link "Dimension Awareness" at bounding box center [133, 508] width 186 height 22
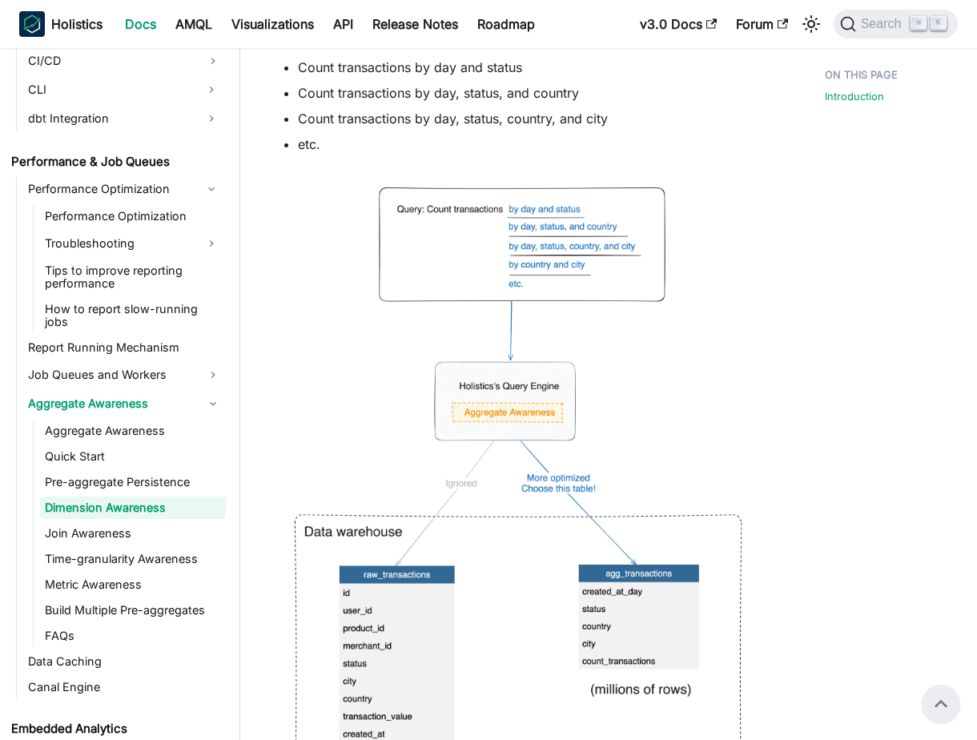
scroll to position [298, 0]
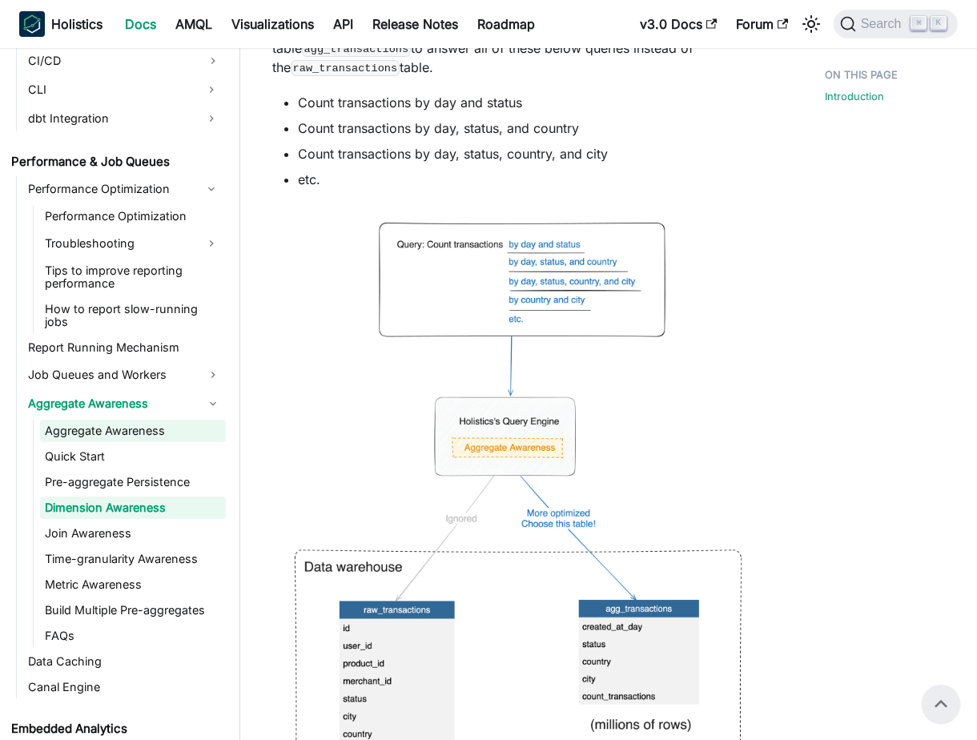
click at [138, 420] on link "Aggregate Awareness" at bounding box center [133, 431] width 186 height 22
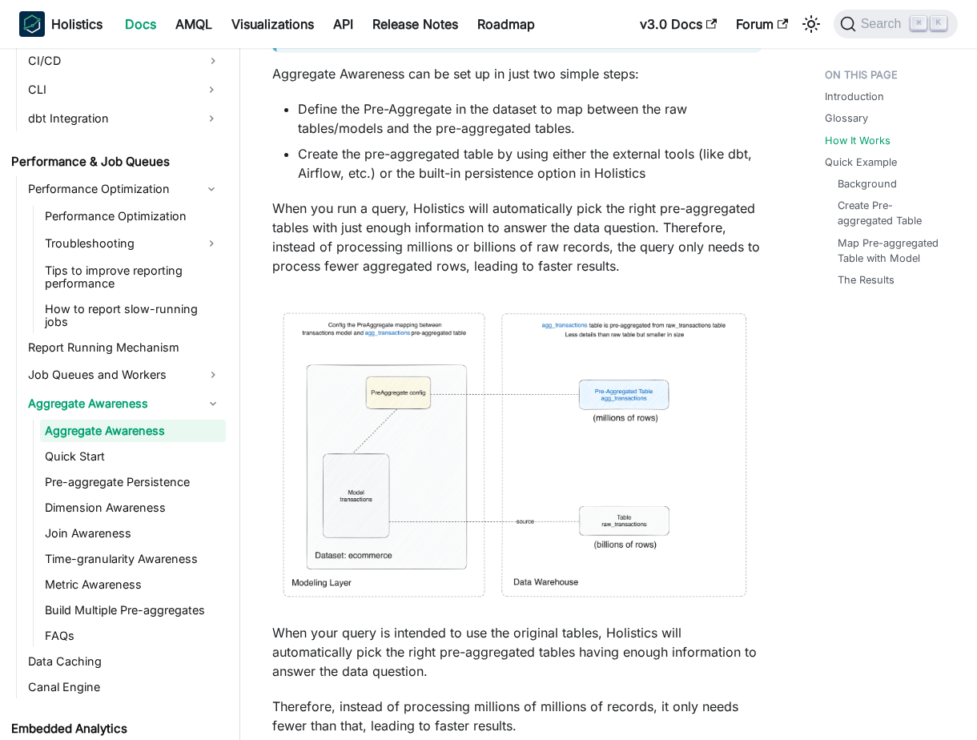
scroll to position [2081, 0]
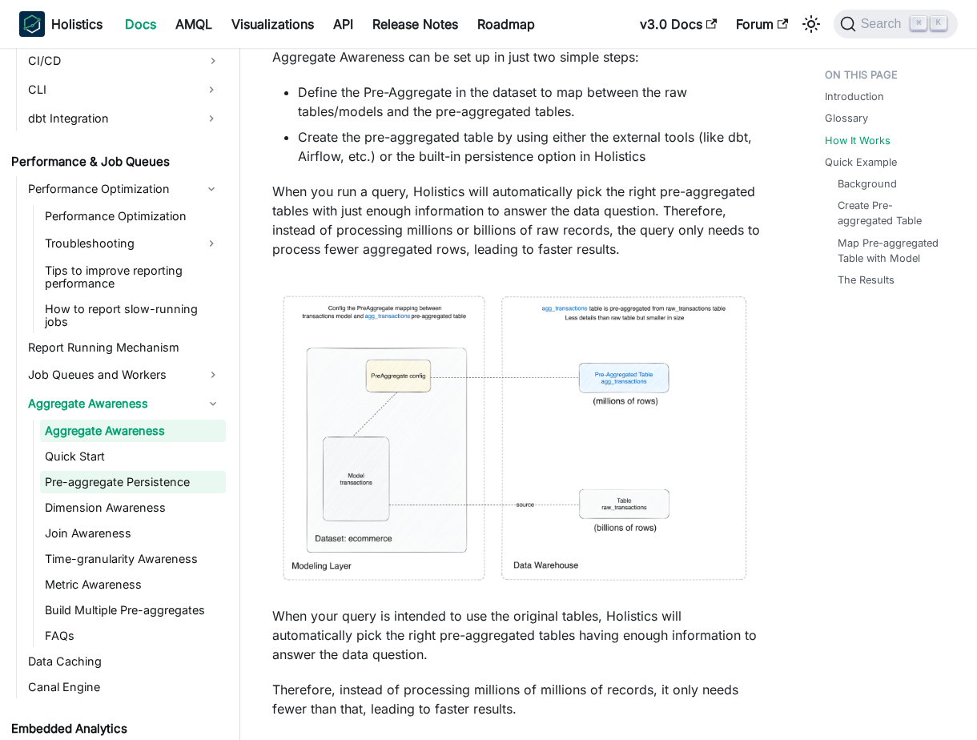
click at [175, 471] on link "Pre-aggregate Persistence" at bounding box center [133, 482] width 186 height 22
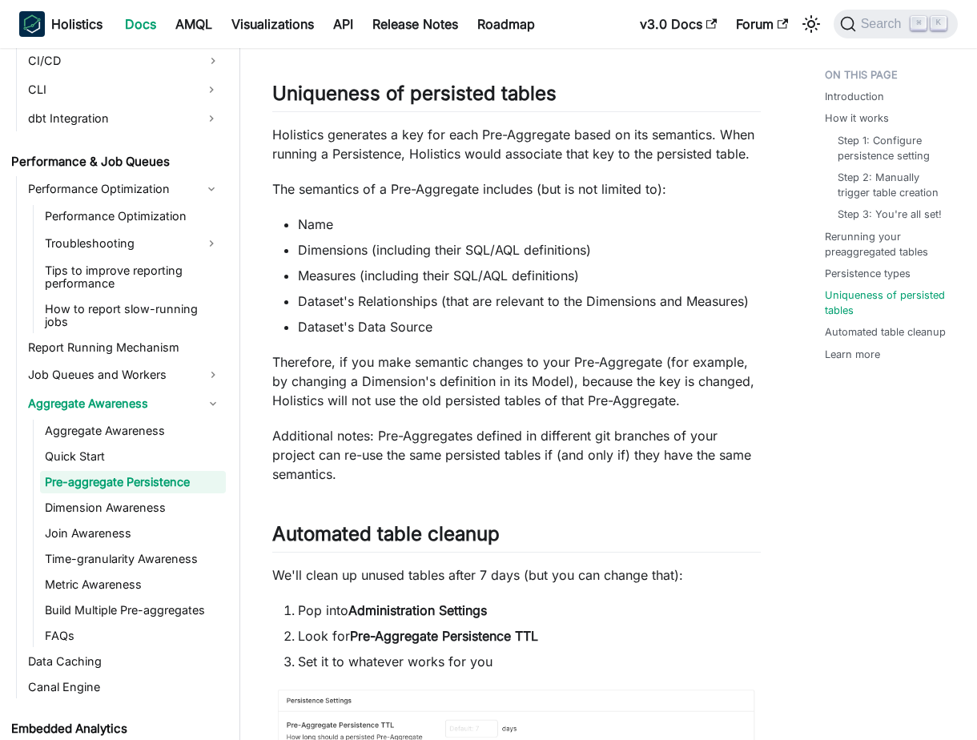
scroll to position [2800, 0]
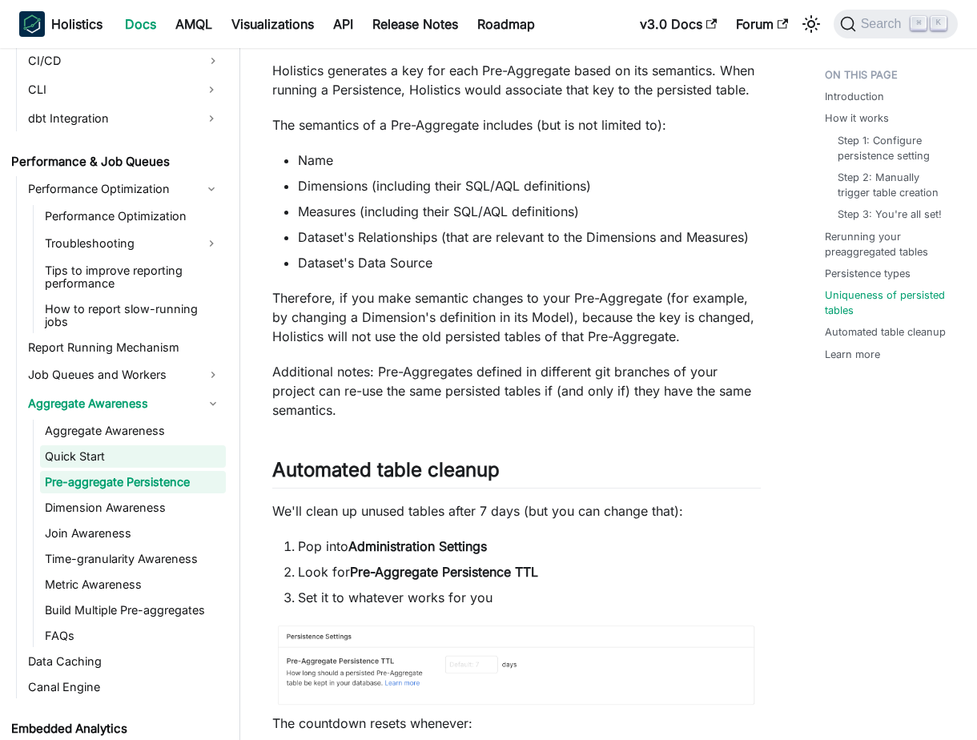
click at [152, 445] on link "Quick Start" at bounding box center [133, 456] width 186 height 22
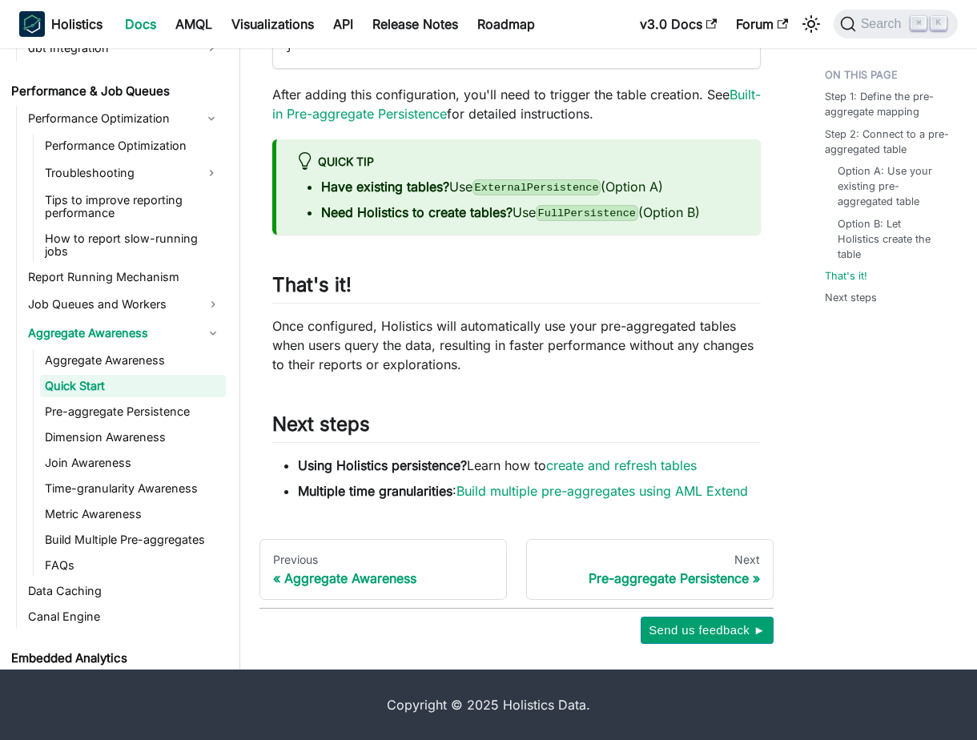
scroll to position [1325, 0]
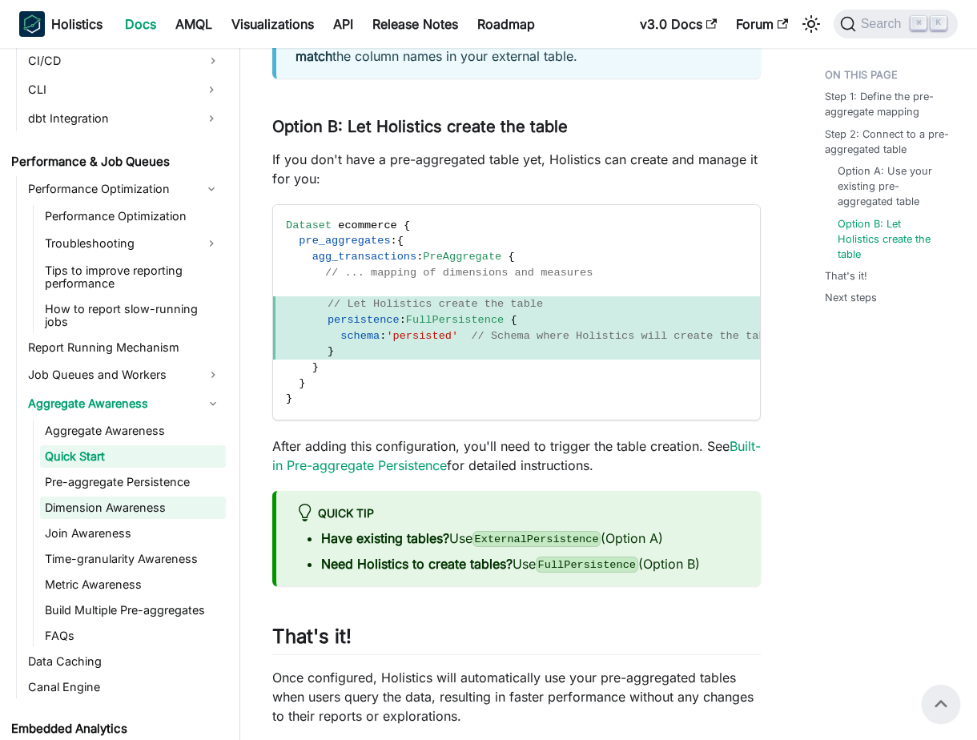
click at [143, 498] on link "Dimension Awareness" at bounding box center [133, 508] width 186 height 22
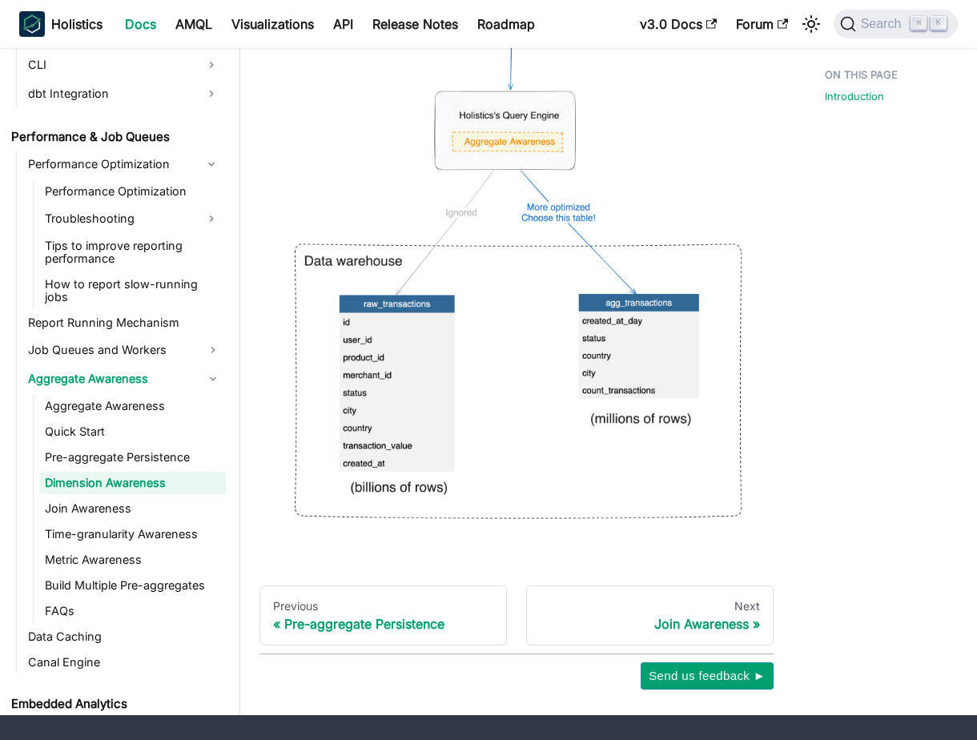
scroll to position [573, 0]
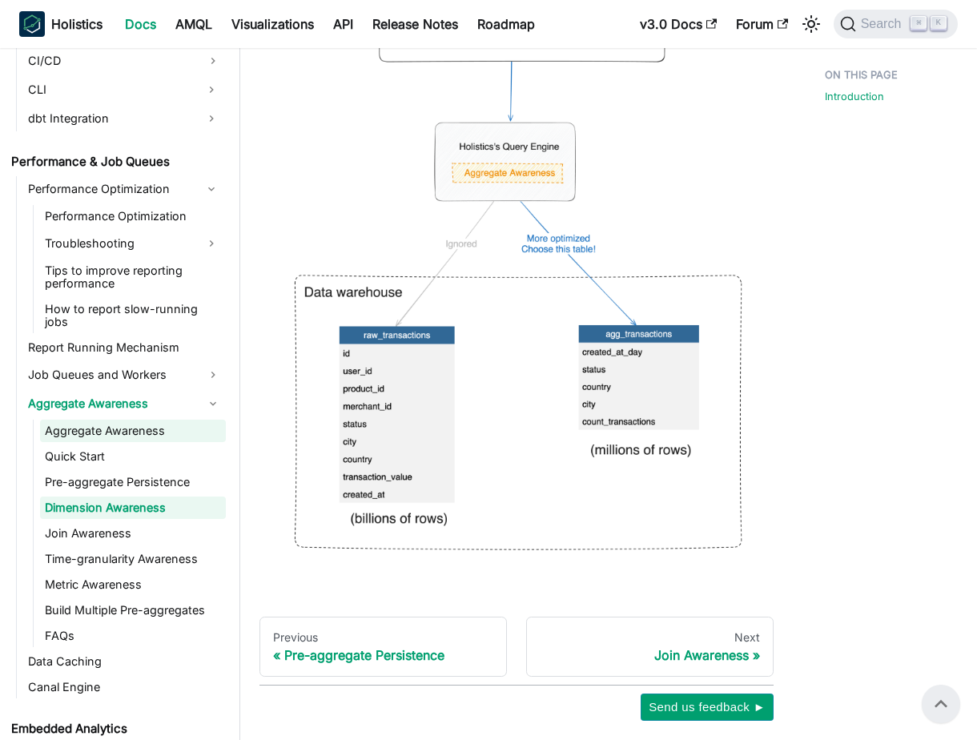
click at [167, 423] on link "Aggregate Awareness" at bounding box center [133, 431] width 186 height 22
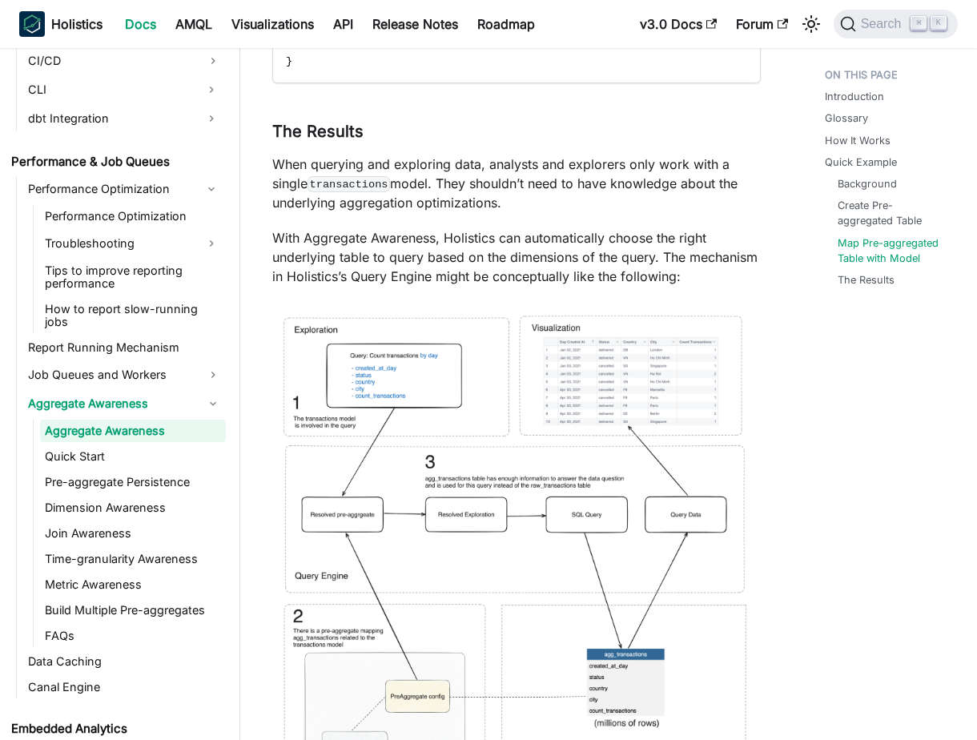
scroll to position [6768, 0]
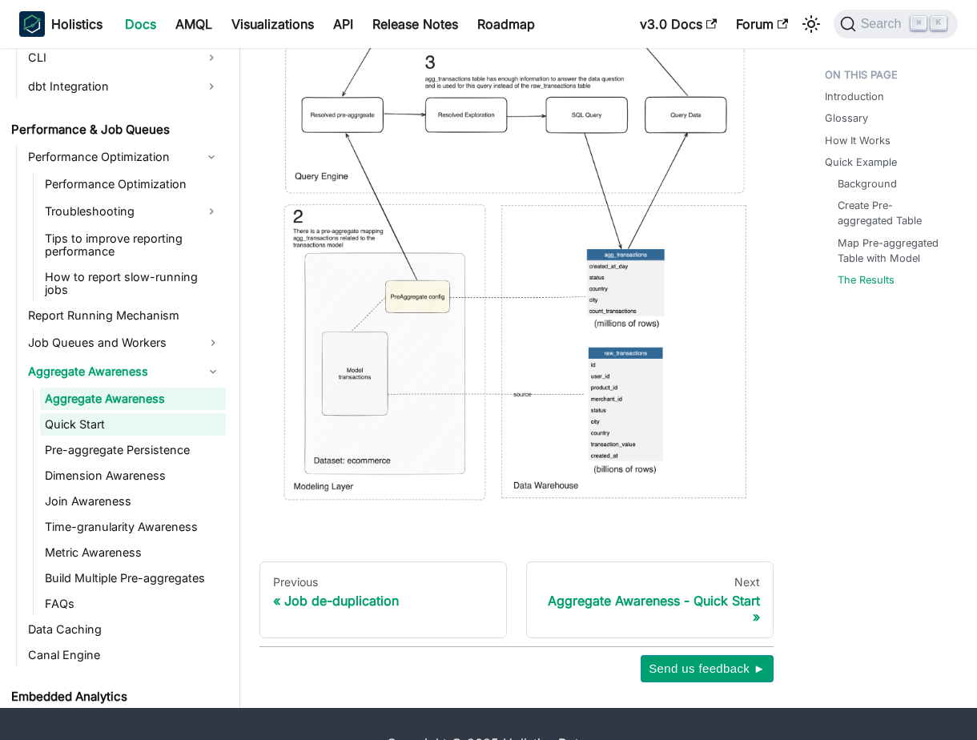
click at [163, 419] on link "Quick Start" at bounding box center [133, 424] width 186 height 22
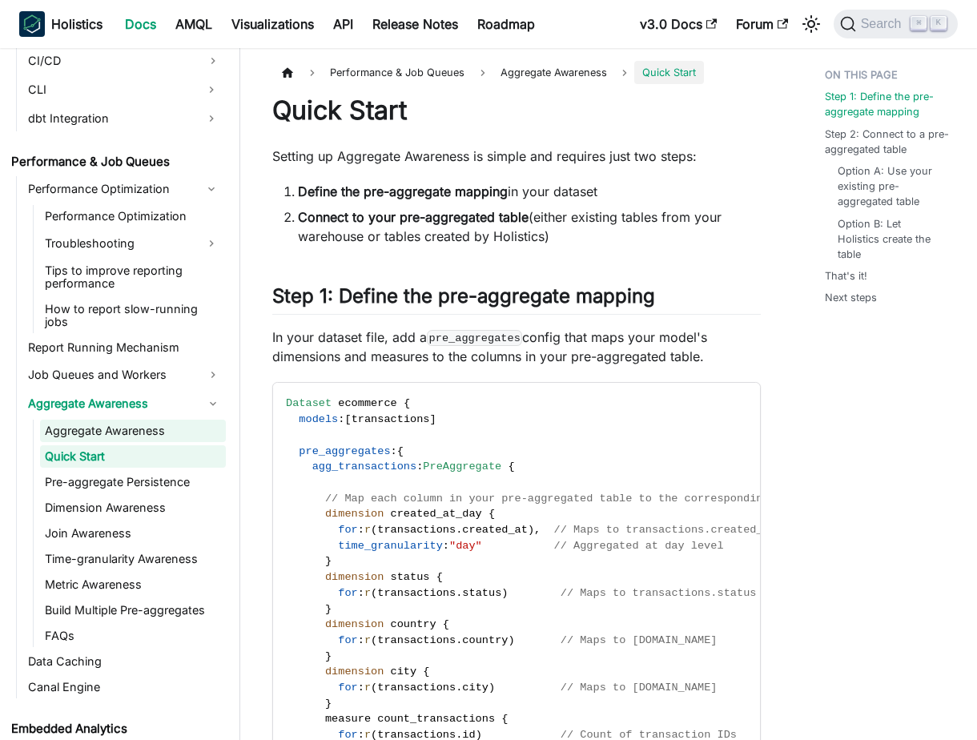
click at [195, 420] on link "Aggregate Awareness" at bounding box center [133, 431] width 186 height 22
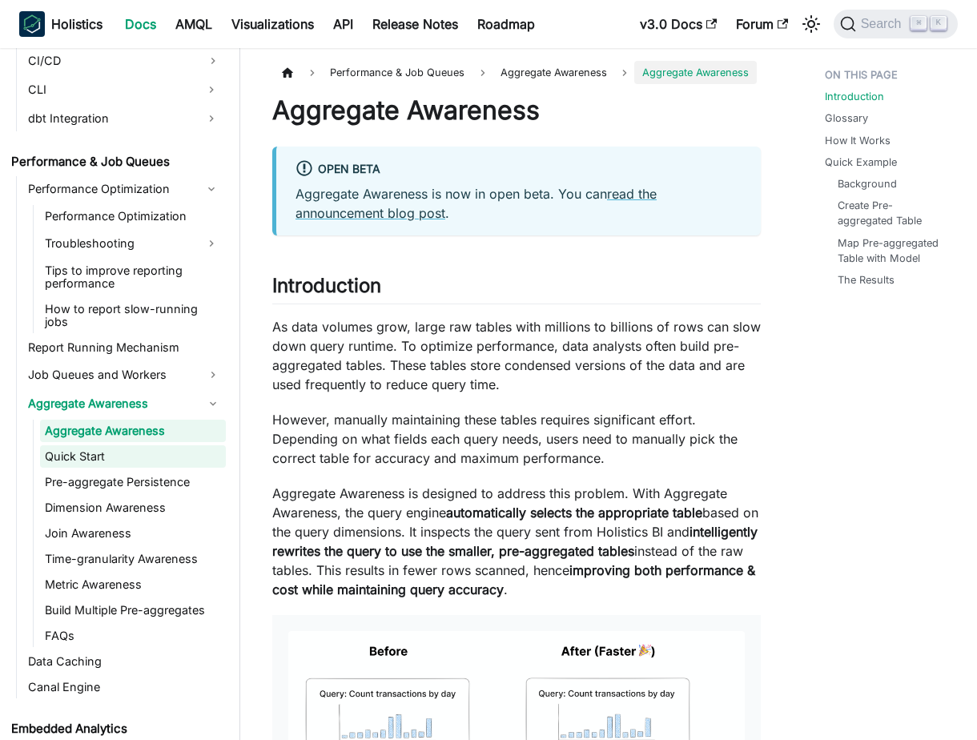
click at [185, 445] on link "Quick Start" at bounding box center [133, 456] width 186 height 22
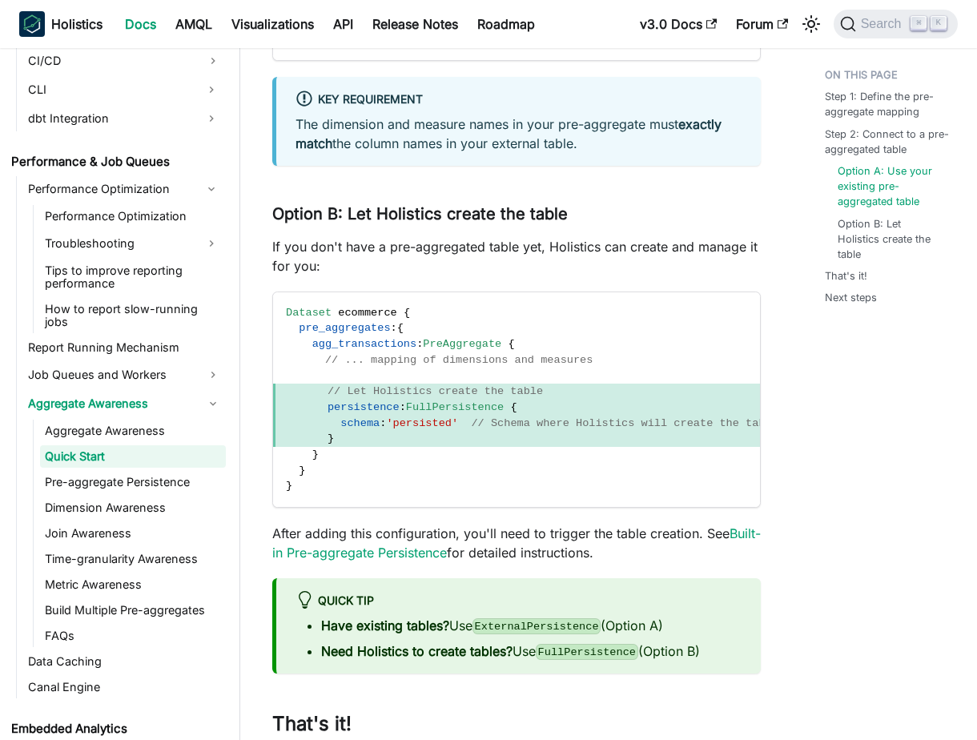
scroll to position [1697, 0]
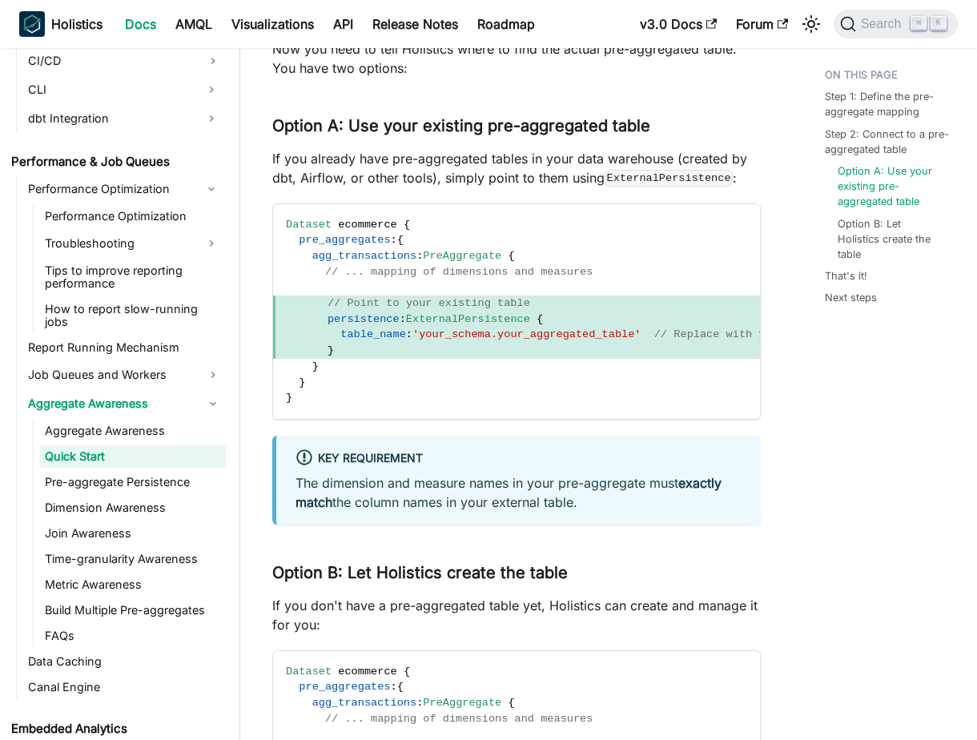
scroll to position [991, 0]
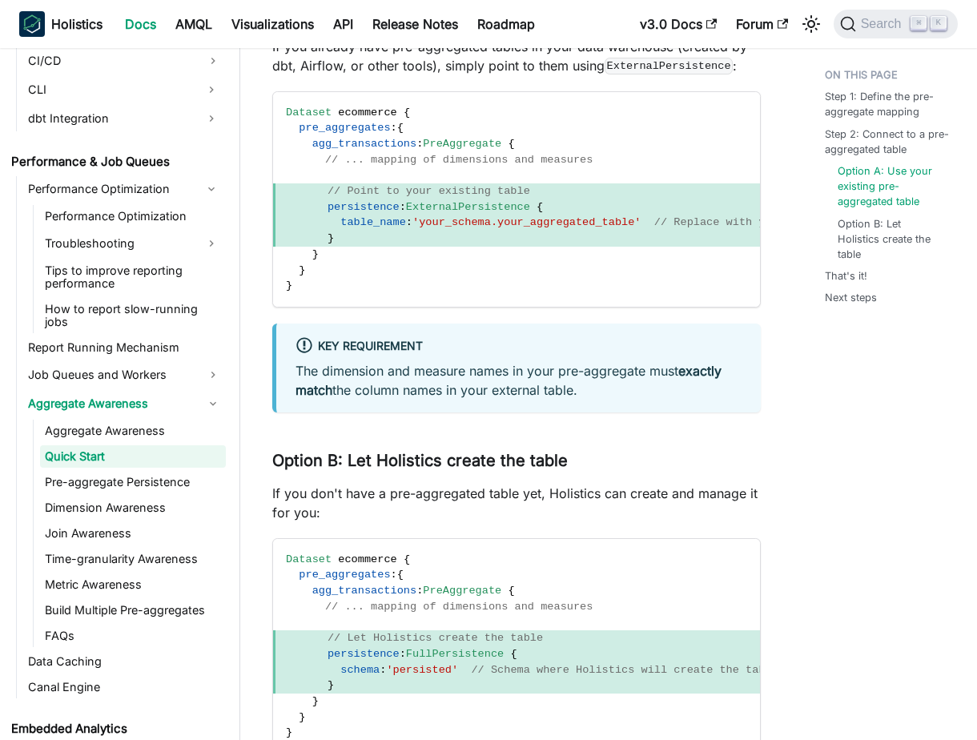
click at [529, 360] on div "Key requirement The dimension and measure names in your pre-aggregate must exac…" at bounding box center [516, 368] width 489 height 89
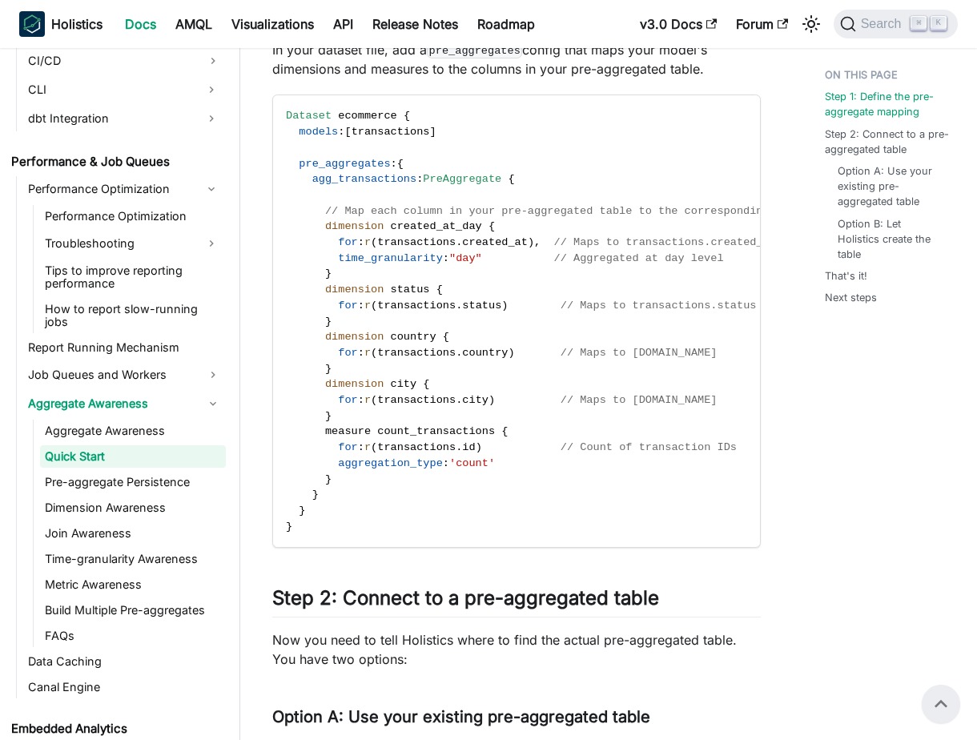
scroll to position [0, 0]
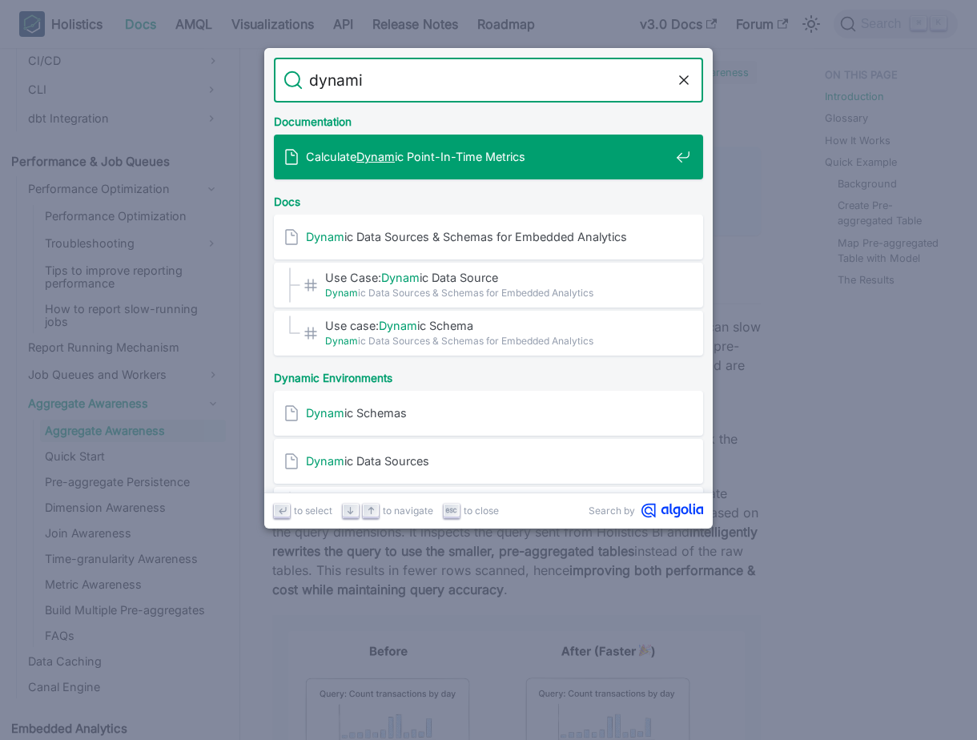
type input "dynamic"
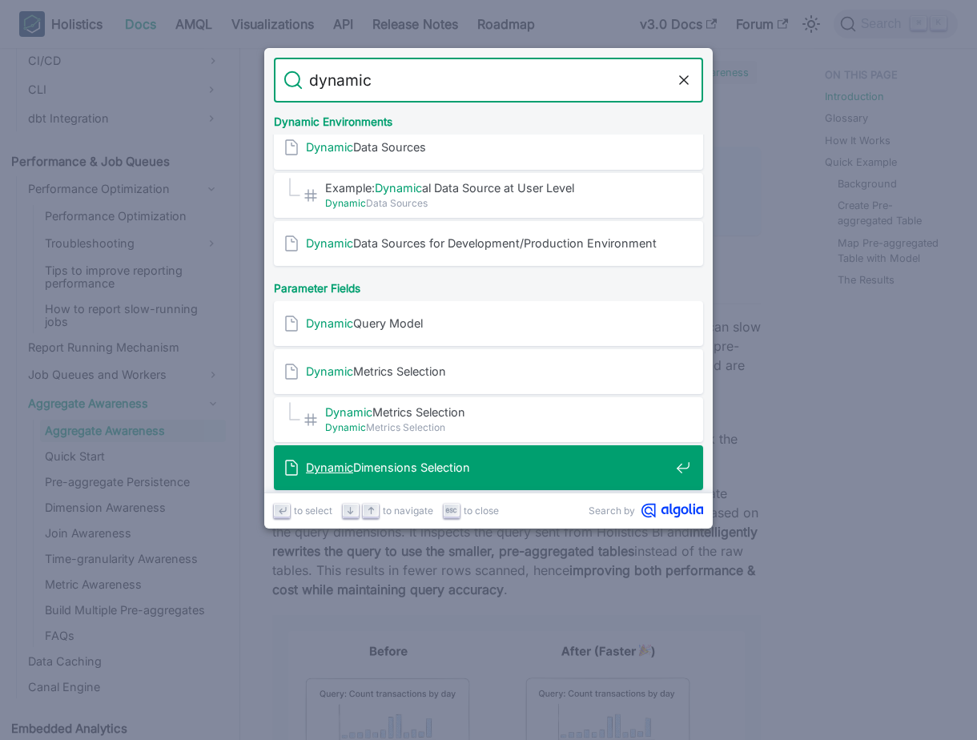
scroll to position [362, 0]
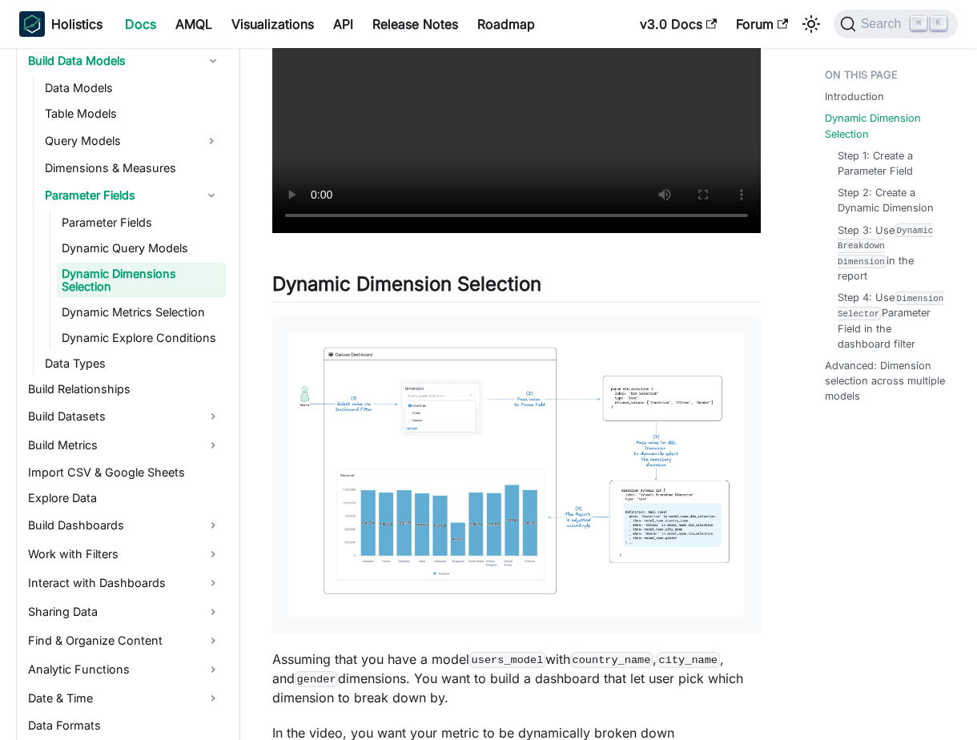
scroll to position [772, 0]
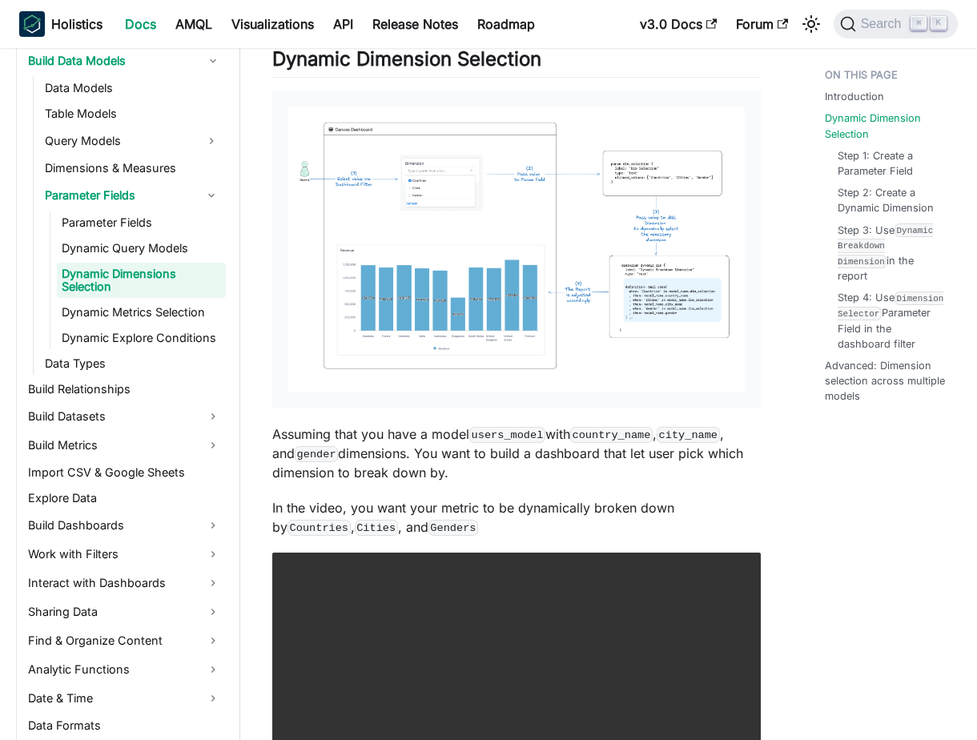
click at [617, 269] on img at bounding box center [516, 250] width 457 height 287
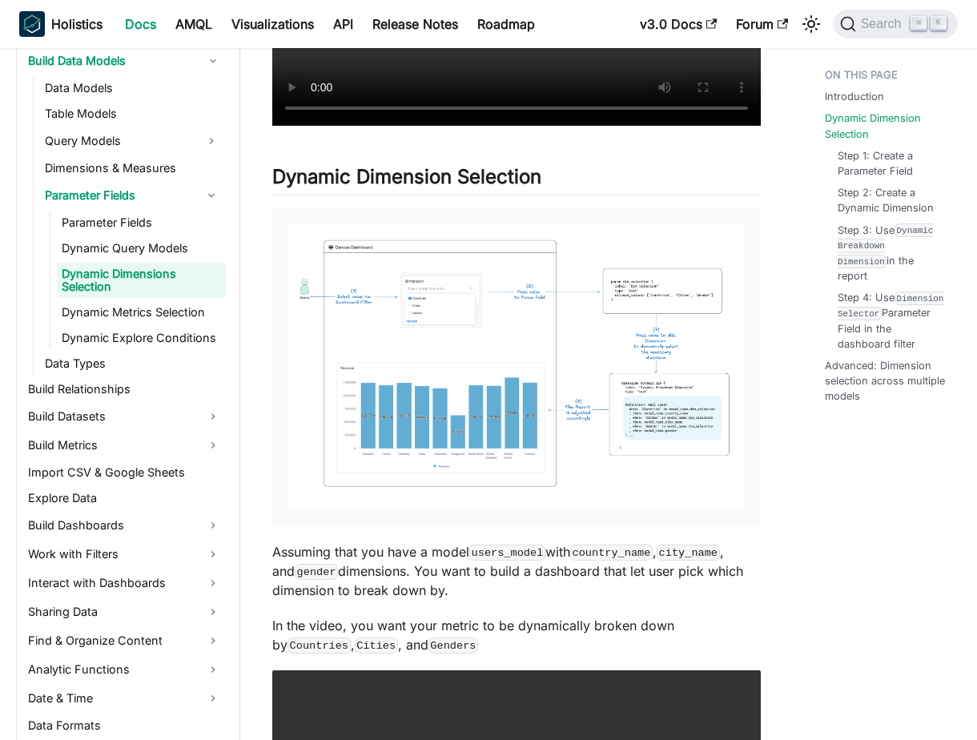
scroll to position [697, 0]
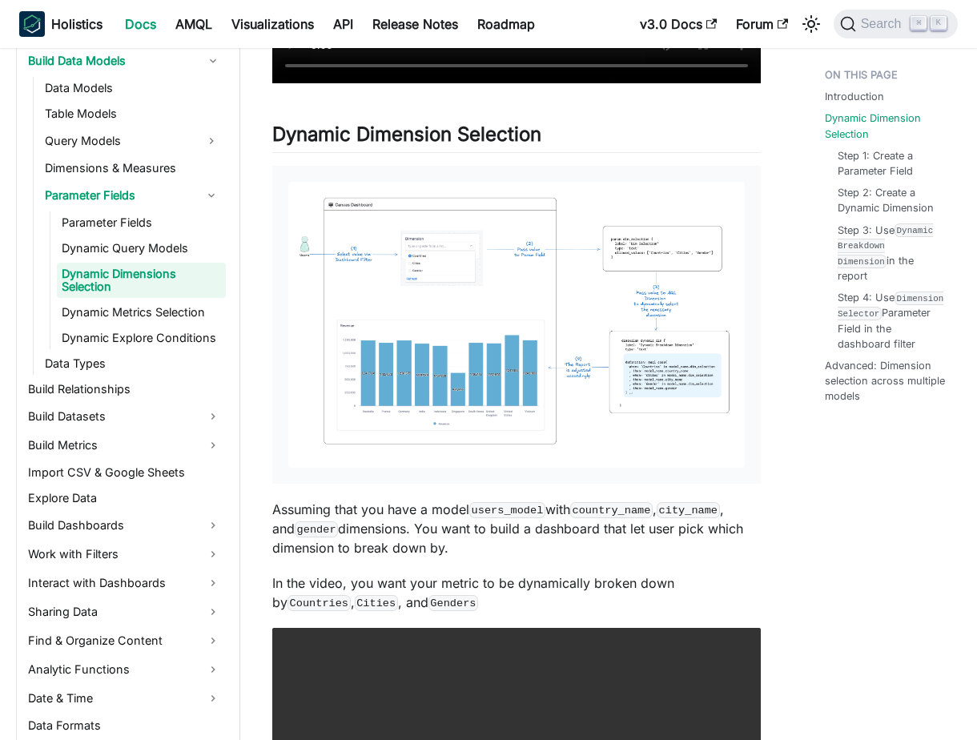
click at [497, 279] on img at bounding box center [516, 325] width 457 height 287
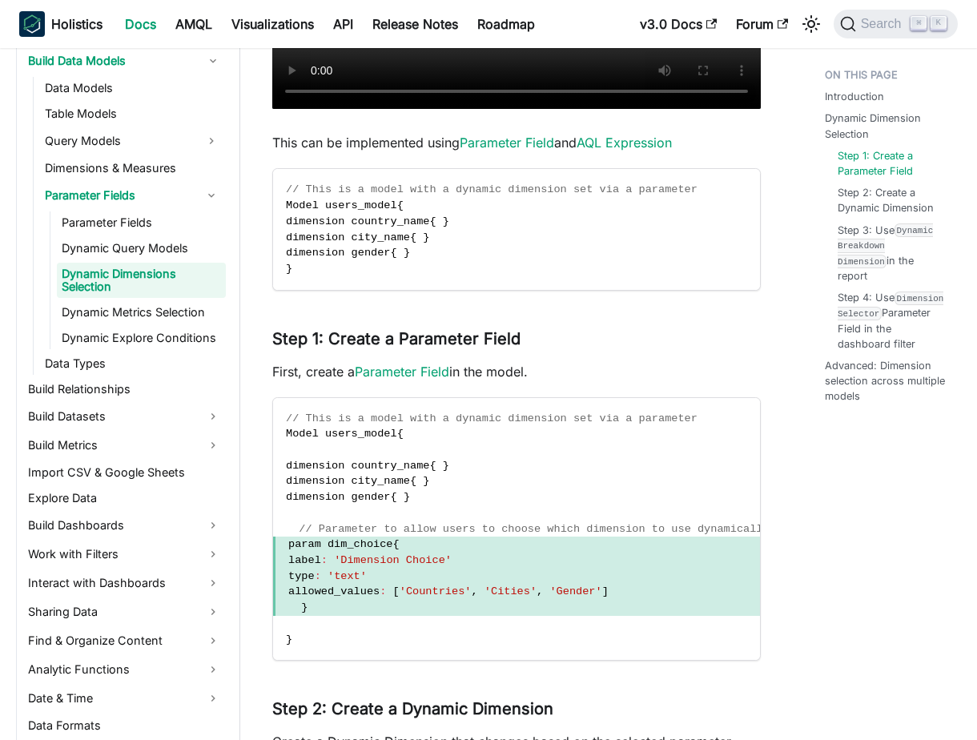
click at [497, 278] on code "// This is a model with a dynamic dimension set via a parameter Model users_mod…" at bounding box center [516, 229] width 487 height 120
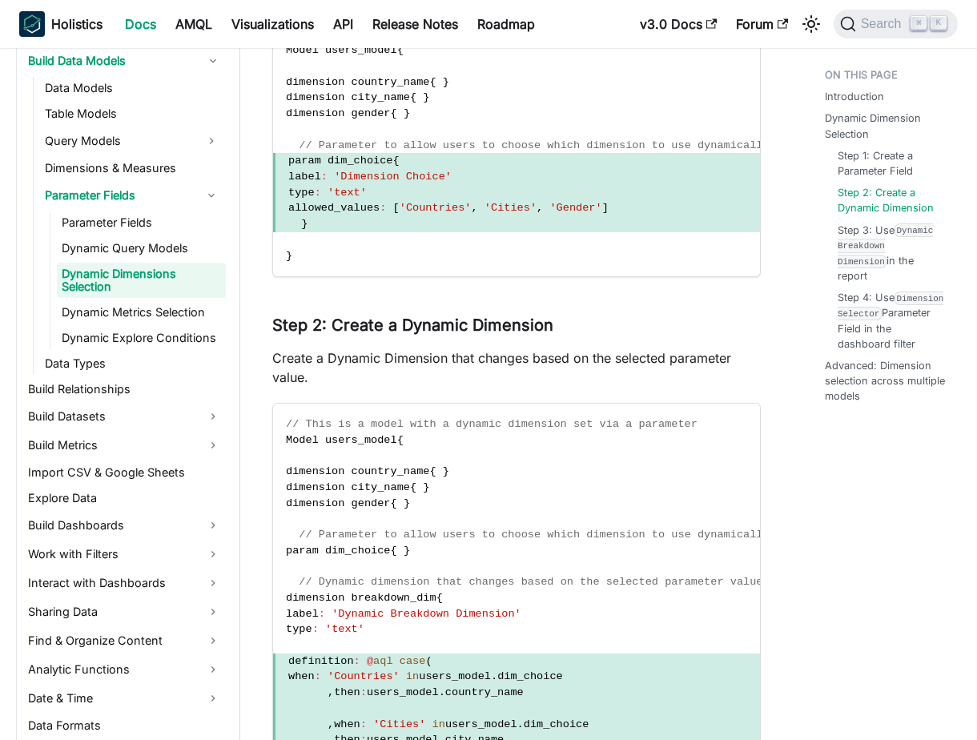
scroll to position [1900, 0]
click at [499, 269] on code "// This is a model with a dynamic dimension set via a parameter Model users_mod…" at bounding box center [527, 144] width 509 height 263
